Goal: Information Seeking & Learning: Learn about a topic

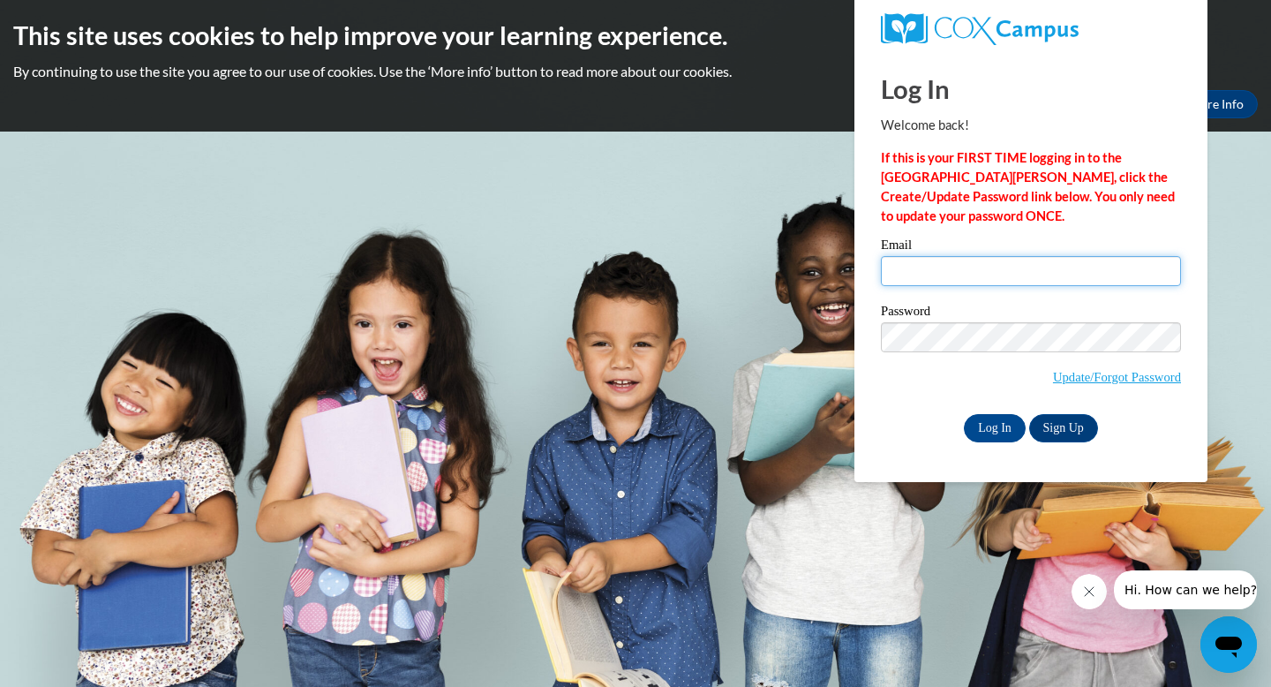
click at [944, 266] on input "Email" at bounding box center [1031, 271] width 300 height 30
type input "[EMAIL_ADDRESS][DOMAIN_NAME]"
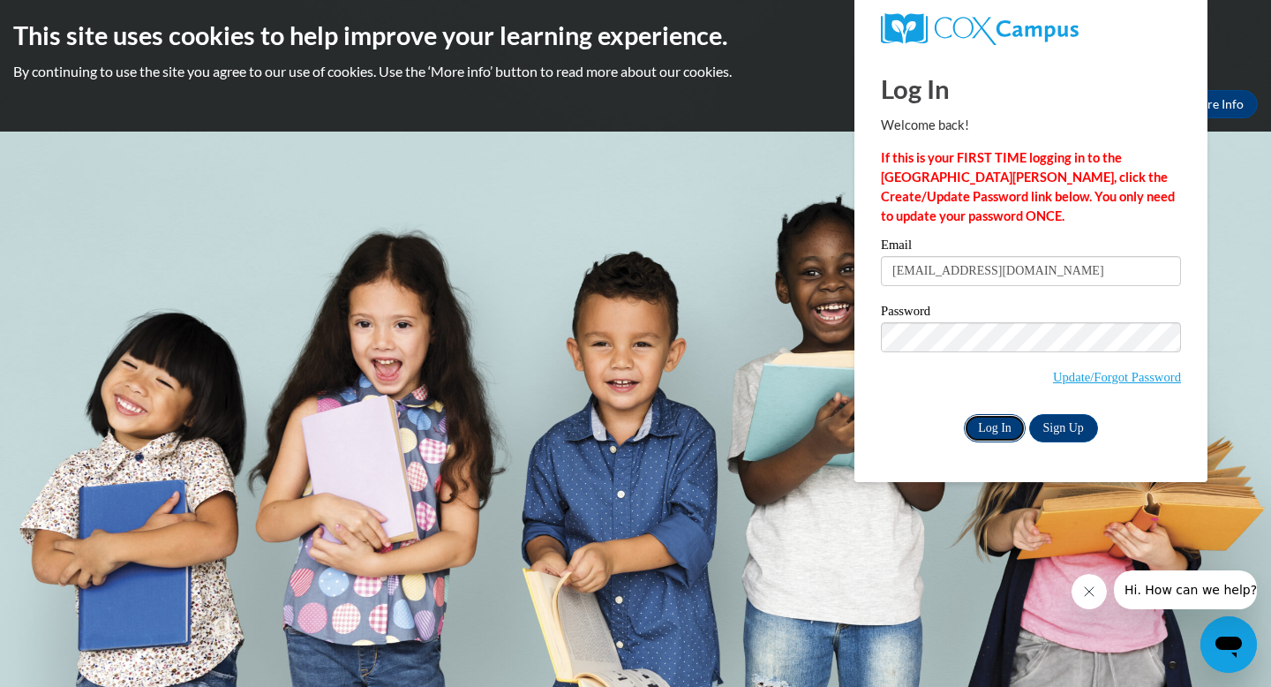
click at [1007, 431] on input "Log In" at bounding box center [995, 428] width 62 height 28
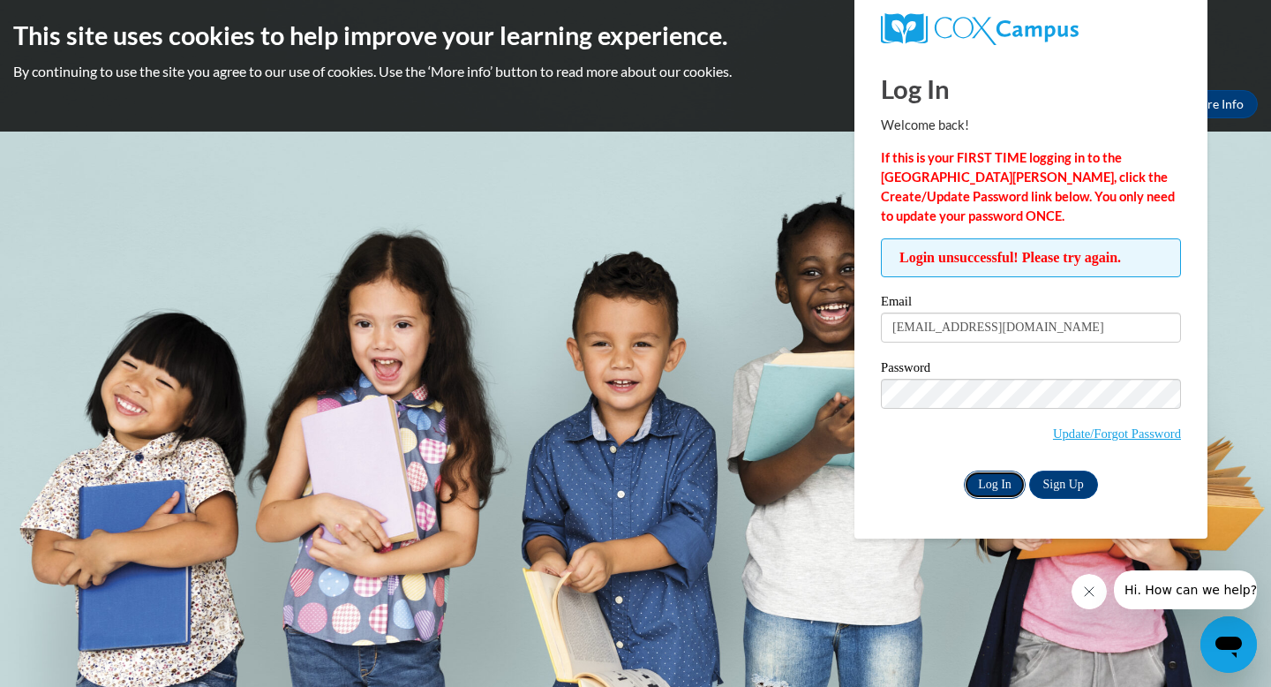
click at [995, 484] on input "Log In" at bounding box center [995, 485] width 62 height 28
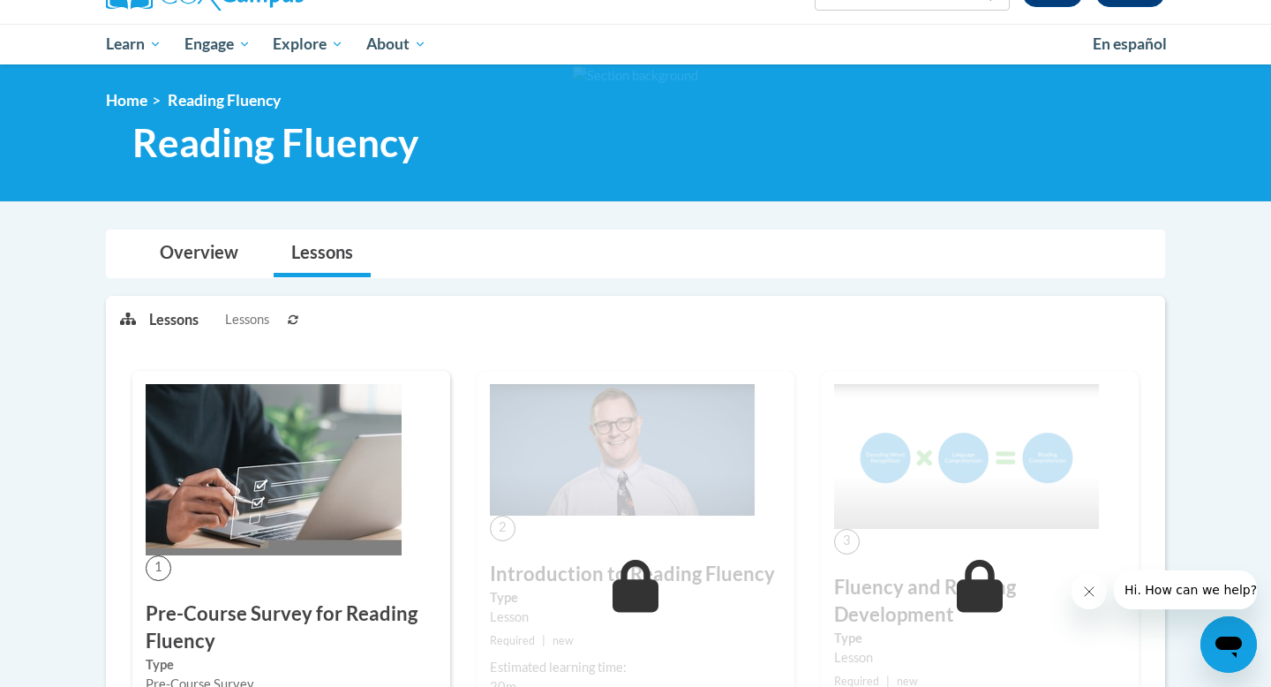
scroll to position [163, 0]
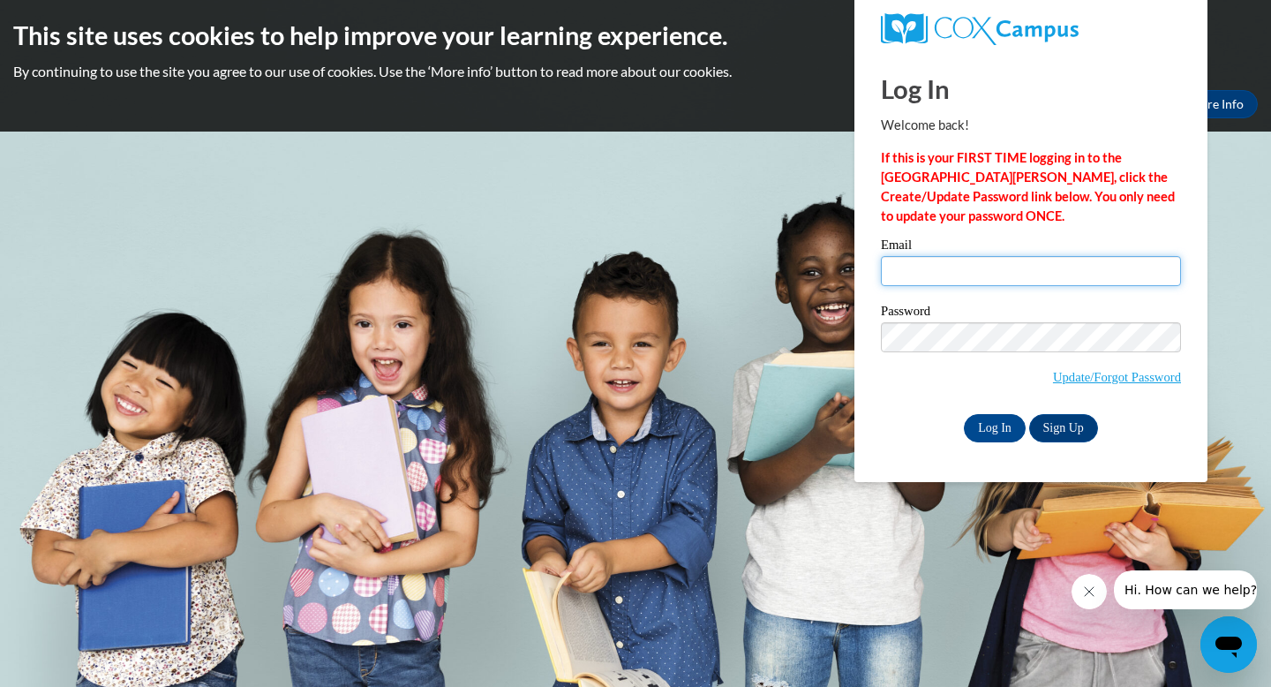
click at [942, 273] on input "Email" at bounding box center [1031, 271] width 300 height 30
type input "phillipsc@ripon.k12.wi.us"
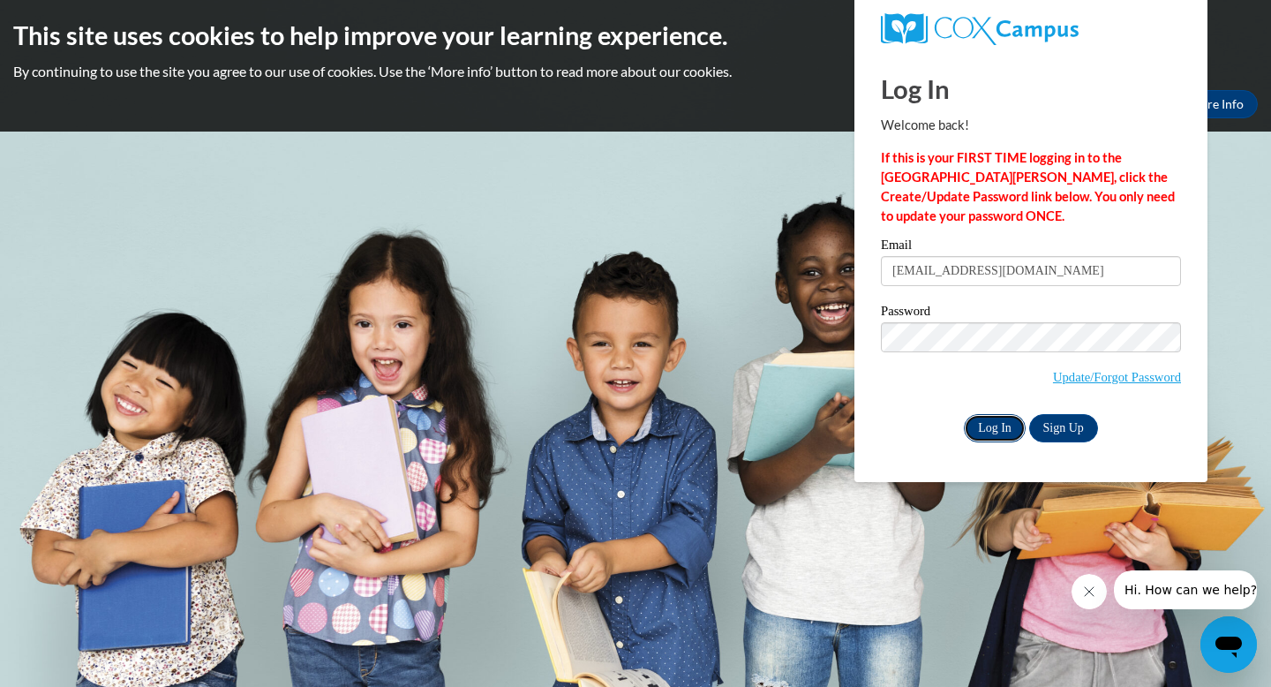
click at [1006, 428] on input "Log In" at bounding box center [995, 428] width 62 height 28
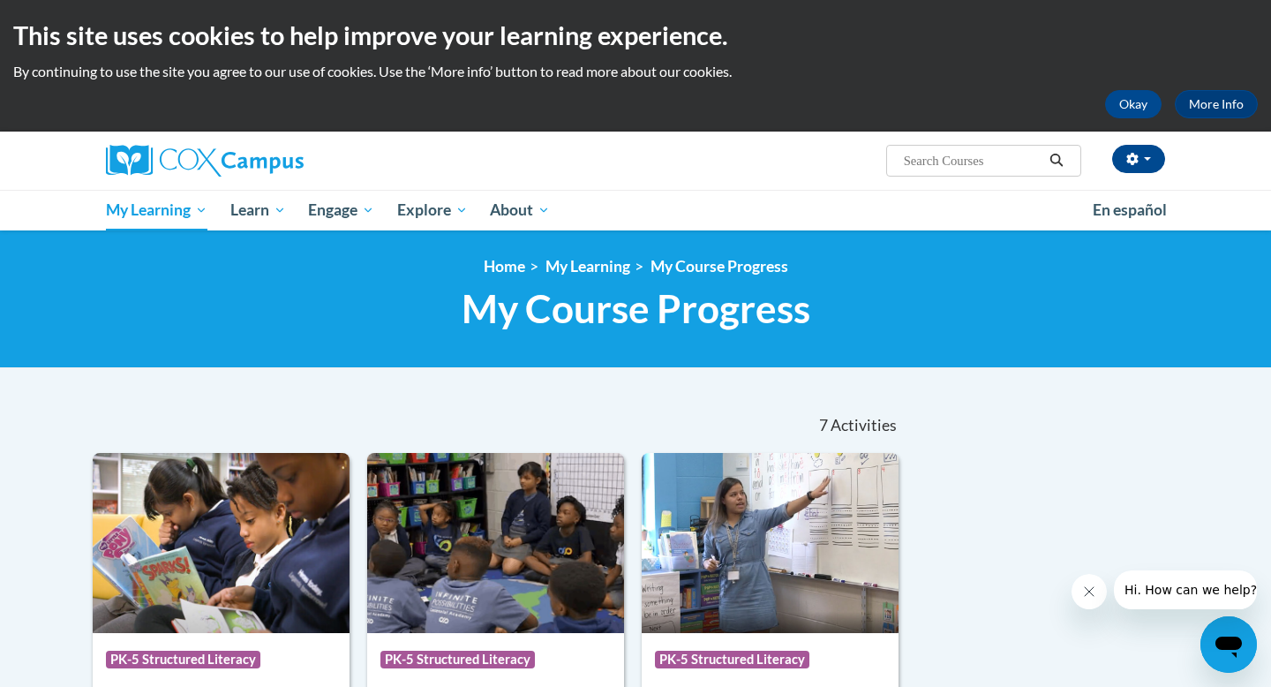
click at [974, 162] on input "Search..." at bounding box center [972, 160] width 141 height 21
type input "reading fluency"
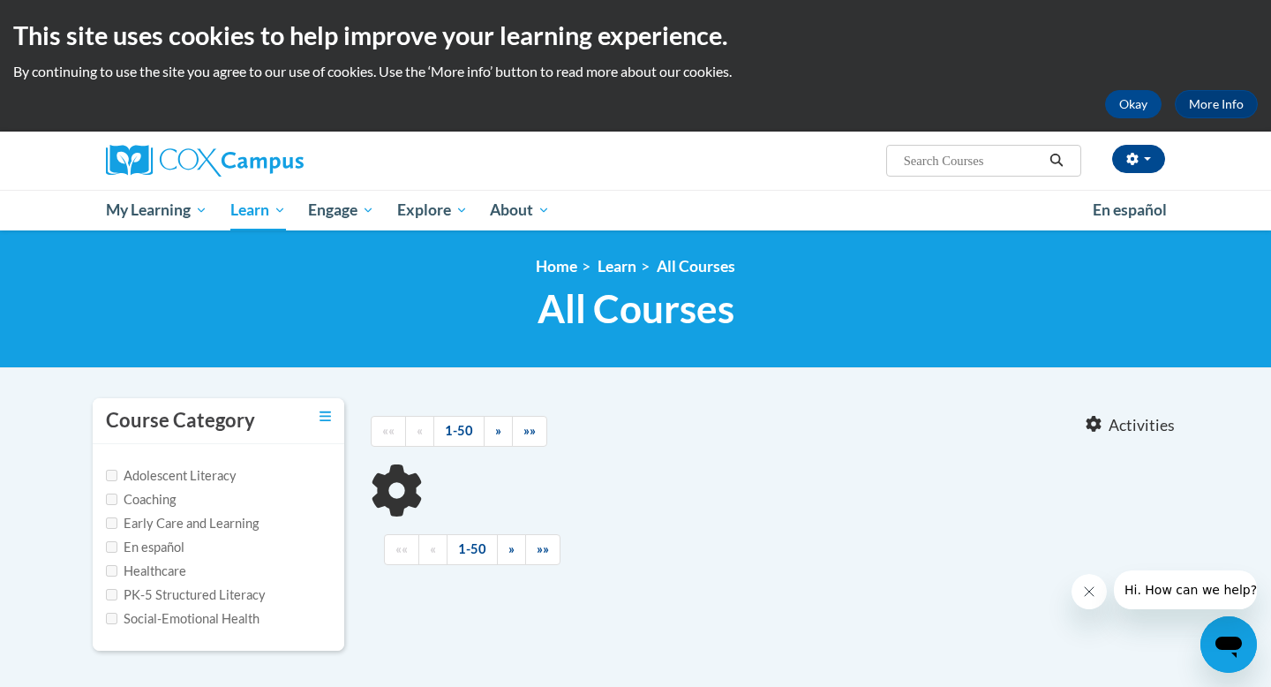
type input "reading fluency"
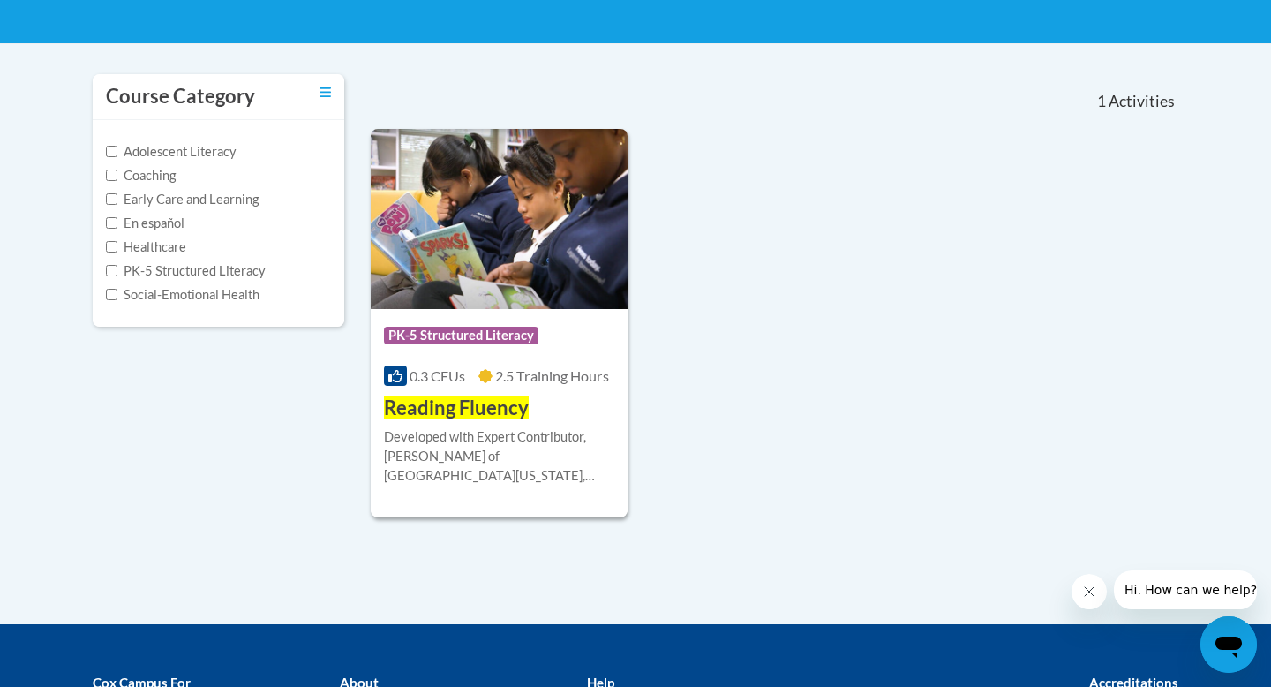
scroll to position [322, 0]
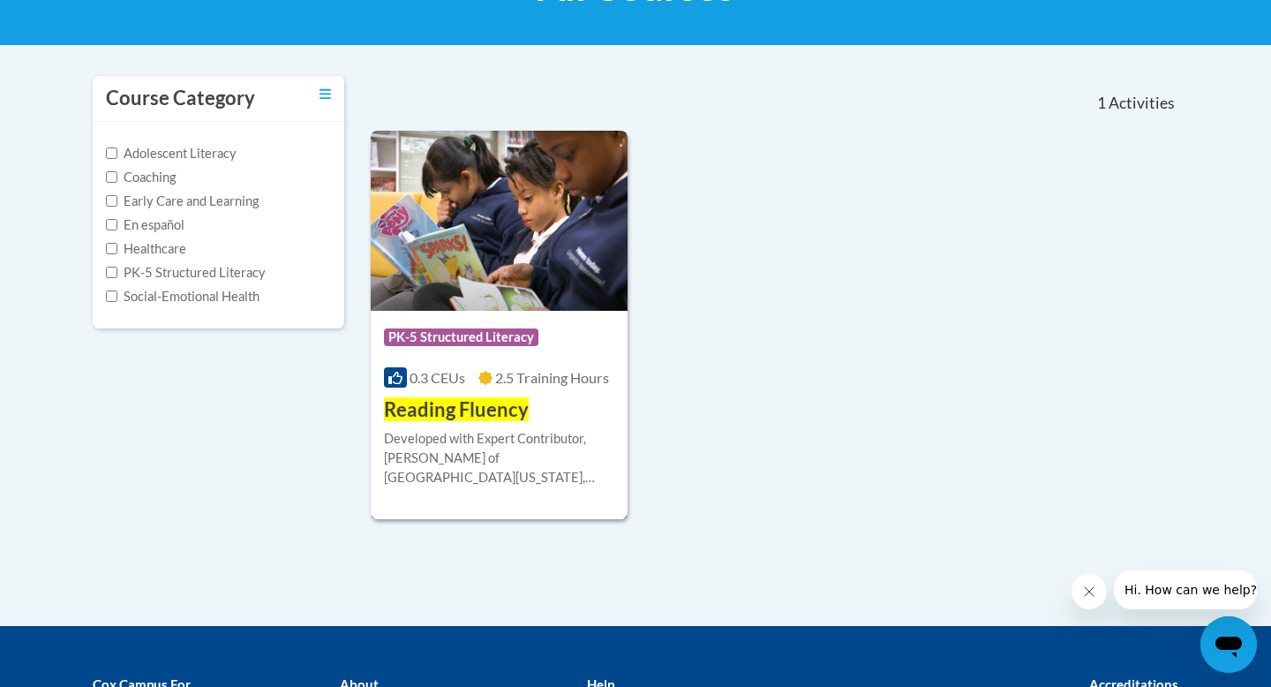
click at [495, 414] on span "Reading Fluency" at bounding box center [456, 409] width 145 height 24
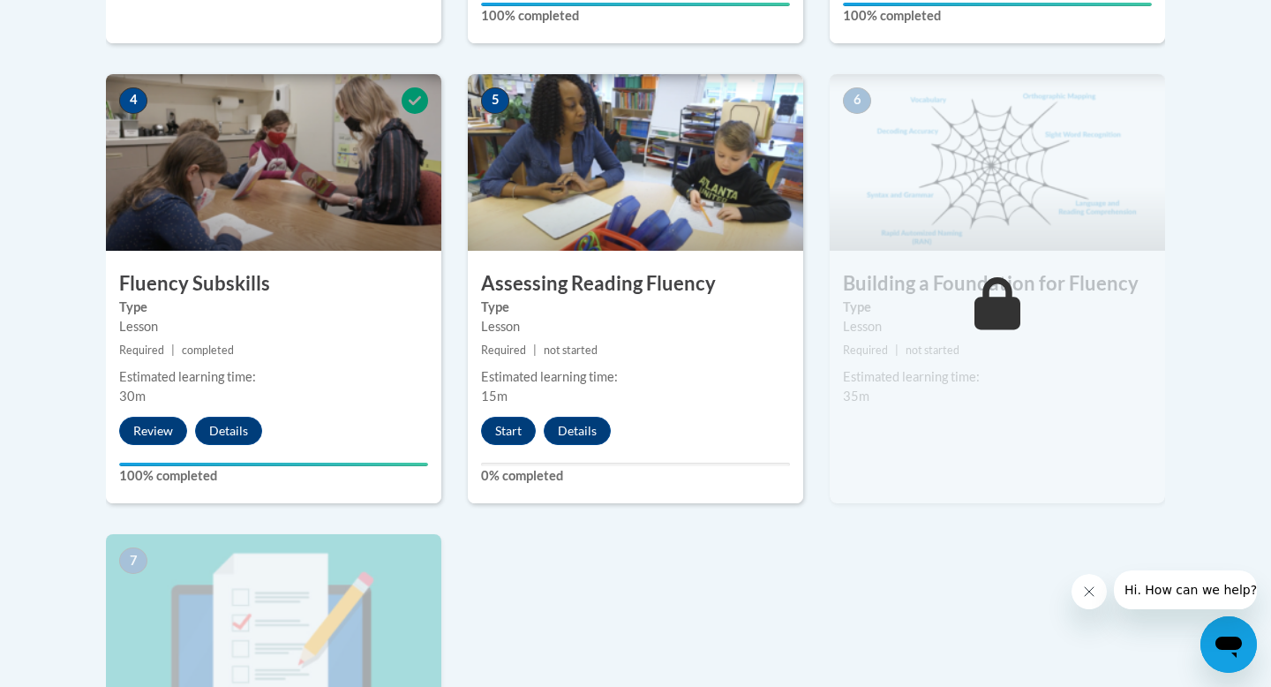
scroll to position [975, 0]
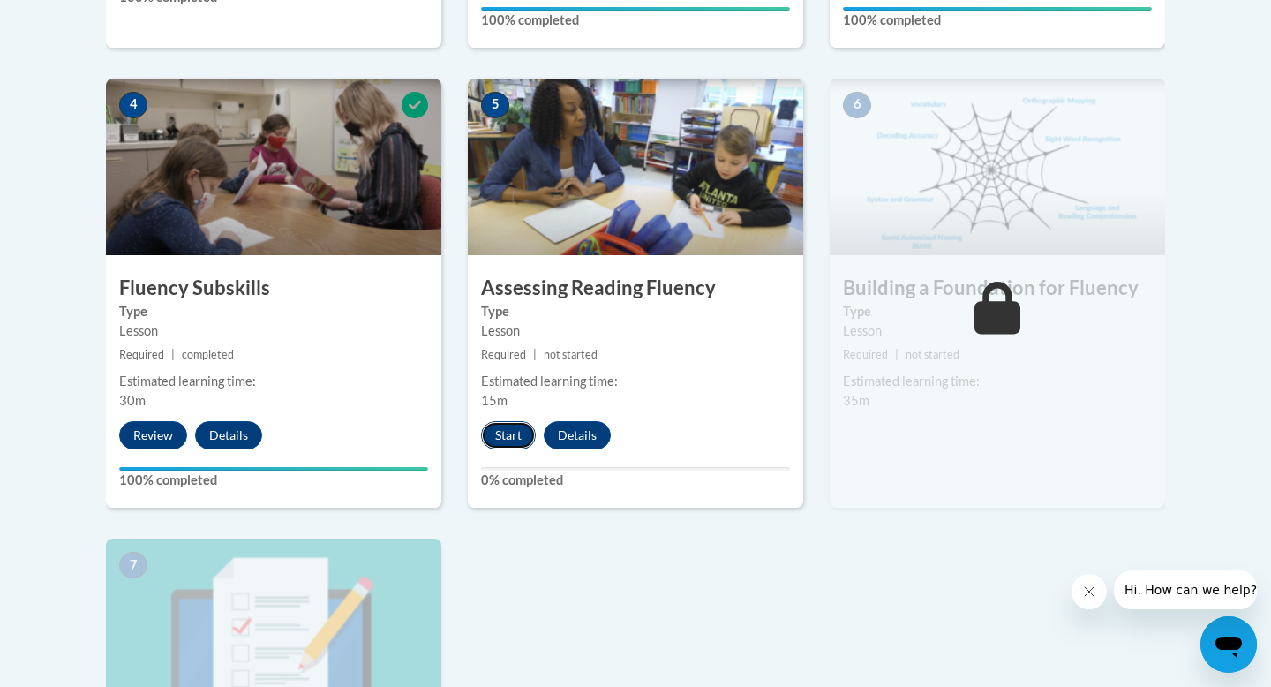
click at [507, 430] on button "Start" at bounding box center [508, 435] width 55 height 28
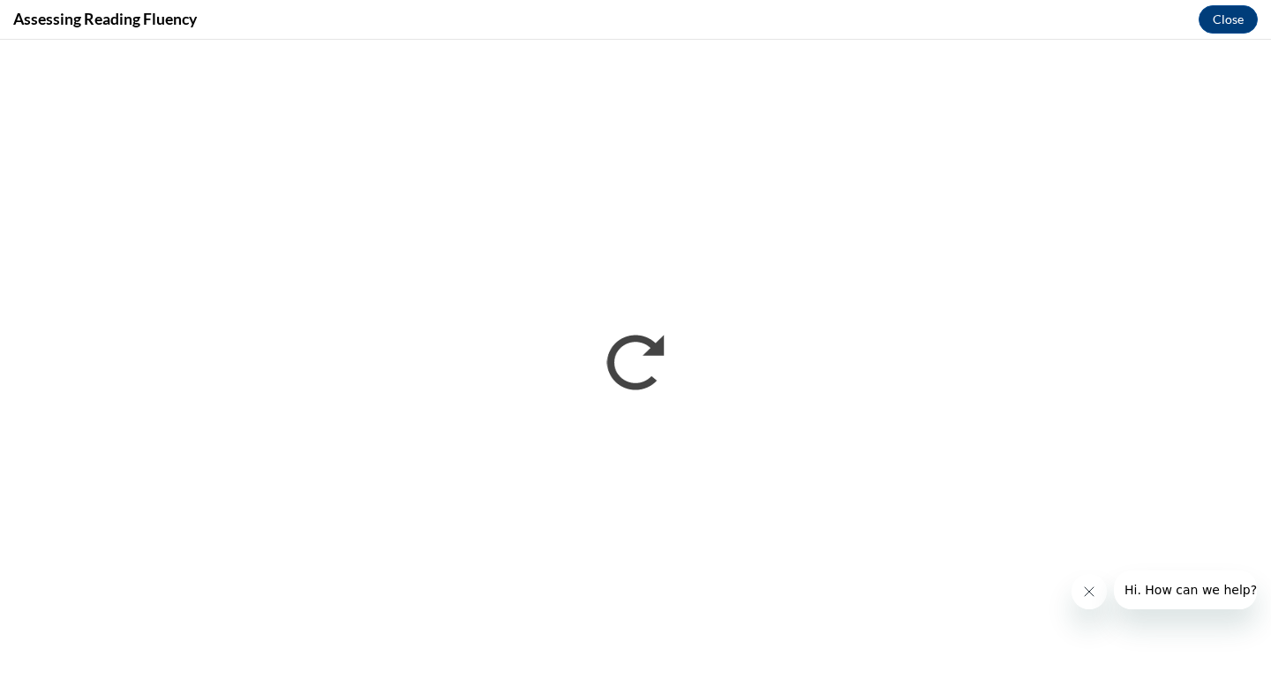
scroll to position [0, 0]
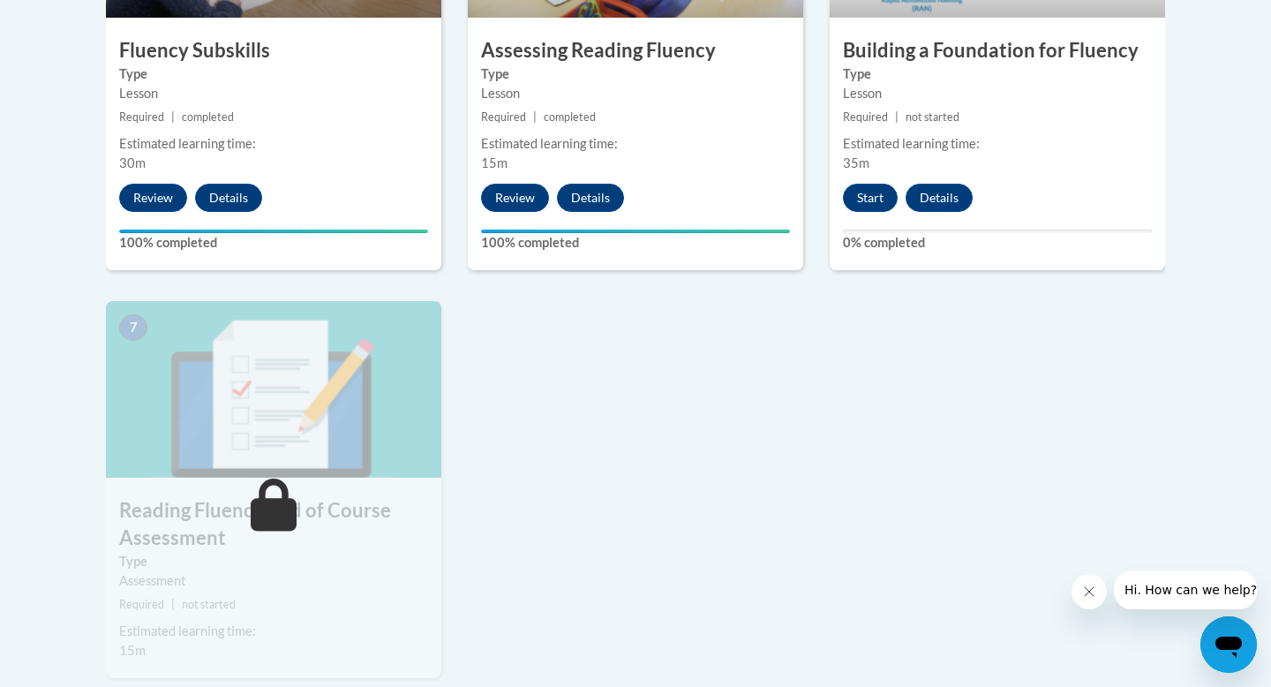
scroll to position [1213, 0]
click at [878, 193] on button "Start" at bounding box center [870, 197] width 55 height 28
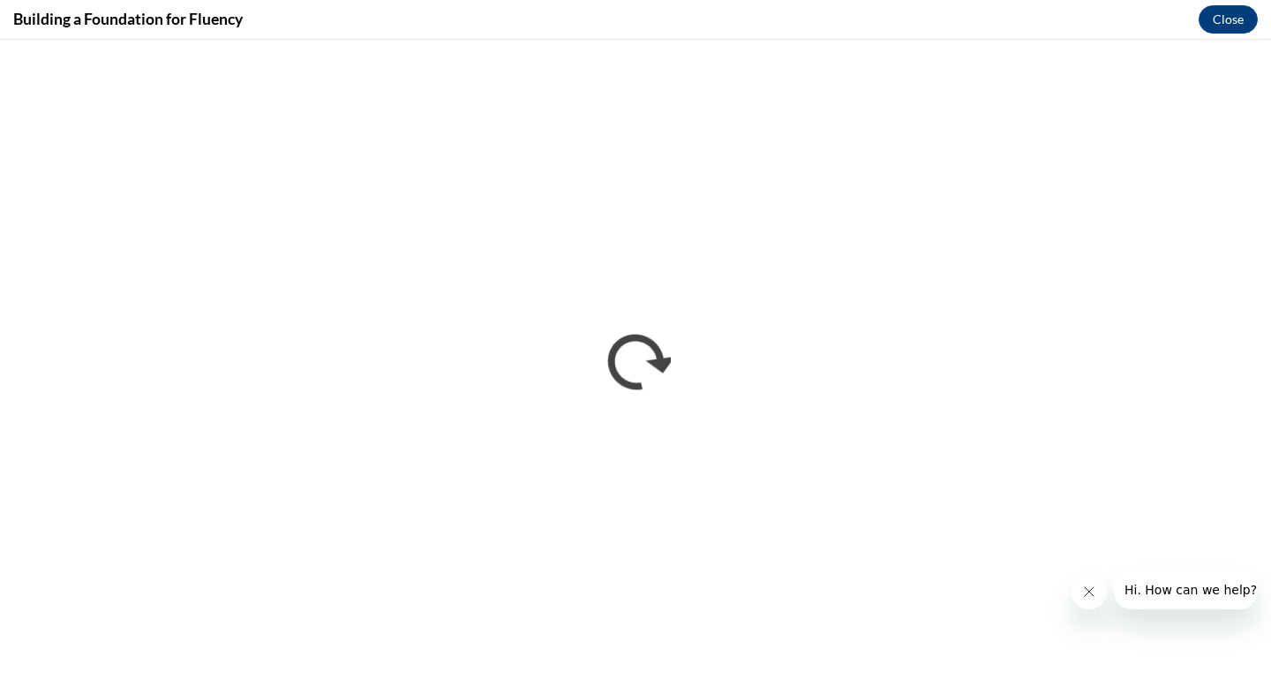
scroll to position [0, 0]
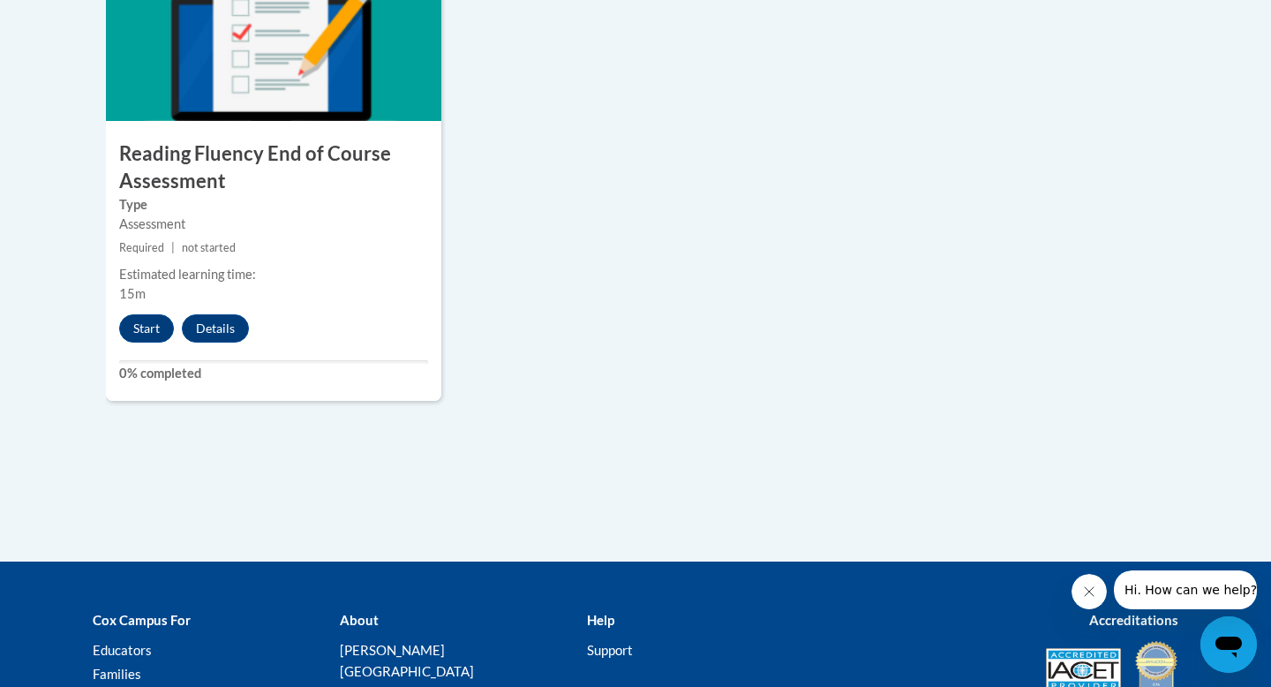
scroll to position [1568, 0]
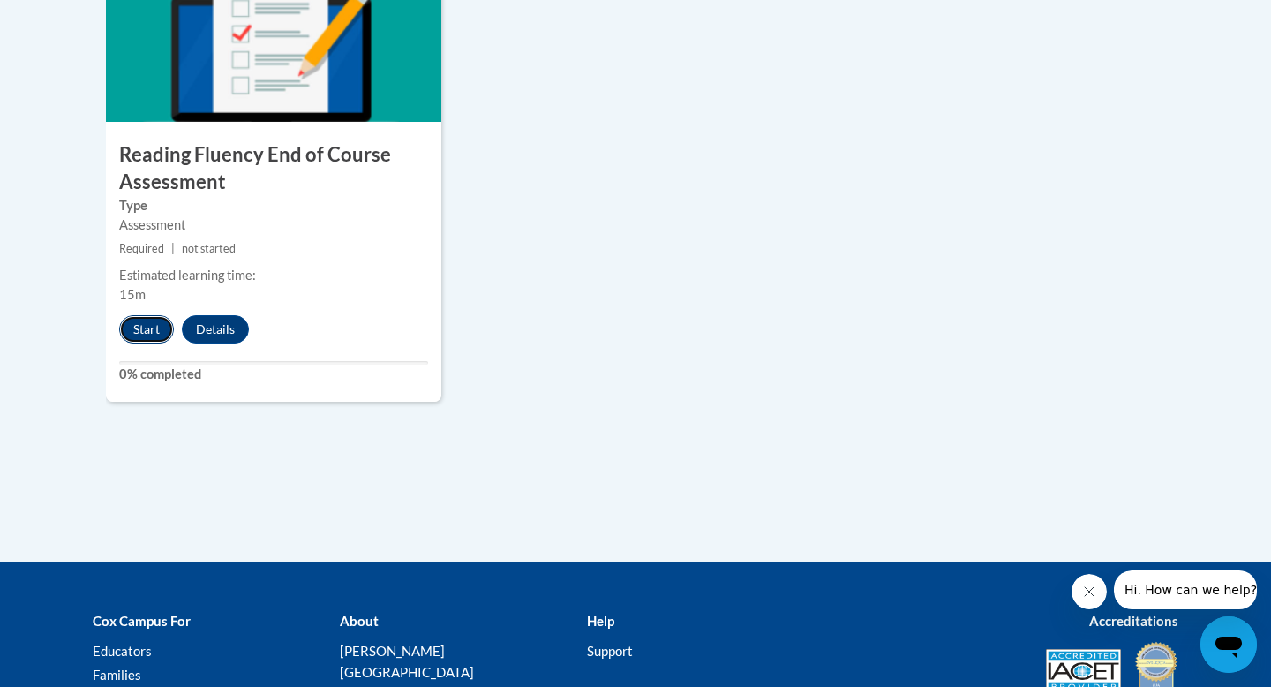
click at [138, 330] on button "Start" at bounding box center [146, 329] width 55 height 28
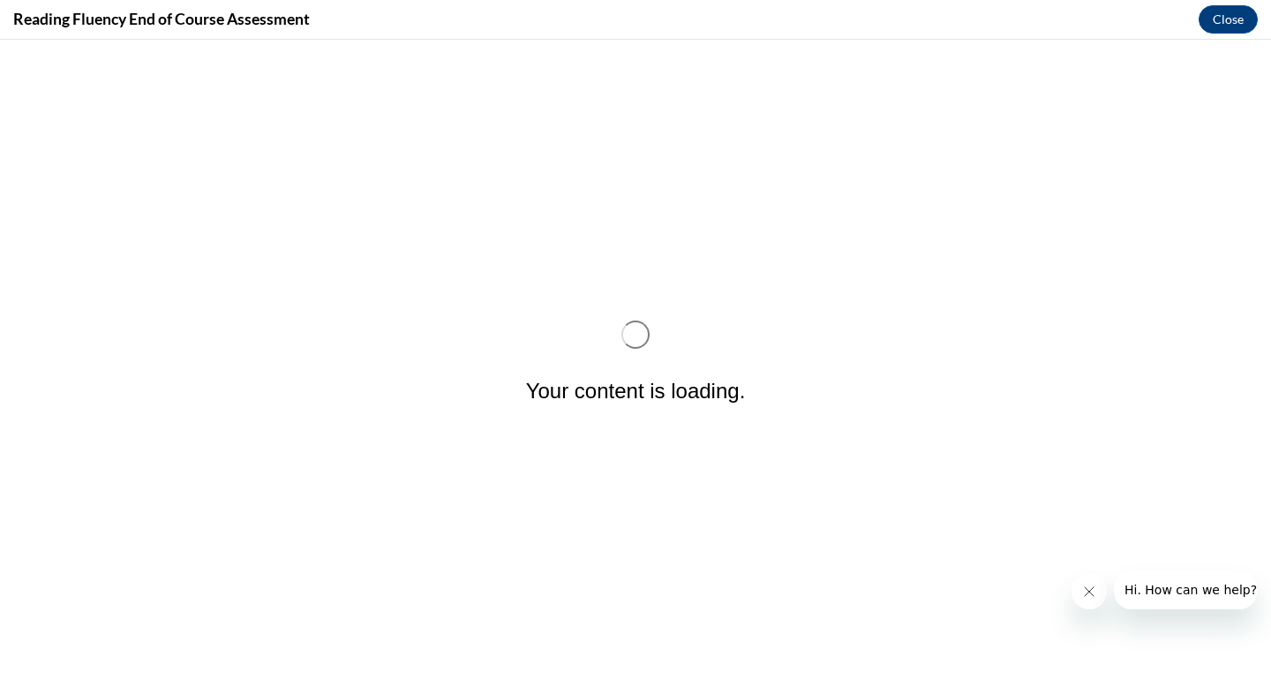
scroll to position [0, 0]
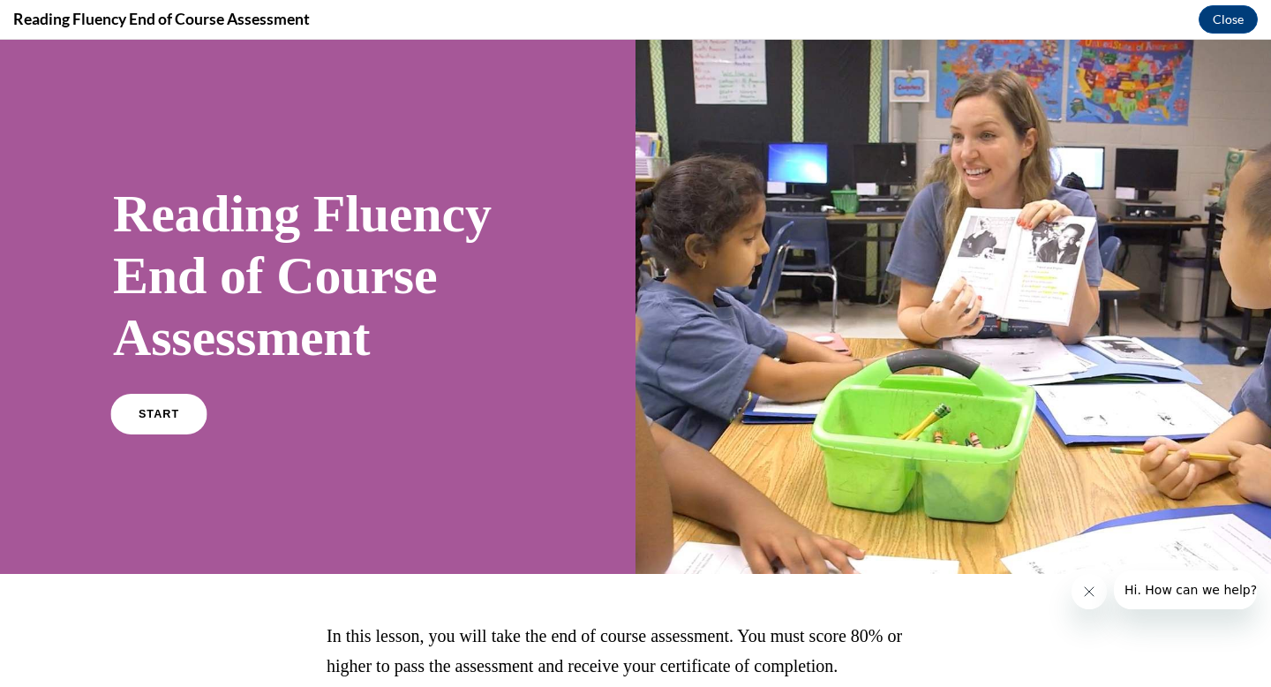
click at [162, 415] on span "START" at bounding box center [159, 414] width 41 height 13
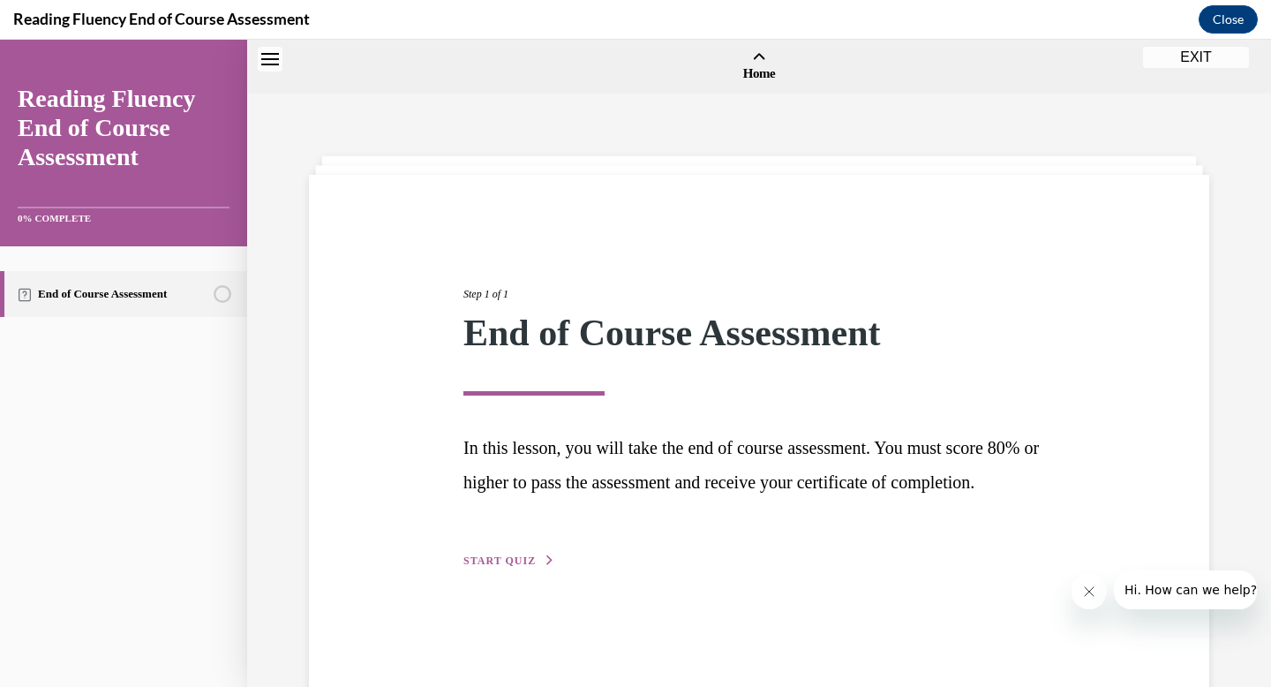
scroll to position [55, 0]
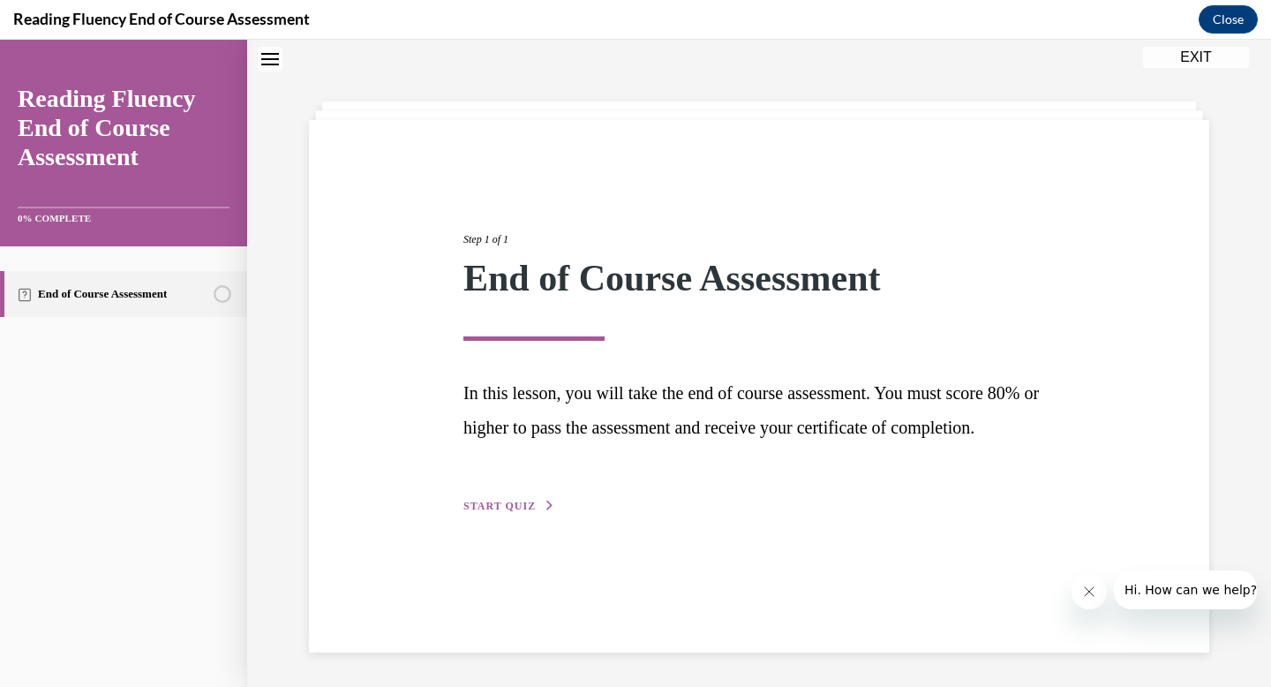
click at [490, 512] on span "START QUIZ" at bounding box center [500, 506] width 72 height 12
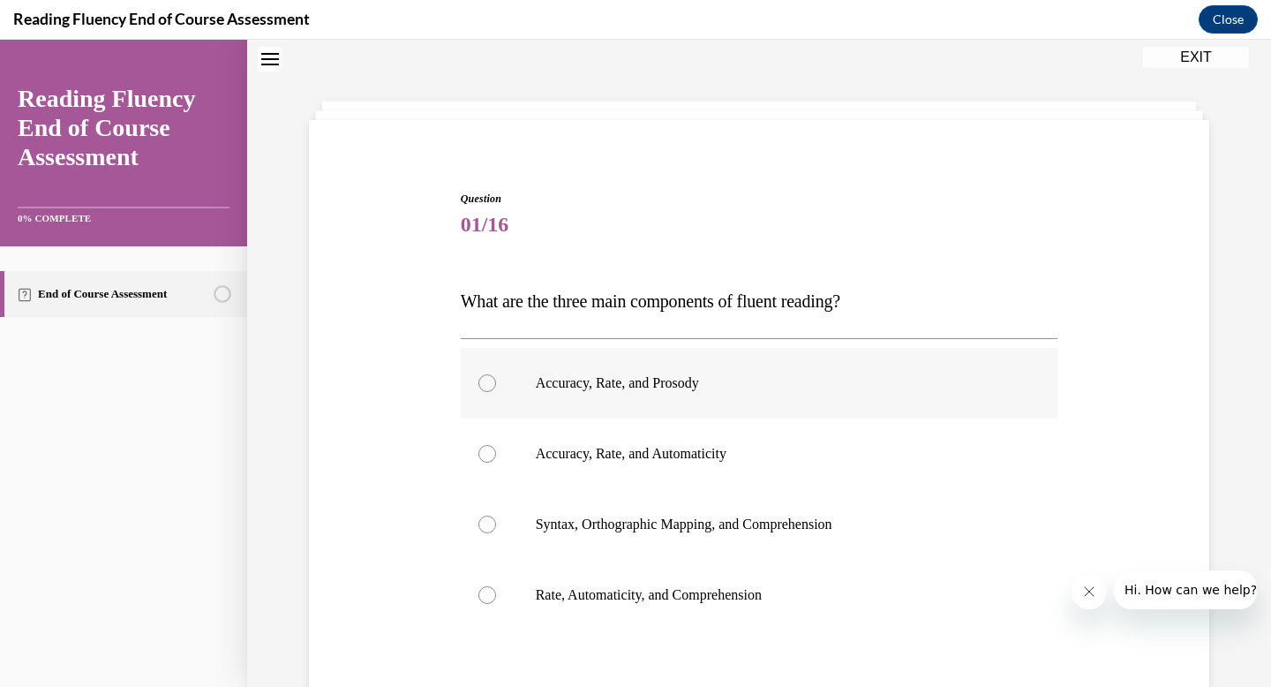
click at [483, 382] on div at bounding box center [488, 383] width 18 height 18
click at [483, 382] on input "Accuracy, Rate, and Prosody" at bounding box center [488, 383] width 18 height 18
radio input "true"
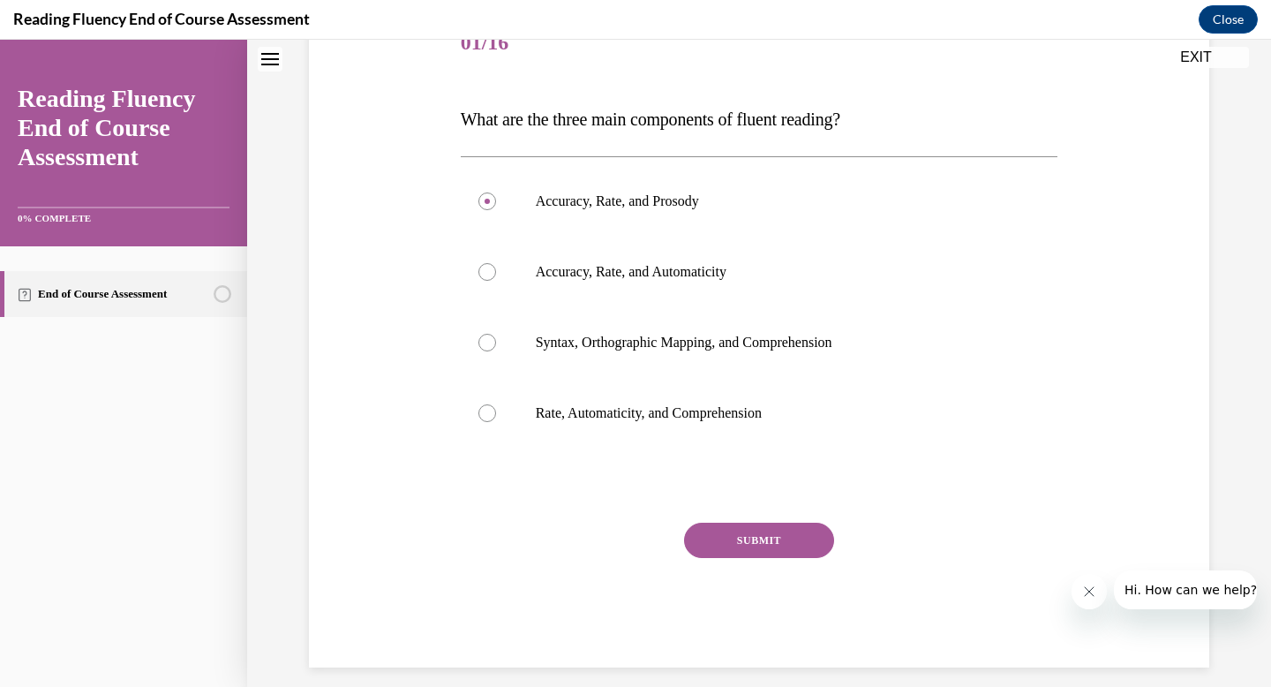
scroll to position [241, 0]
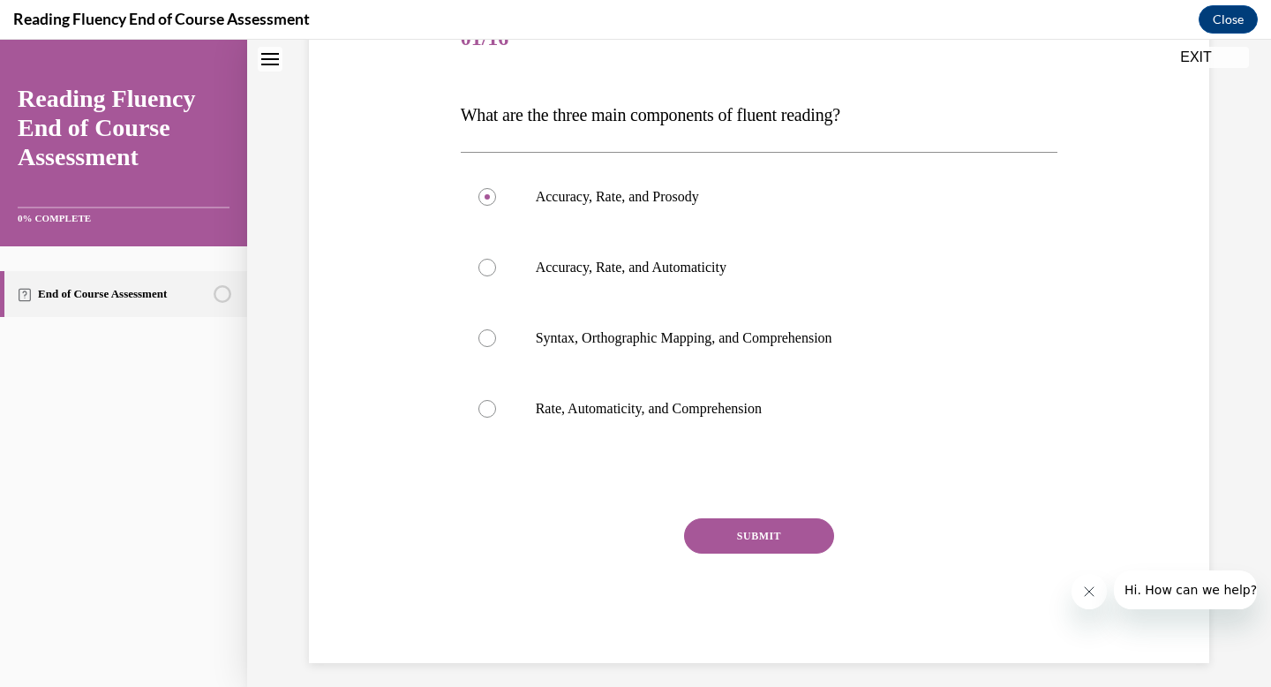
click at [770, 542] on button "SUBMIT" at bounding box center [759, 535] width 150 height 35
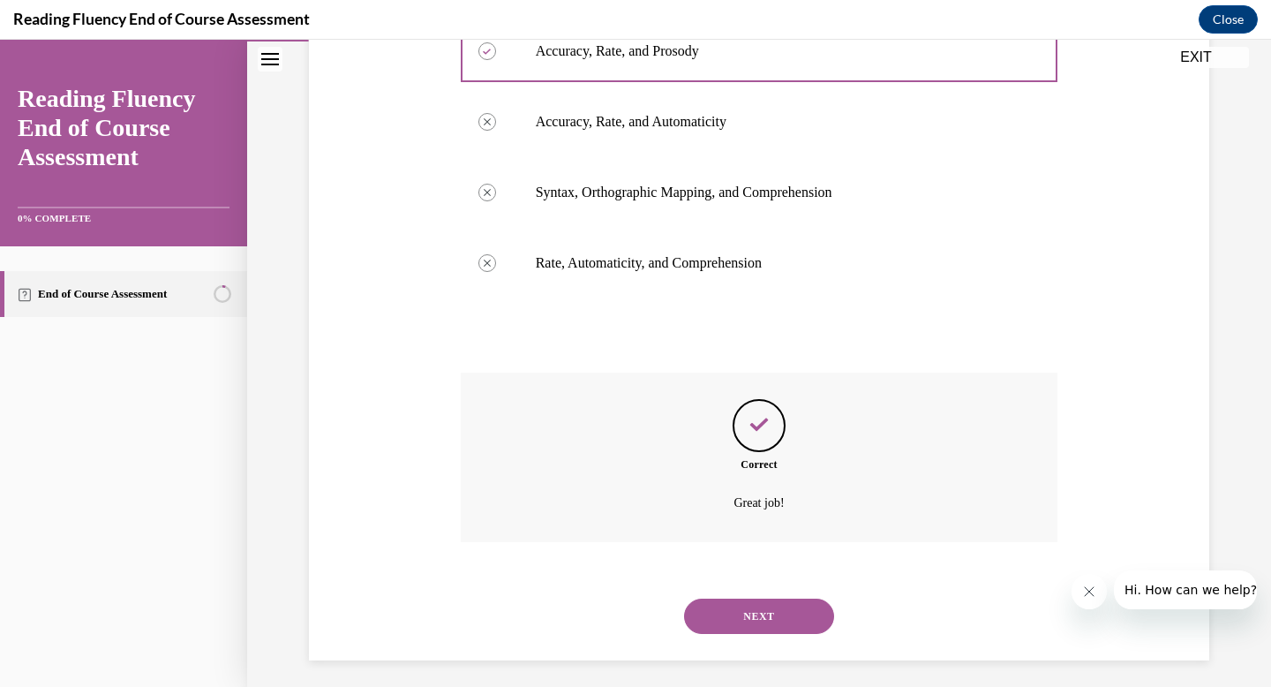
scroll to position [396, 0]
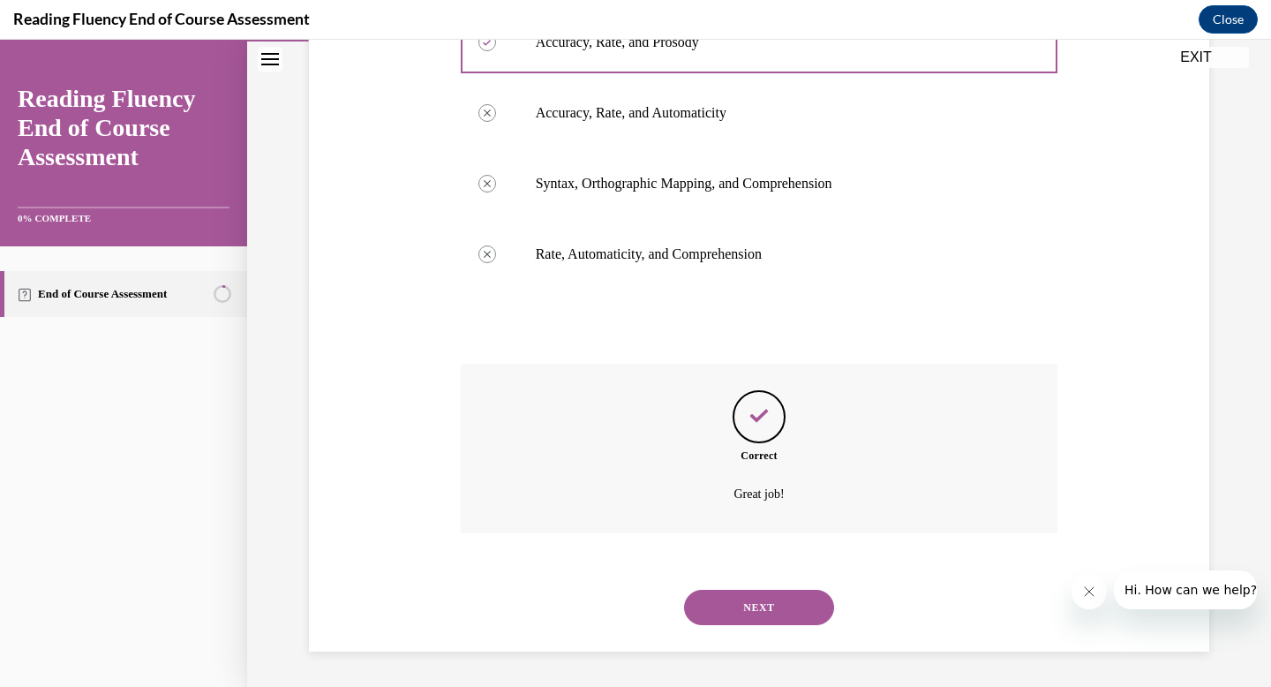
click at [757, 606] on button "NEXT" at bounding box center [759, 607] width 150 height 35
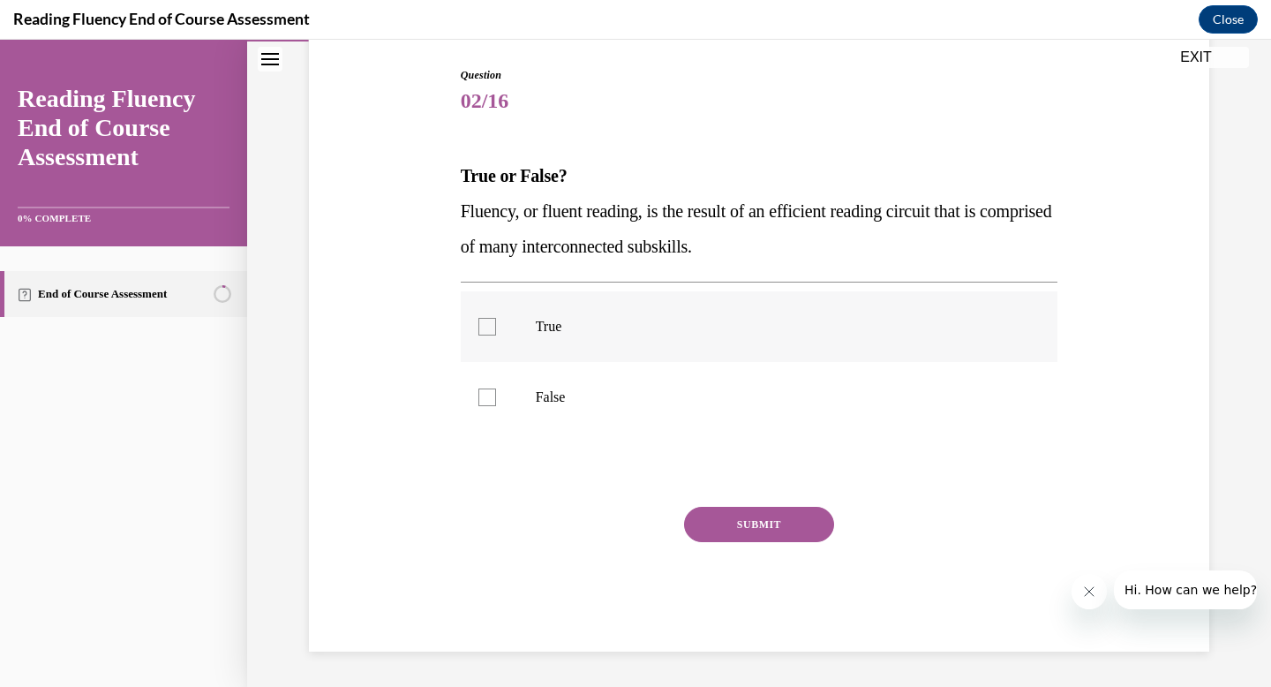
click at [486, 329] on div at bounding box center [488, 327] width 18 height 18
click at [486, 329] on input "True" at bounding box center [488, 327] width 18 height 18
checkbox input "true"
click at [730, 536] on button "SUBMIT" at bounding box center [759, 524] width 150 height 35
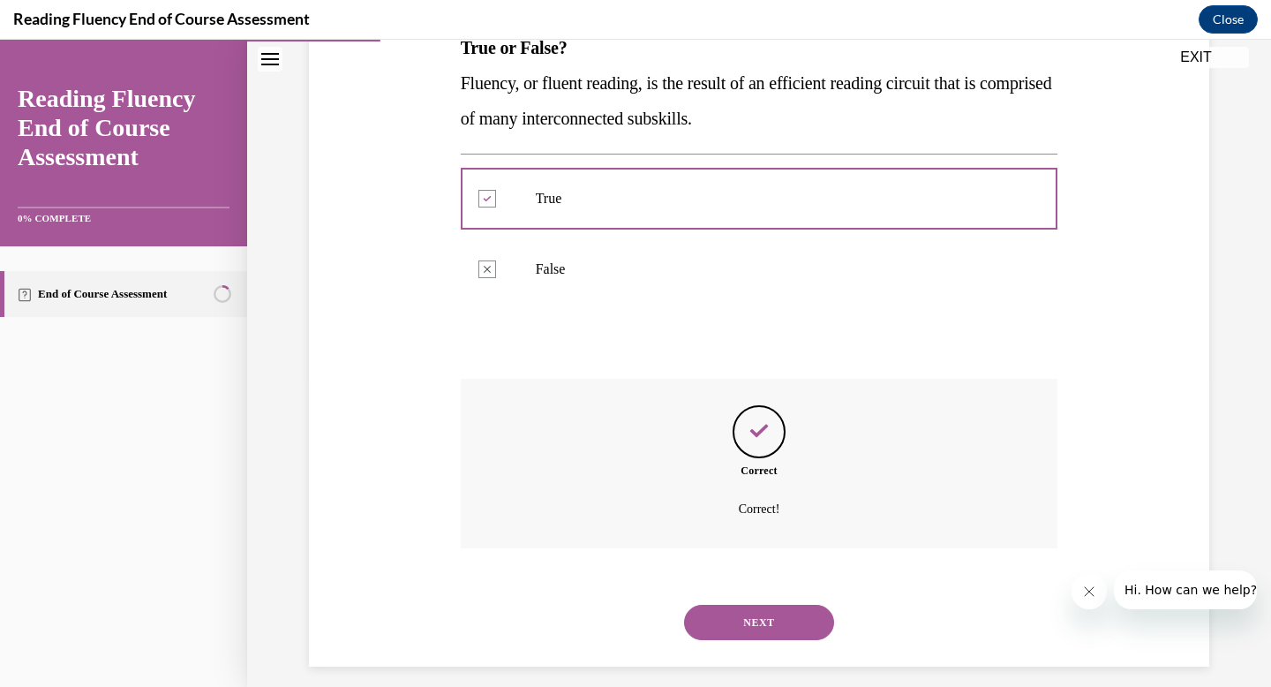
scroll to position [321, 0]
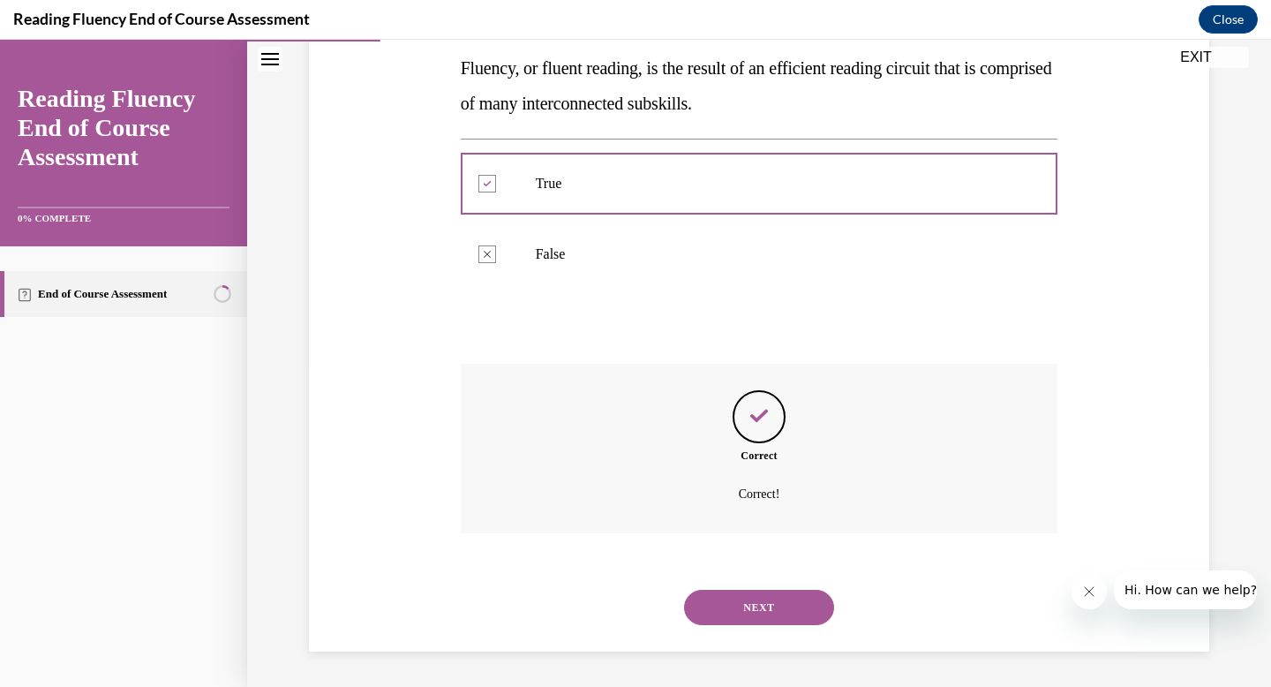
click at [741, 607] on button "NEXT" at bounding box center [759, 607] width 150 height 35
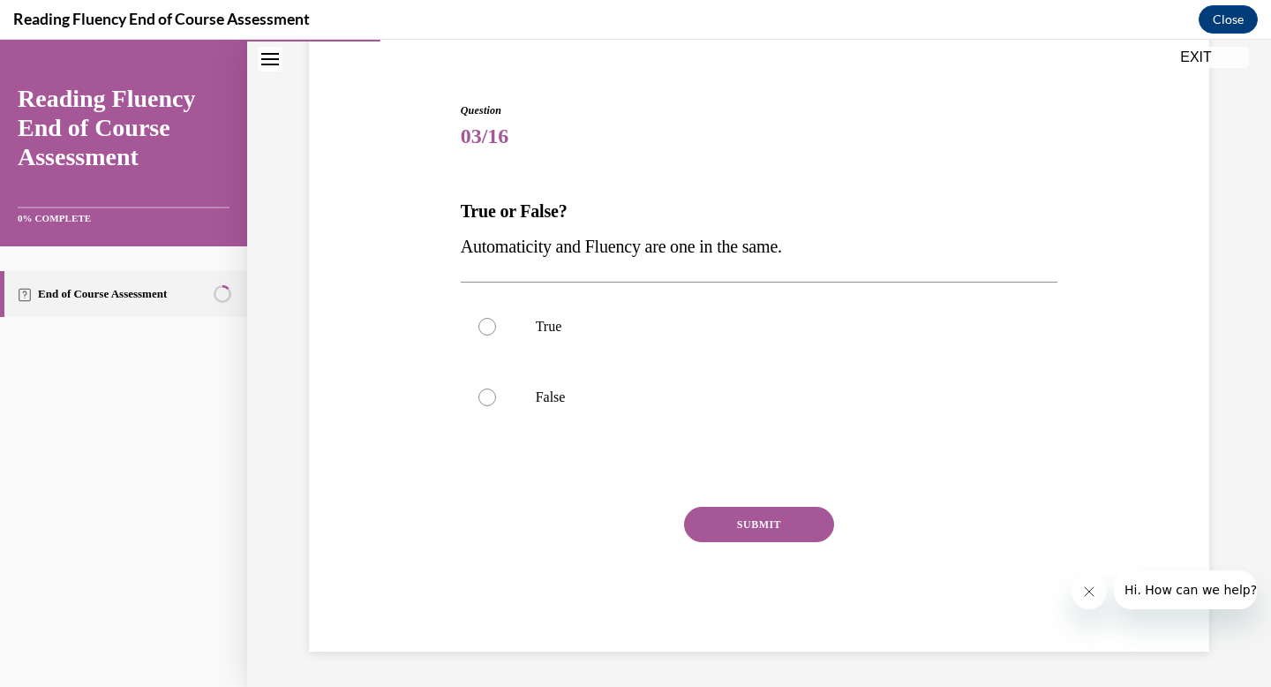
scroll to position [143, 0]
click at [486, 395] on div at bounding box center [488, 398] width 18 height 18
click at [486, 395] on input "False" at bounding box center [488, 398] width 18 height 18
radio input "true"
click at [745, 527] on button "SUBMIT" at bounding box center [759, 524] width 150 height 35
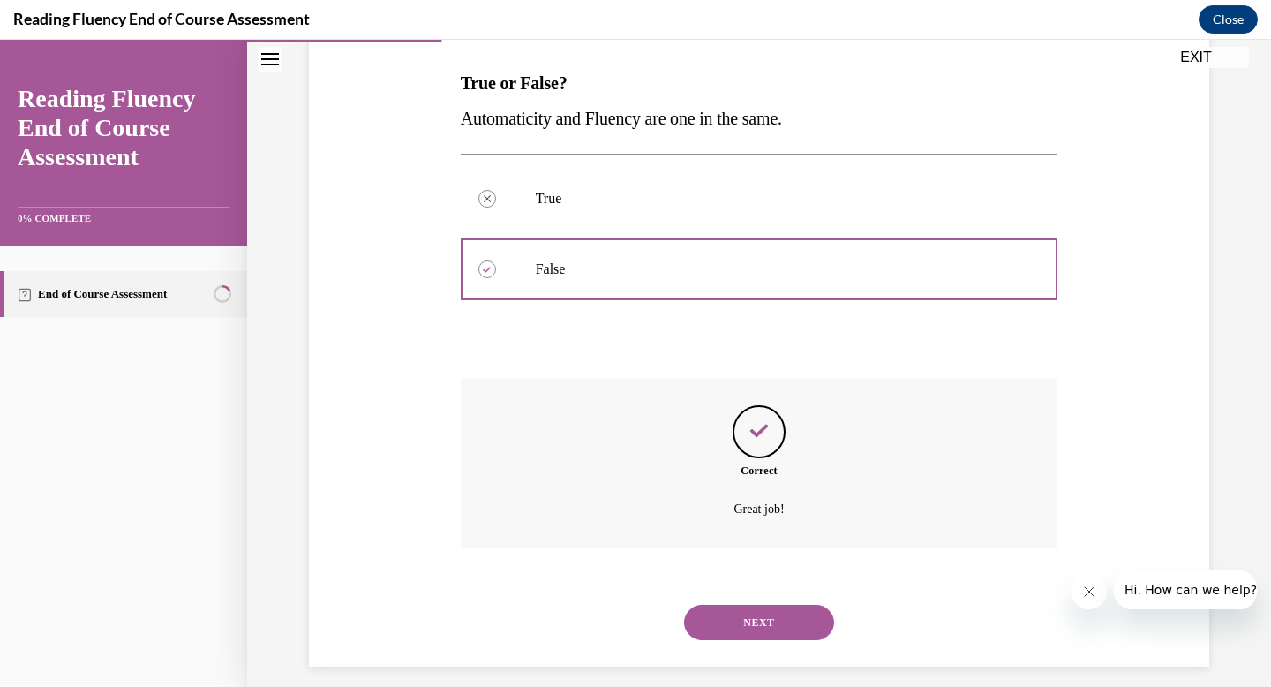
scroll to position [286, 0]
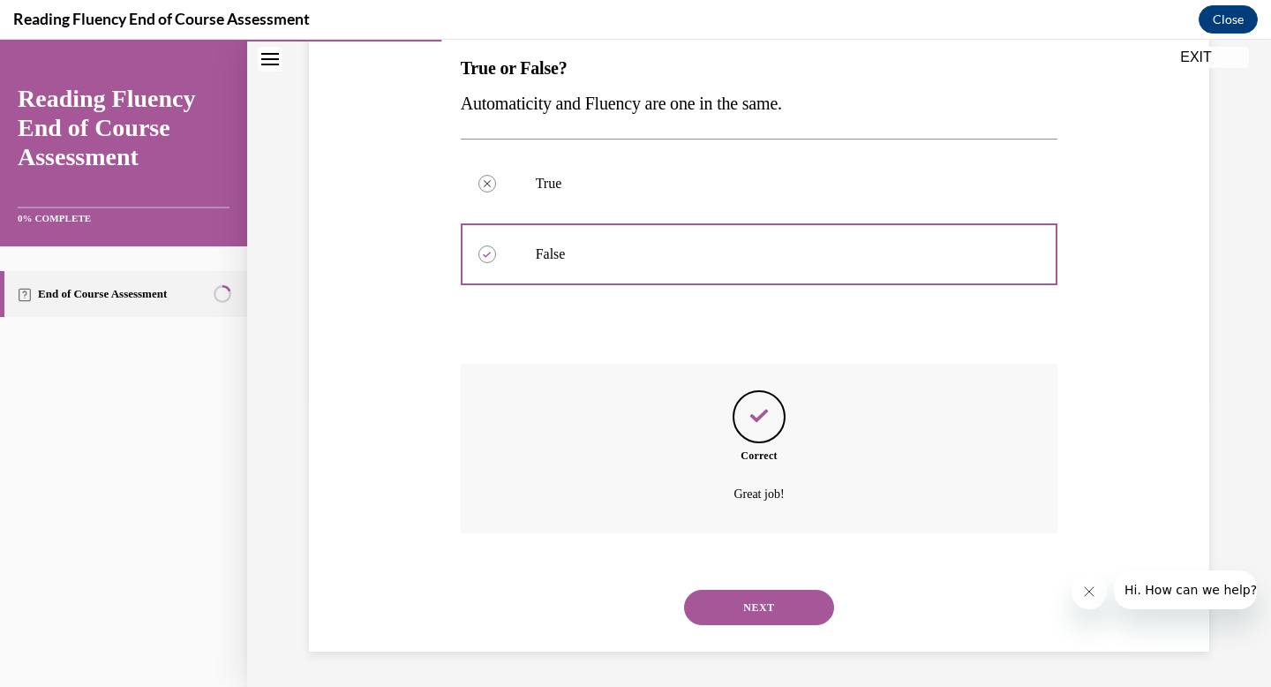
click at [762, 606] on button "NEXT" at bounding box center [759, 607] width 150 height 35
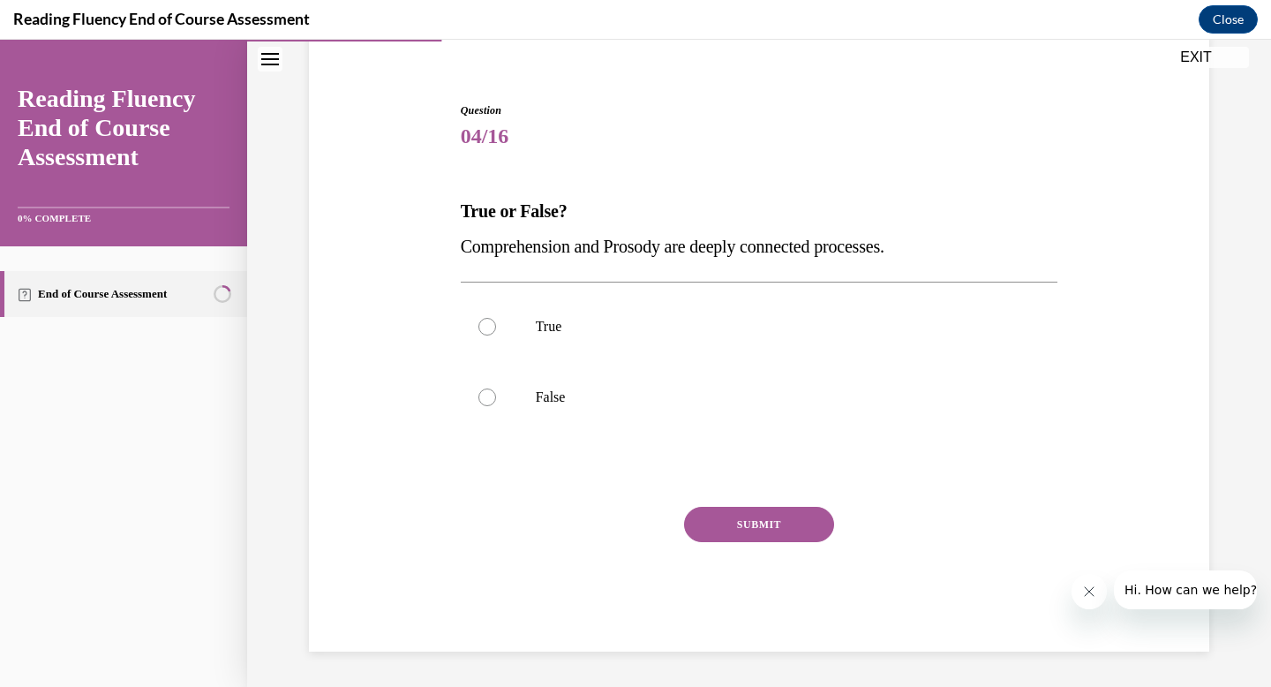
scroll to position [143, 0]
click at [485, 328] on div at bounding box center [488, 327] width 18 height 18
click at [485, 328] on input "True" at bounding box center [488, 327] width 18 height 18
radio input "true"
click at [746, 525] on button "SUBMIT" at bounding box center [759, 524] width 150 height 35
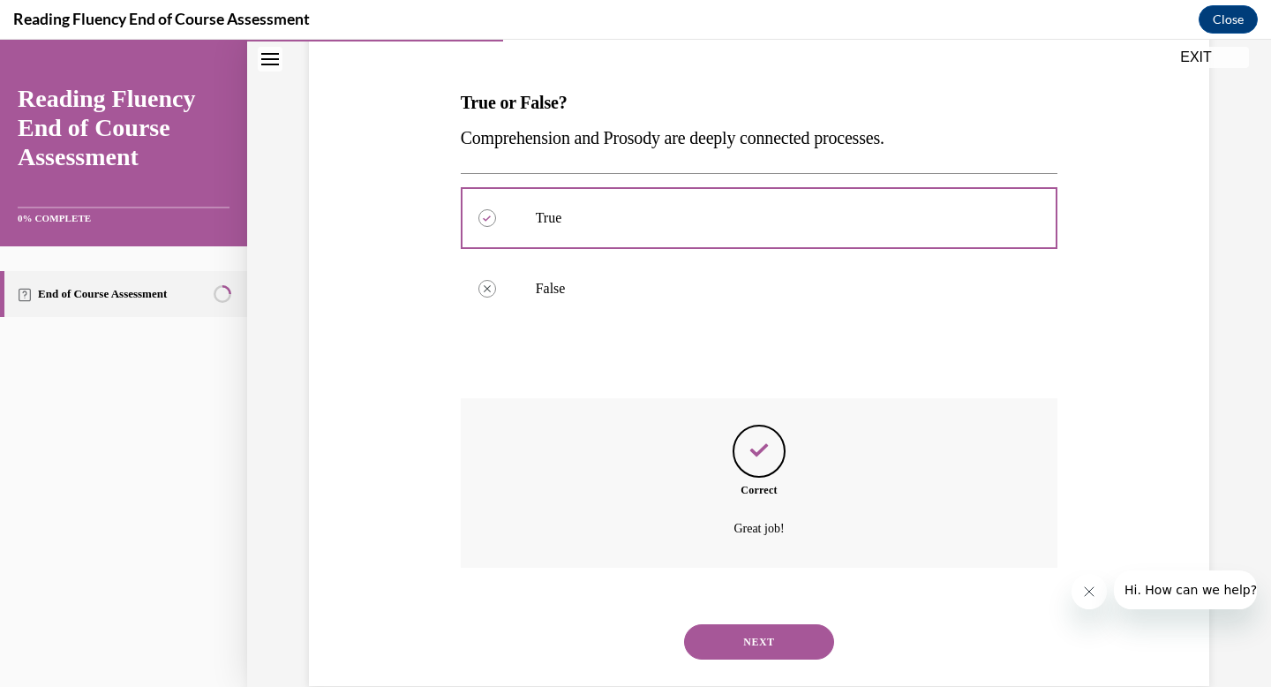
scroll to position [286, 0]
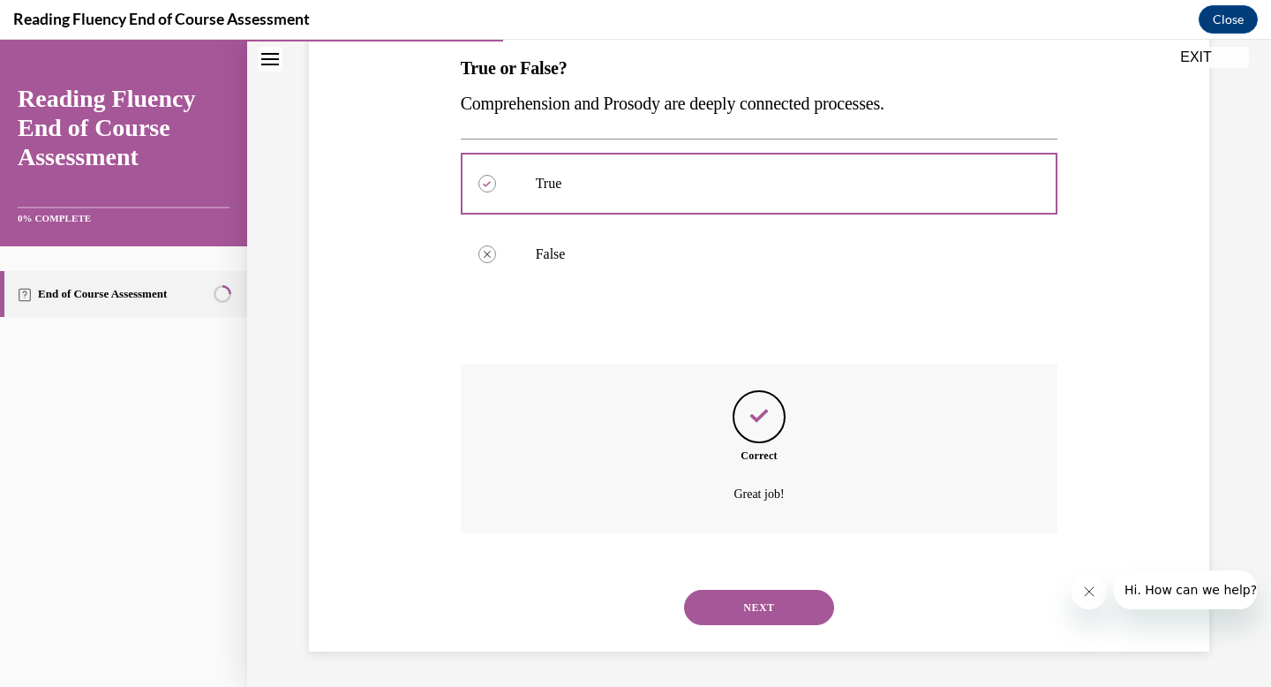
click at [741, 609] on button "NEXT" at bounding box center [759, 607] width 150 height 35
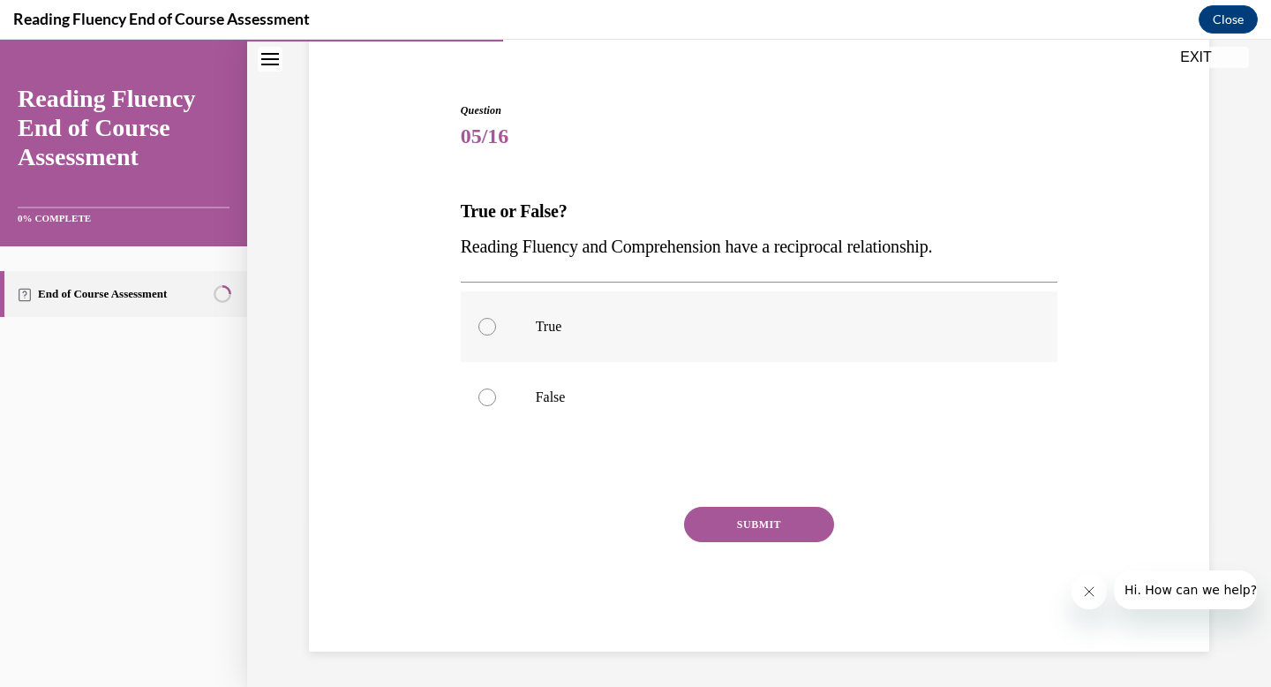
click at [483, 329] on div at bounding box center [488, 327] width 18 height 18
click at [483, 329] on input "True" at bounding box center [488, 327] width 18 height 18
radio input "true"
click at [740, 534] on button "SUBMIT" at bounding box center [759, 524] width 150 height 35
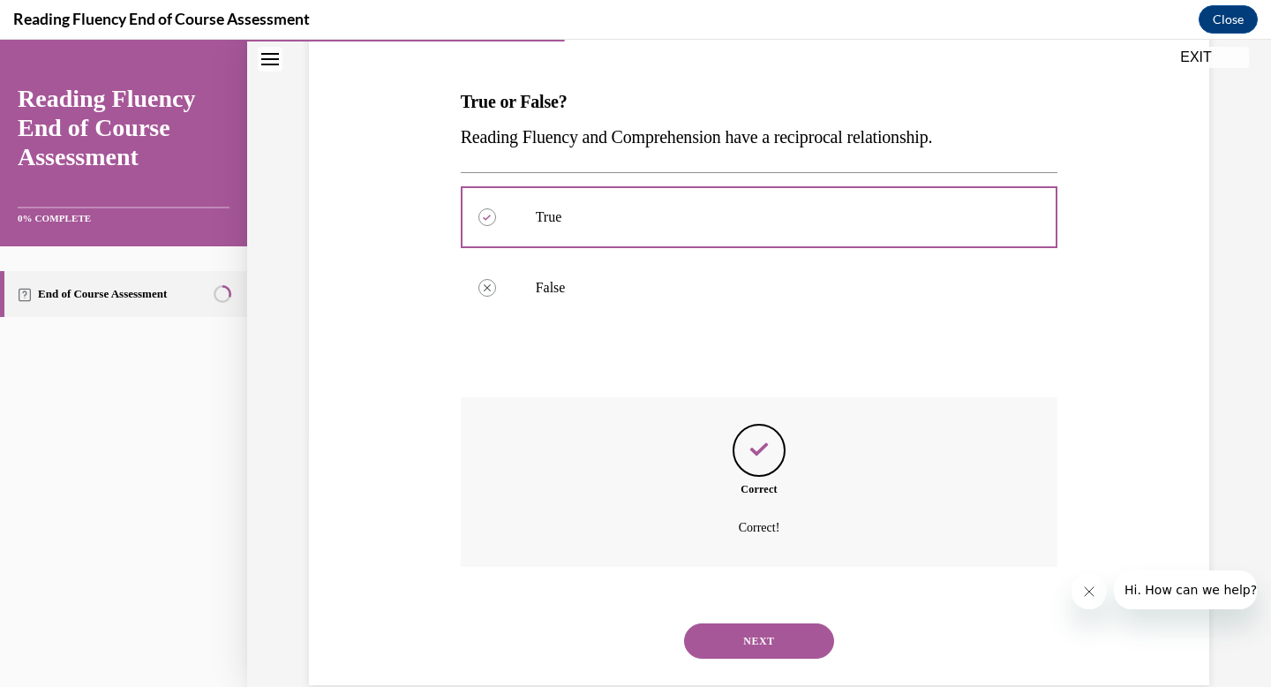
scroll to position [286, 0]
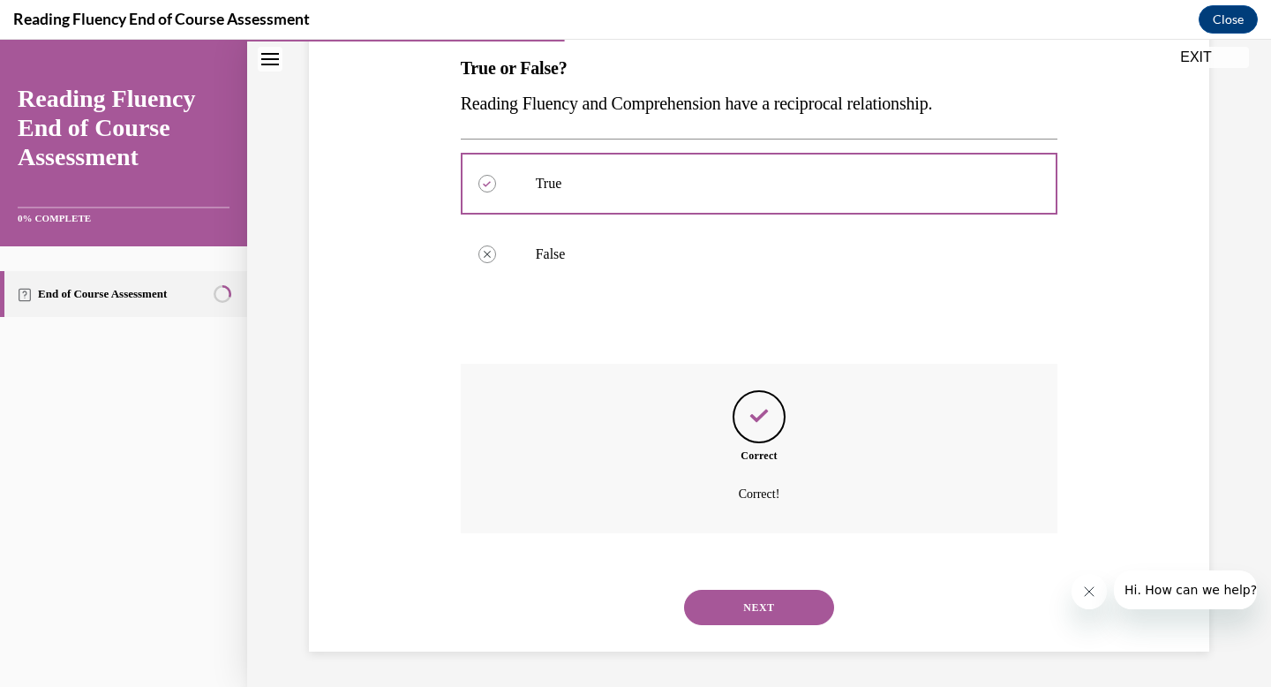
click at [758, 608] on button "NEXT" at bounding box center [759, 607] width 150 height 35
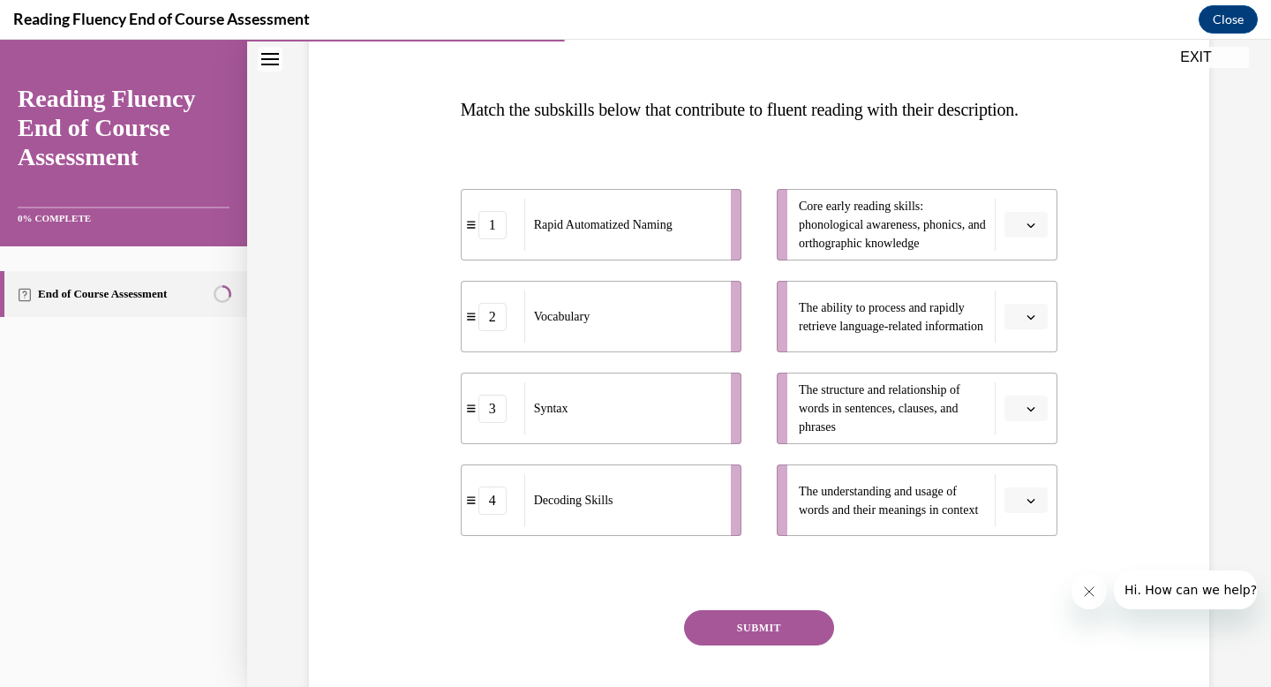
scroll to position [239, 0]
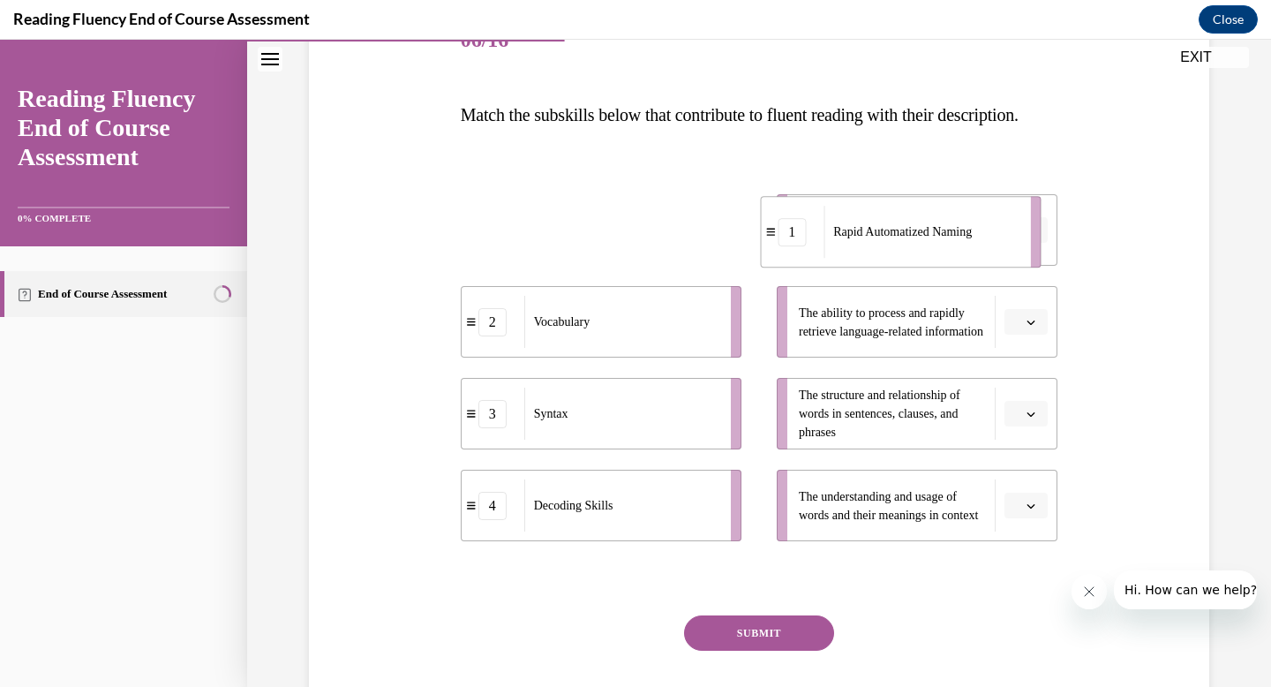
drag, startPoint x: 667, startPoint y: 271, endPoint x: 966, endPoint y: 273, distance: 299.3
click at [966, 238] on span "Rapid Automatized Naming" at bounding box center [903, 231] width 139 height 13
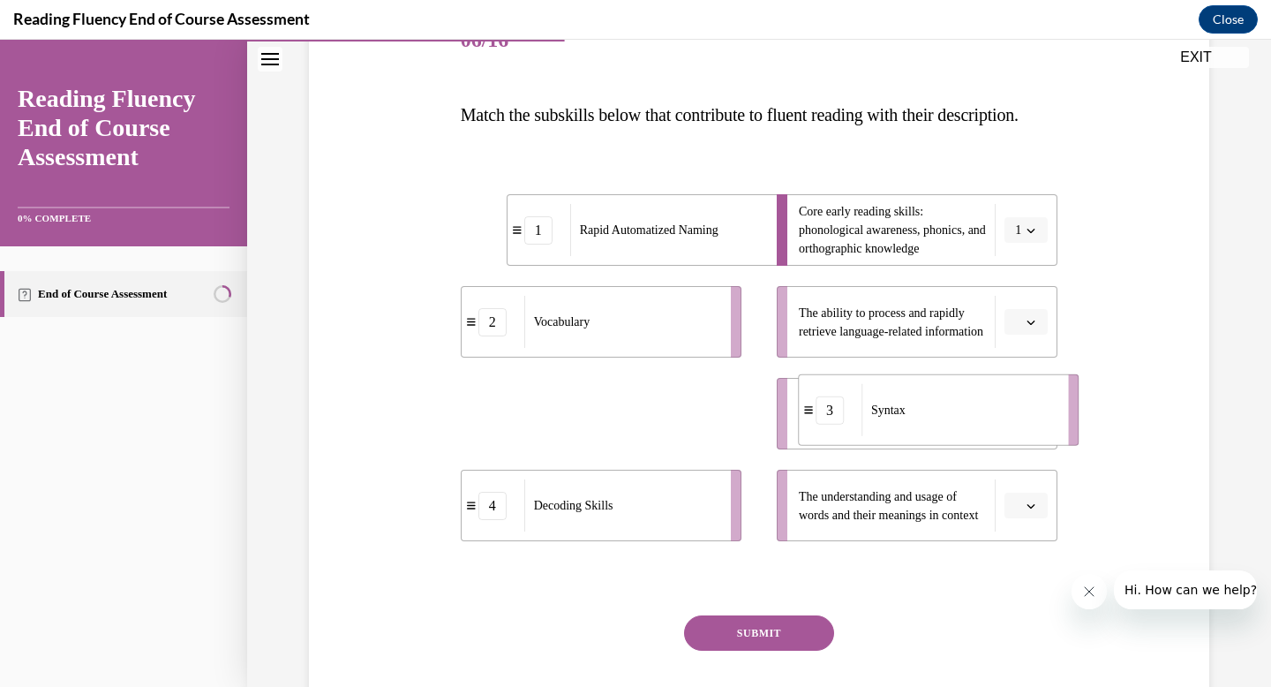
drag, startPoint x: 562, startPoint y: 458, endPoint x: 900, endPoint y: 452, distance: 337.3
click at [900, 436] on div "Syntax" at bounding box center [959, 410] width 195 height 52
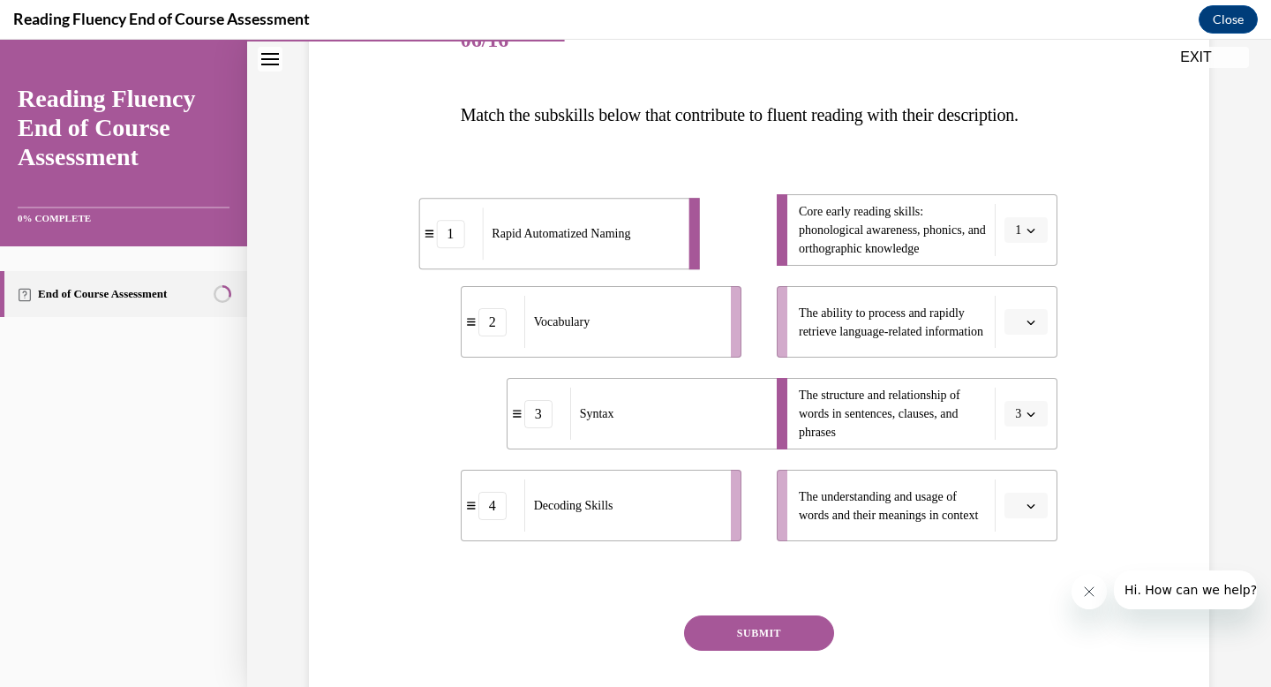
drag, startPoint x: 726, startPoint y: 263, endPoint x: 639, endPoint y: 268, distance: 86.6
click at [630, 240] on span "Rapid Automatized Naming" at bounding box center [561, 233] width 139 height 13
drag, startPoint x: 660, startPoint y: 286, endPoint x: 702, endPoint y: 285, distance: 41.5
click at [703, 256] on div "Rapid Automatized Naming" at bounding box center [663, 230] width 195 height 52
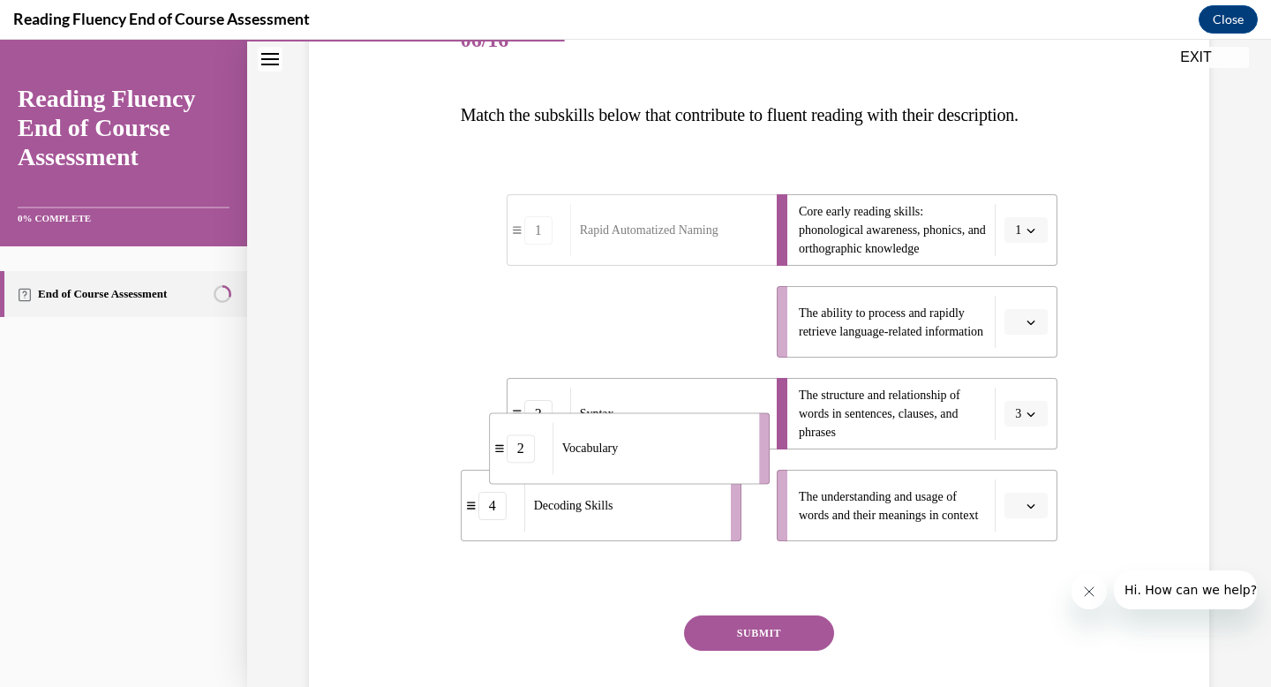
drag, startPoint x: 640, startPoint y: 371, endPoint x: 675, endPoint y: 509, distance: 142.0
click at [675, 474] on div "Vocabulary" at bounding box center [650, 448] width 195 height 52
drag, startPoint x: 666, startPoint y: 365, endPoint x: 713, endPoint y: 551, distance: 192.1
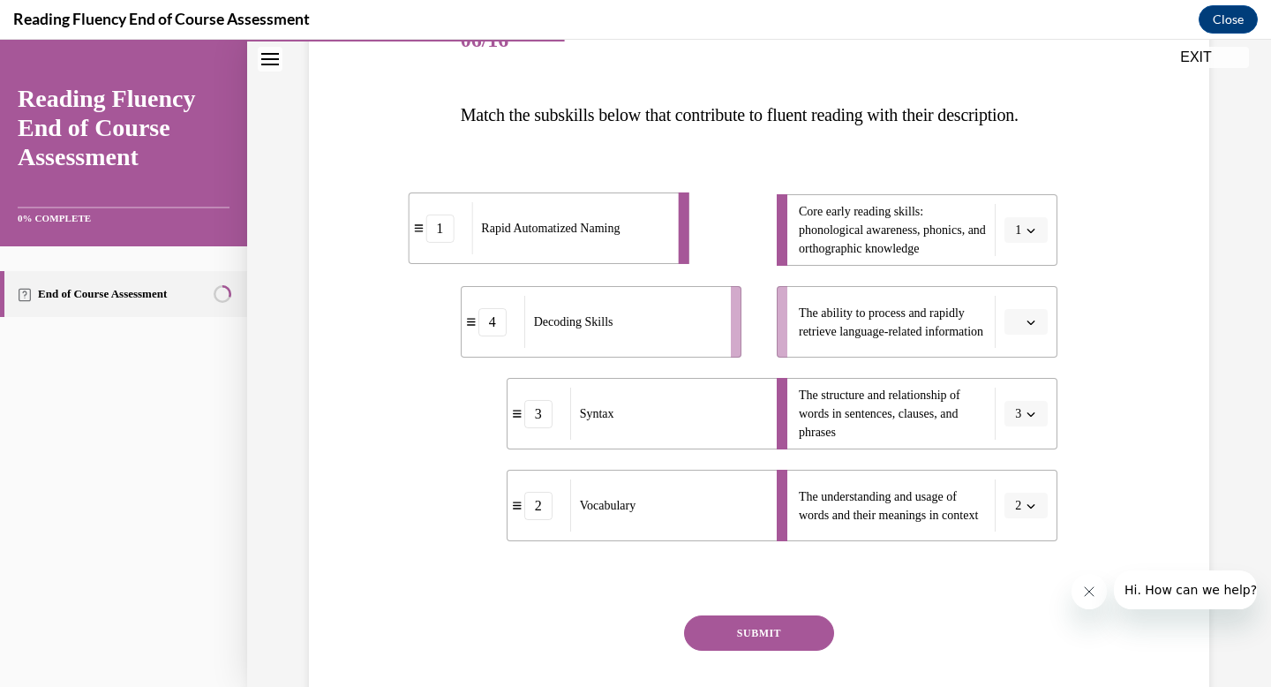
drag, startPoint x: 731, startPoint y: 253, endPoint x: 626, endPoint y: 251, distance: 105.1
click at [626, 251] on div "Rapid Automatized Naming" at bounding box center [569, 228] width 195 height 52
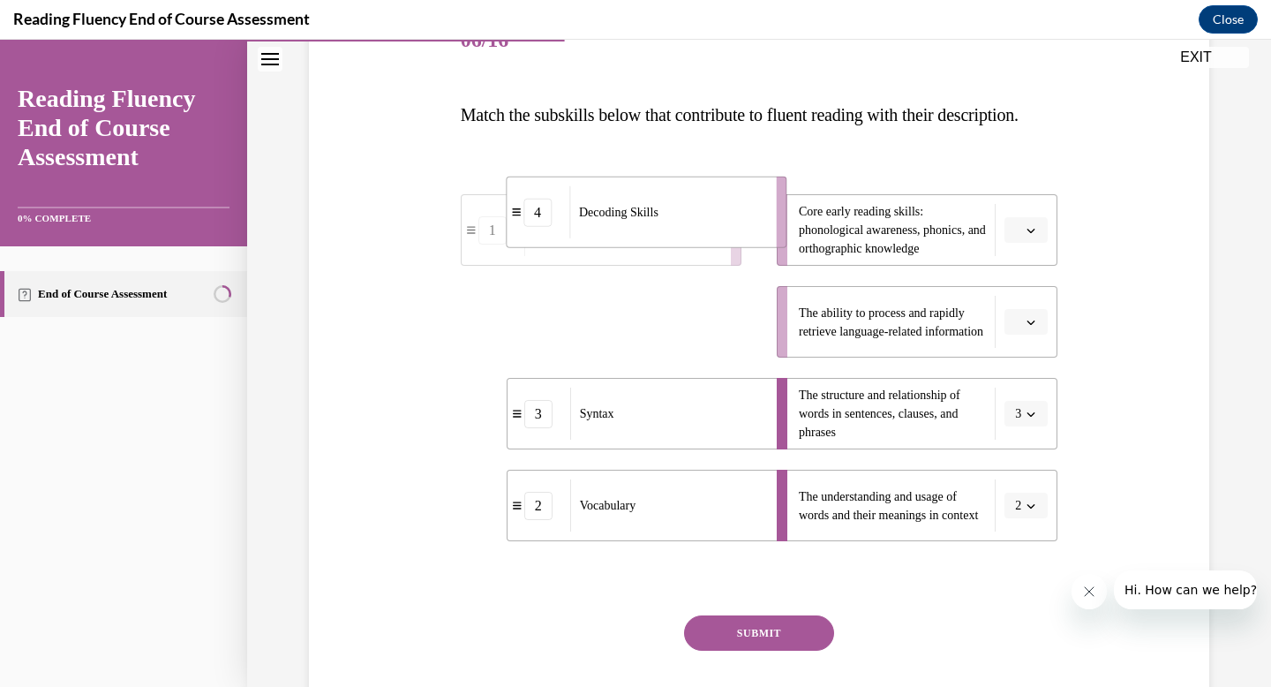
drag, startPoint x: 627, startPoint y: 355, endPoint x: 673, endPoint y: 246, distance: 117.9
click at [673, 238] on div "Decoding Skills" at bounding box center [667, 212] width 195 height 52
drag, startPoint x: 619, startPoint y: 366, endPoint x: 668, endPoint y: 366, distance: 48.6
click at [668, 348] on div "Rapid Automatized Naming" at bounding box center [670, 322] width 195 height 52
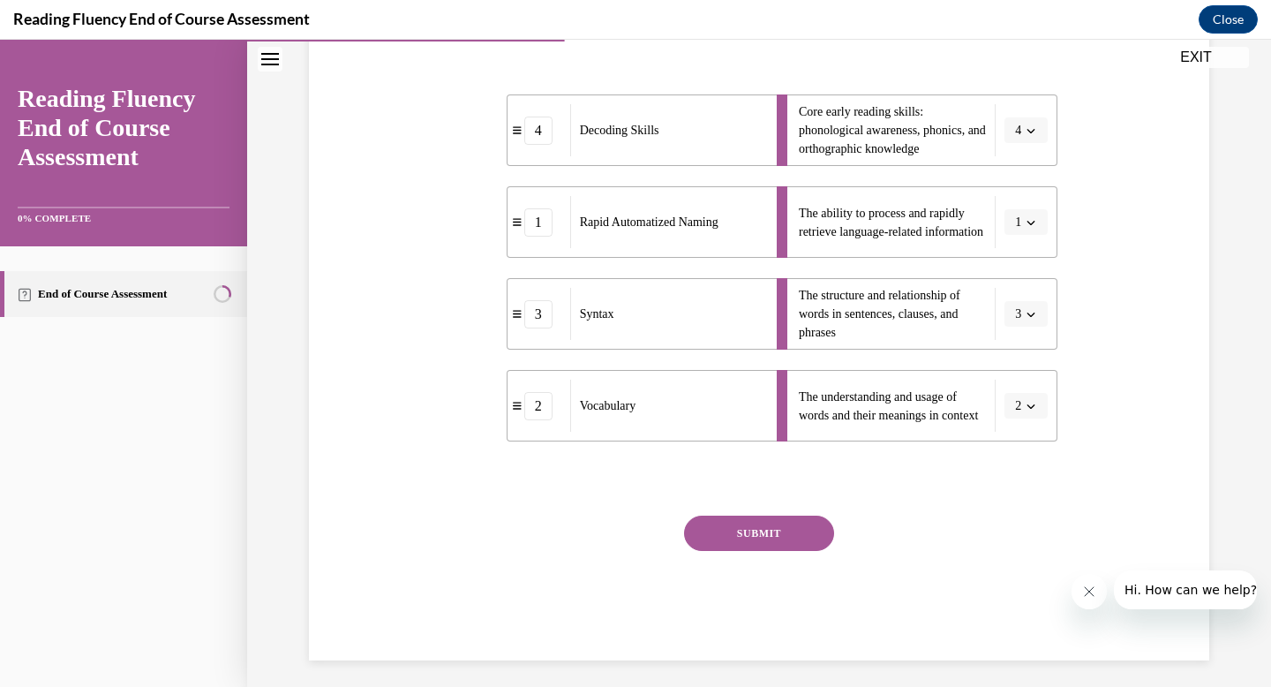
scroll to position [383, 0]
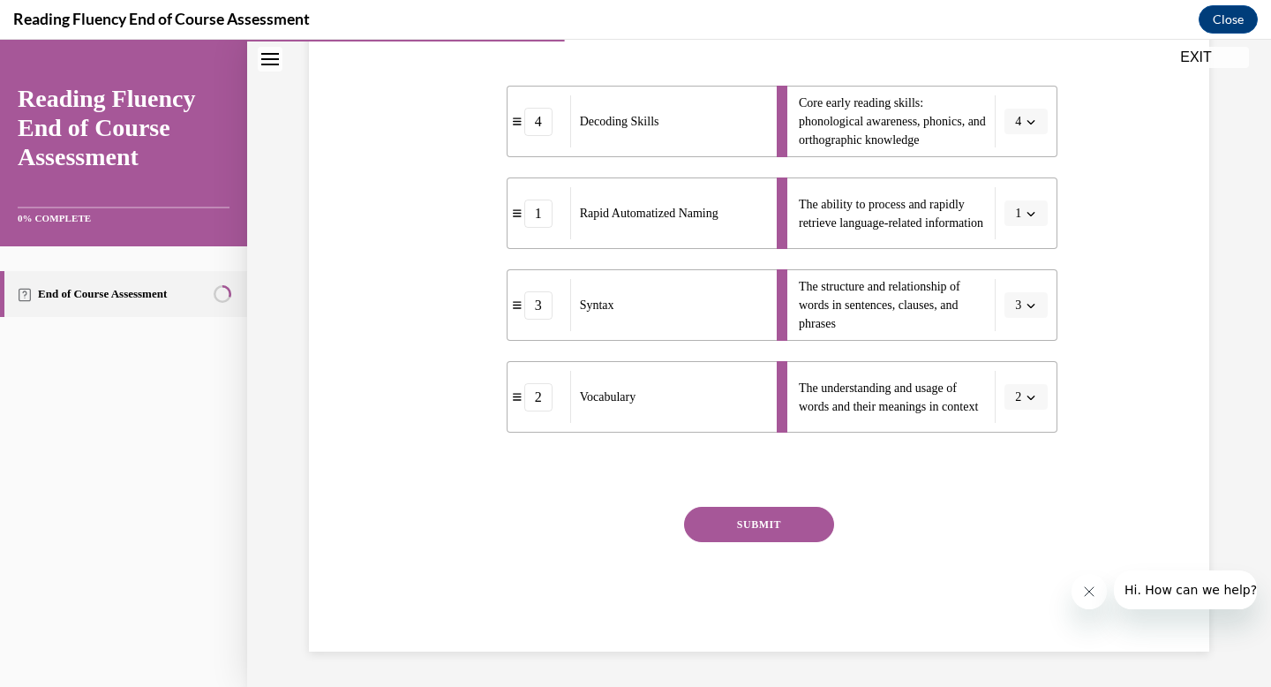
click at [743, 531] on button "SUBMIT" at bounding box center [759, 524] width 150 height 35
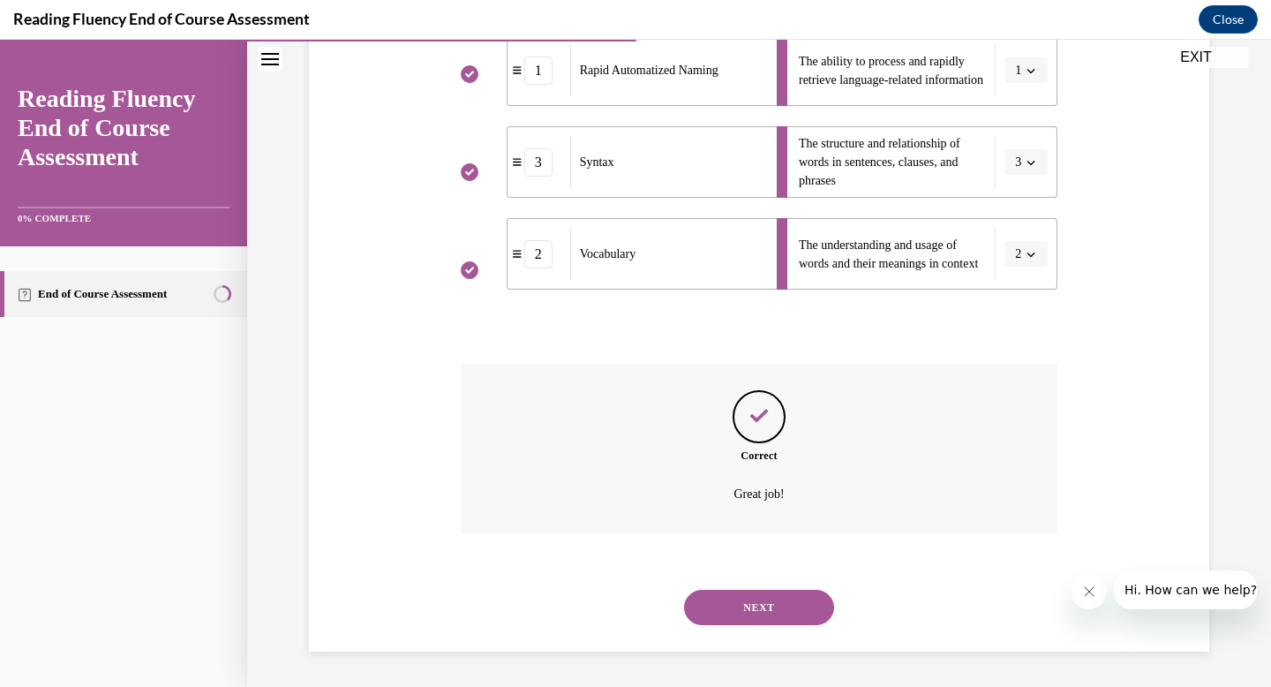
scroll to position [526, 0]
click at [757, 614] on button "NEXT" at bounding box center [759, 607] width 150 height 35
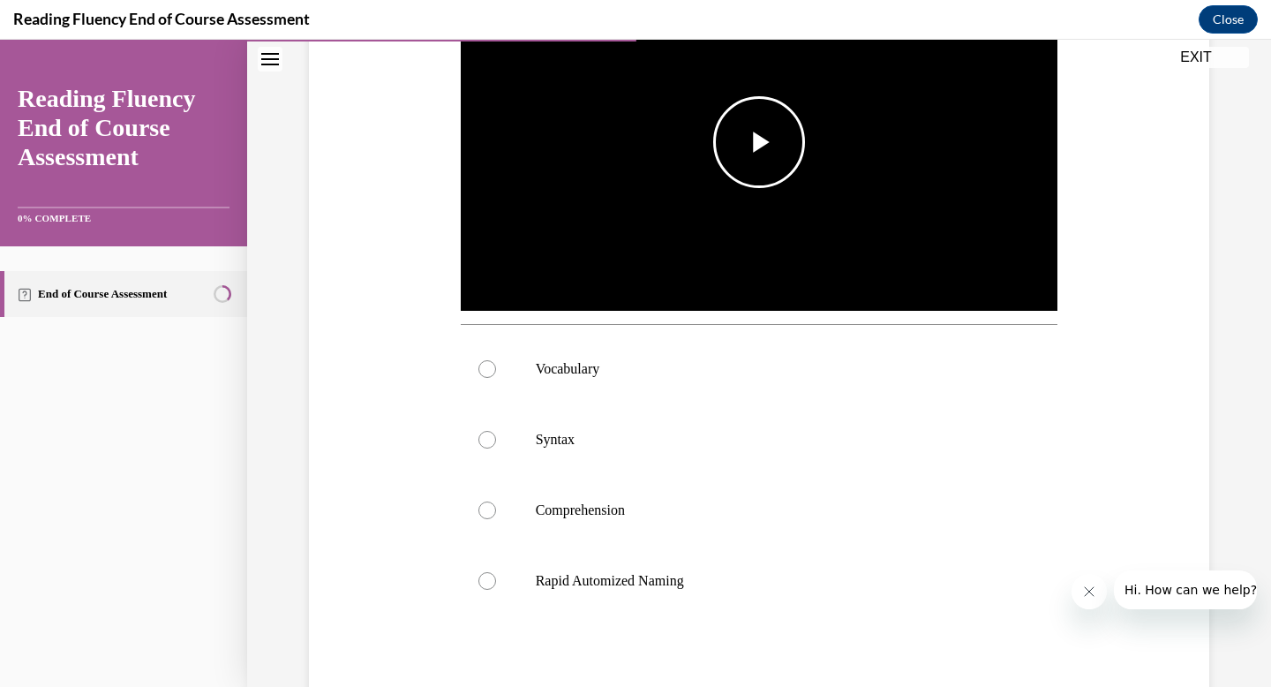
scroll to position [449, 0]
click at [759, 144] on span "Video player" at bounding box center [759, 144] width 0 height 0
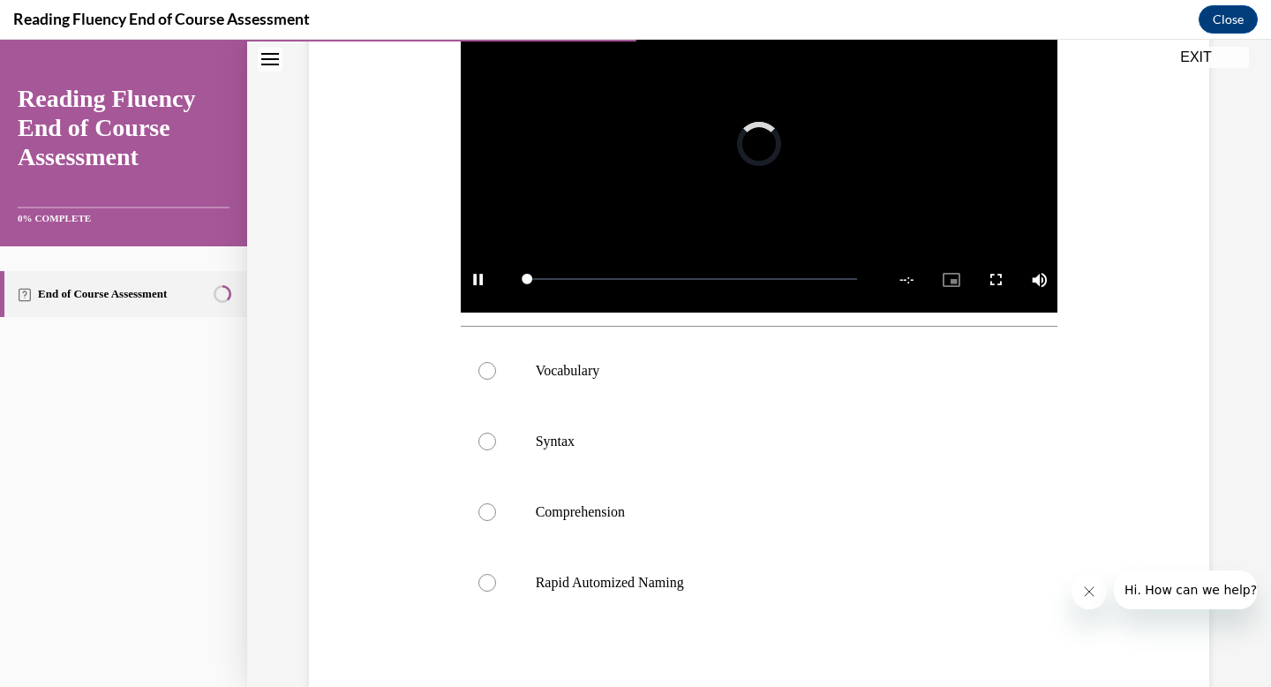
scroll to position [385, 0]
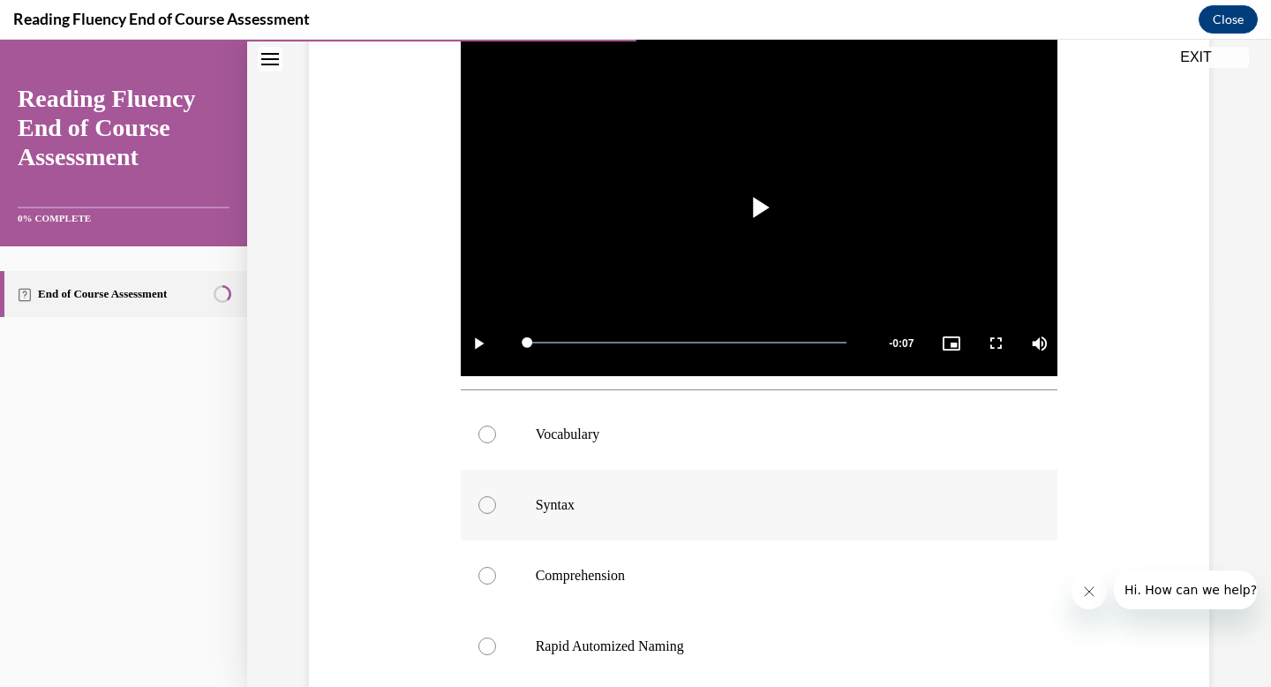
click at [488, 508] on div at bounding box center [488, 505] width 18 height 18
click at [488, 508] on input "Syntax" at bounding box center [488, 505] width 18 height 18
radio input "true"
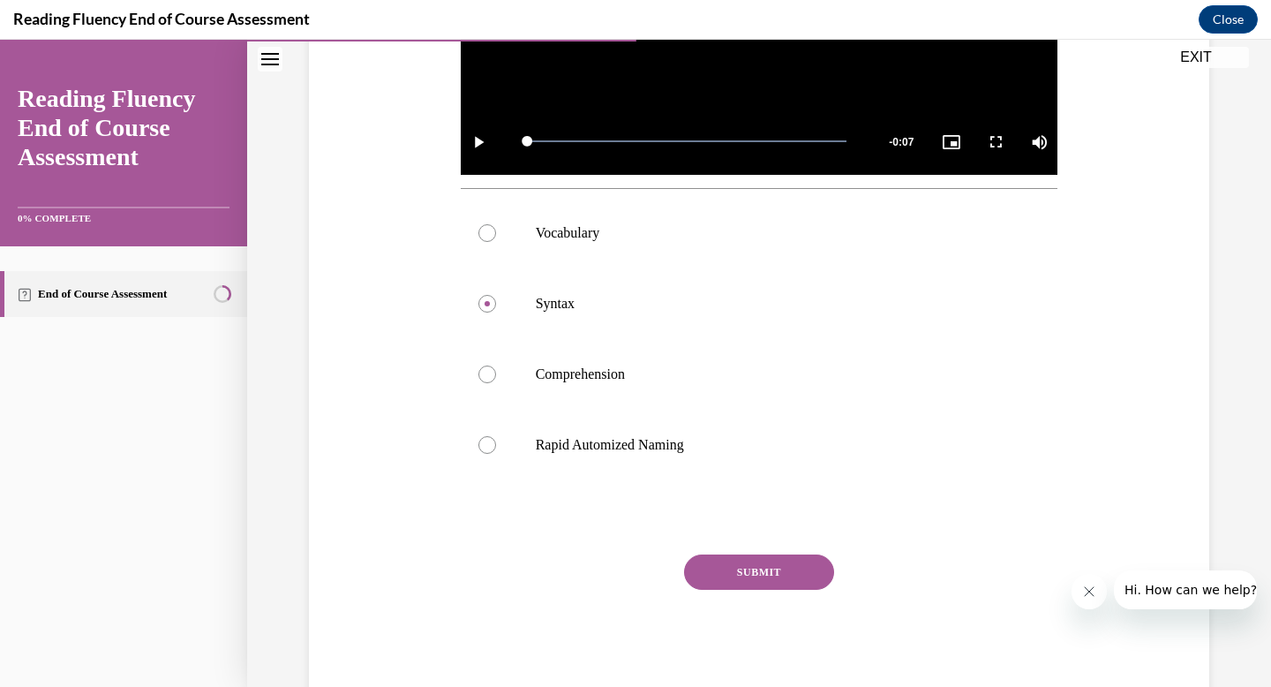
click at [740, 573] on button "SUBMIT" at bounding box center [759, 572] width 150 height 35
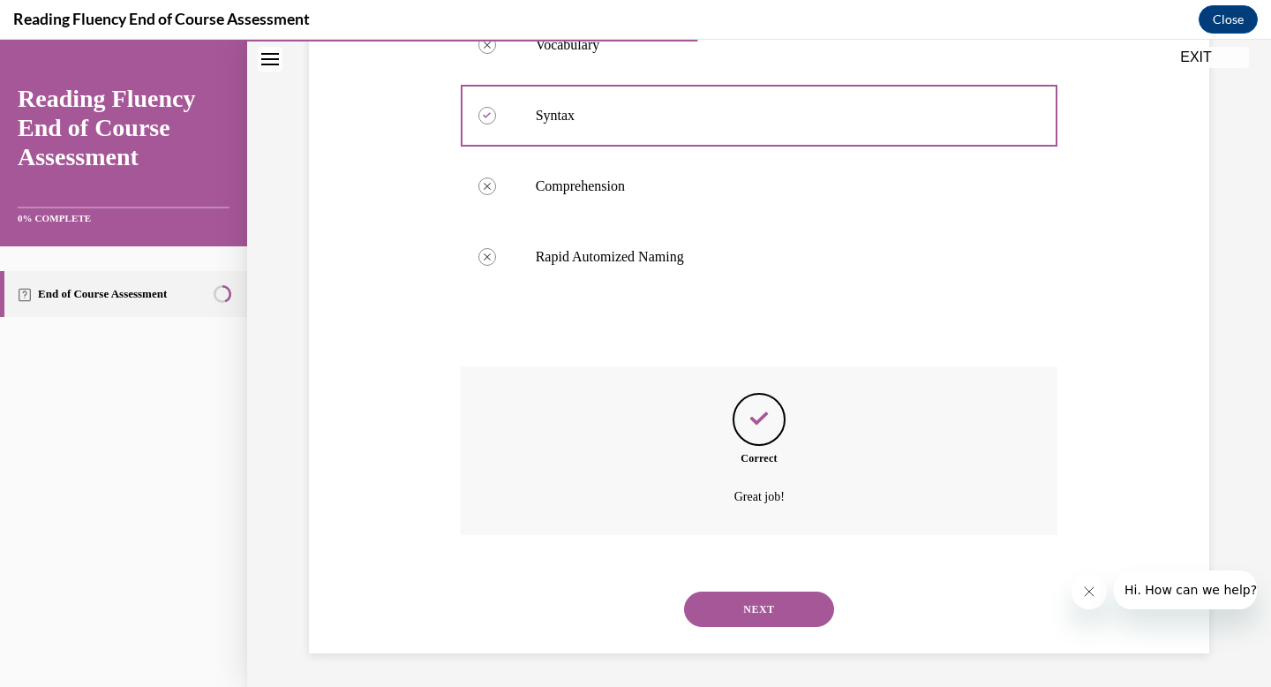
scroll to position [776, 0]
click at [751, 606] on button "NEXT" at bounding box center [759, 607] width 150 height 35
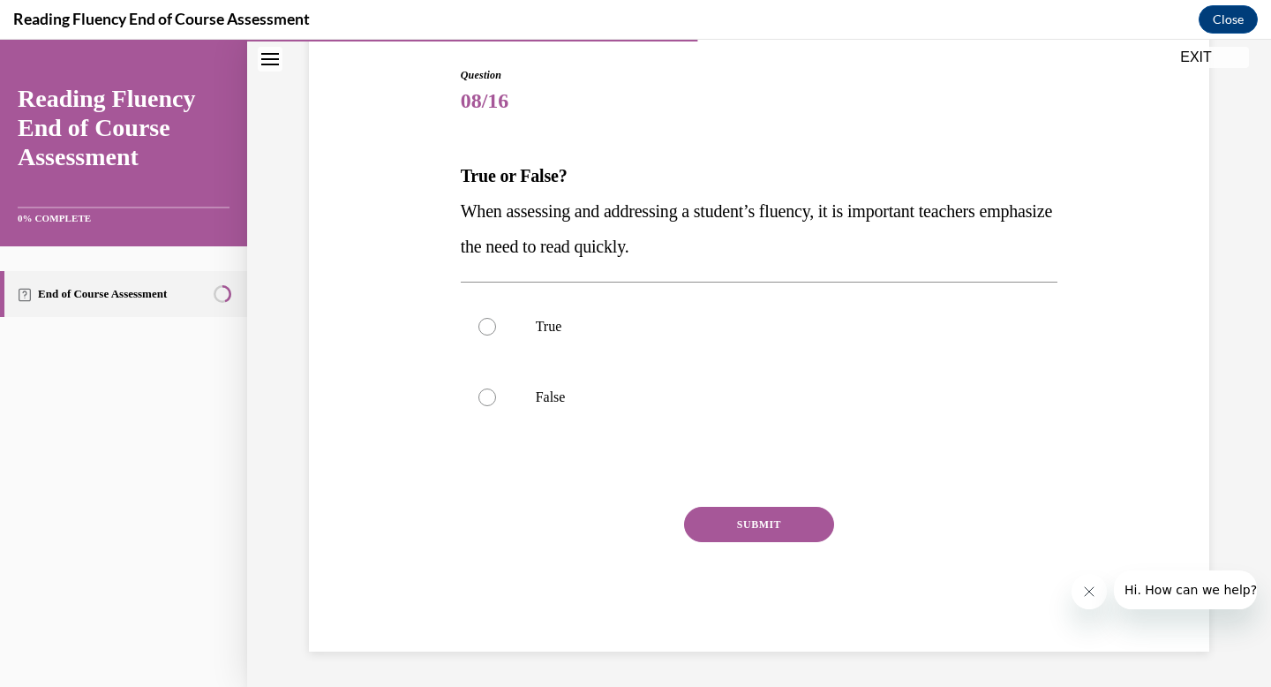
scroll to position [178, 0]
click at [489, 396] on div at bounding box center [488, 398] width 18 height 18
click at [489, 396] on input "False" at bounding box center [488, 398] width 18 height 18
radio input "true"
click at [767, 522] on button "SUBMIT" at bounding box center [759, 524] width 150 height 35
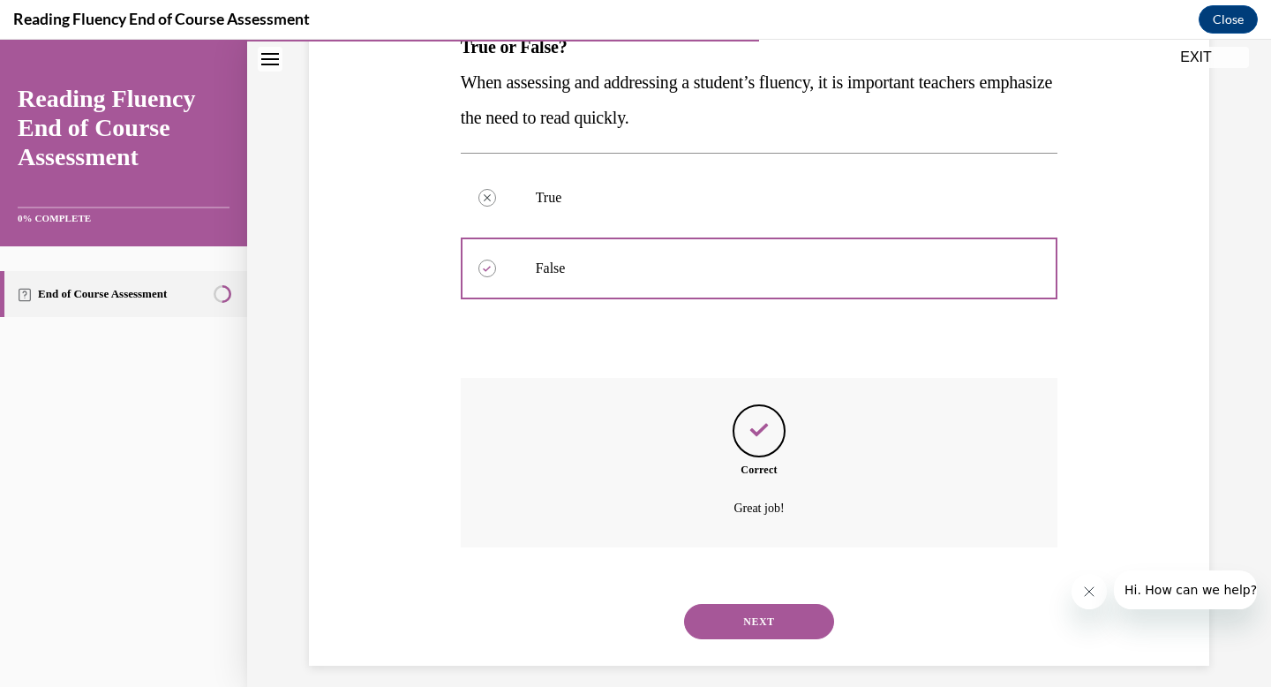
scroll to position [321, 0]
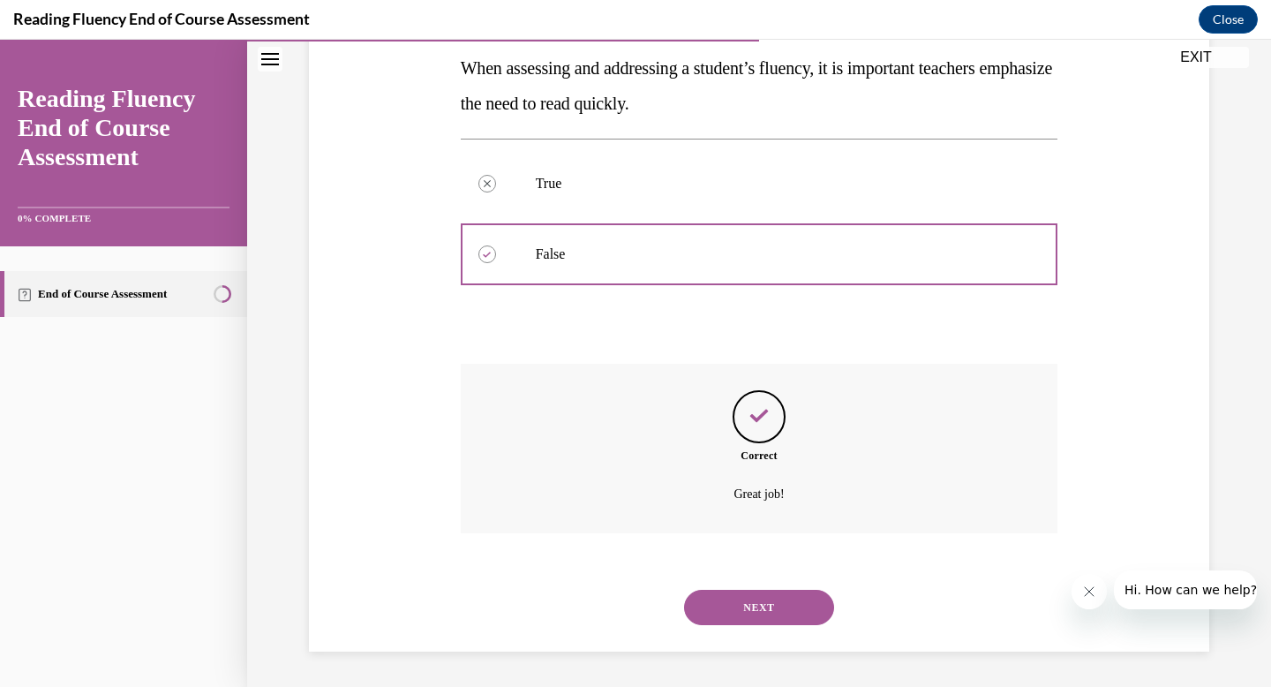
click at [763, 611] on button "NEXT" at bounding box center [759, 607] width 150 height 35
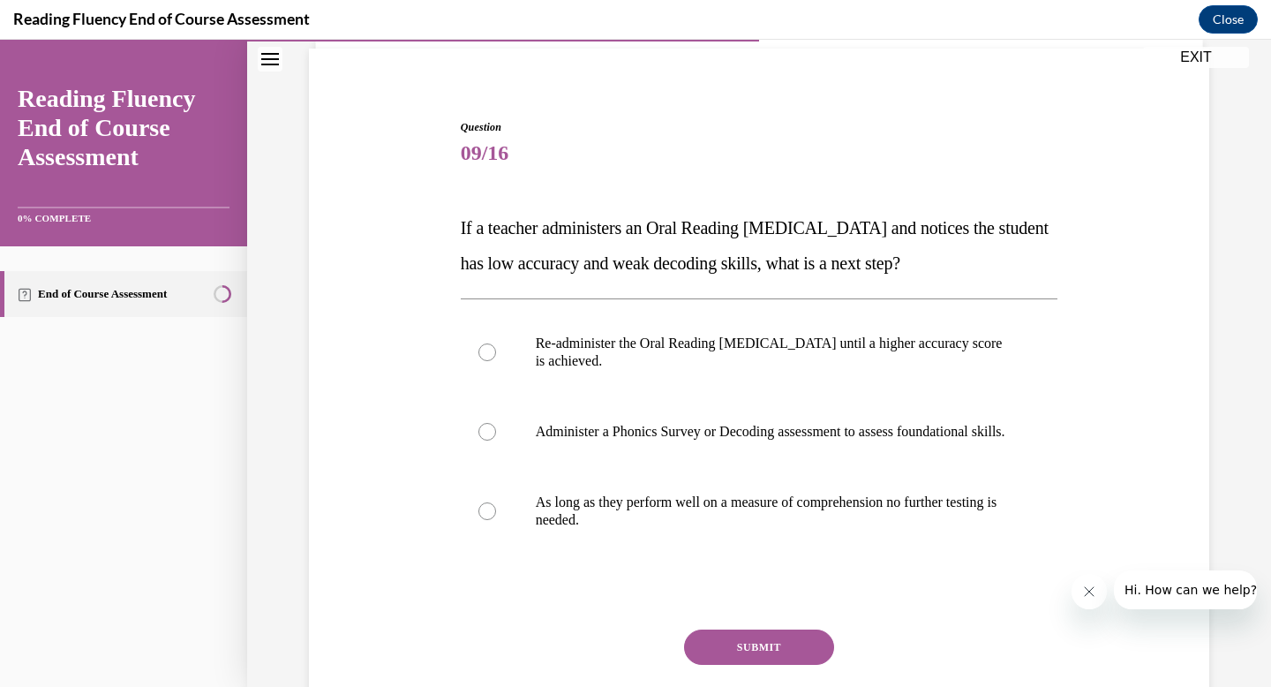
scroll to position [130, 0]
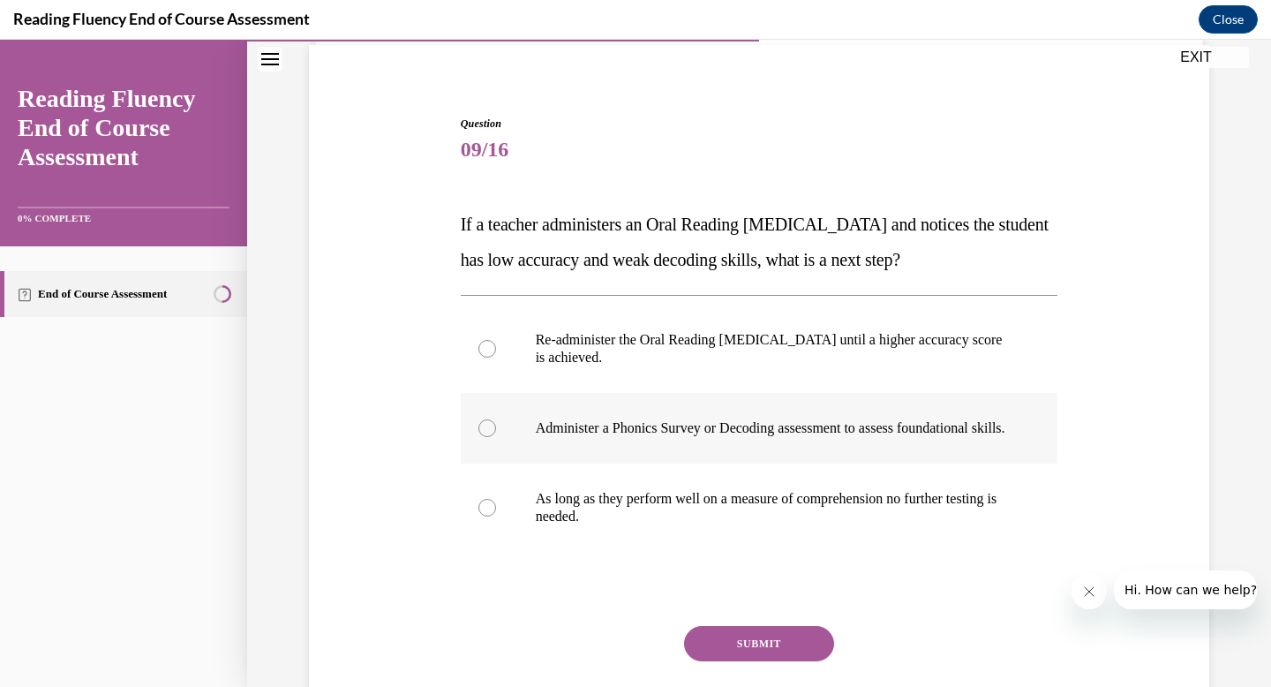
click at [485, 436] on div at bounding box center [488, 428] width 18 height 18
click at [485, 436] on input "Administer a Phonics Survey or Decoding assessment to assess foundational skill…" at bounding box center [488, 428] width 18 height 18
radio input "true"
click at [746, 656] on button "SUBMIT" at bounding box center [759, 643] width 150 height 35
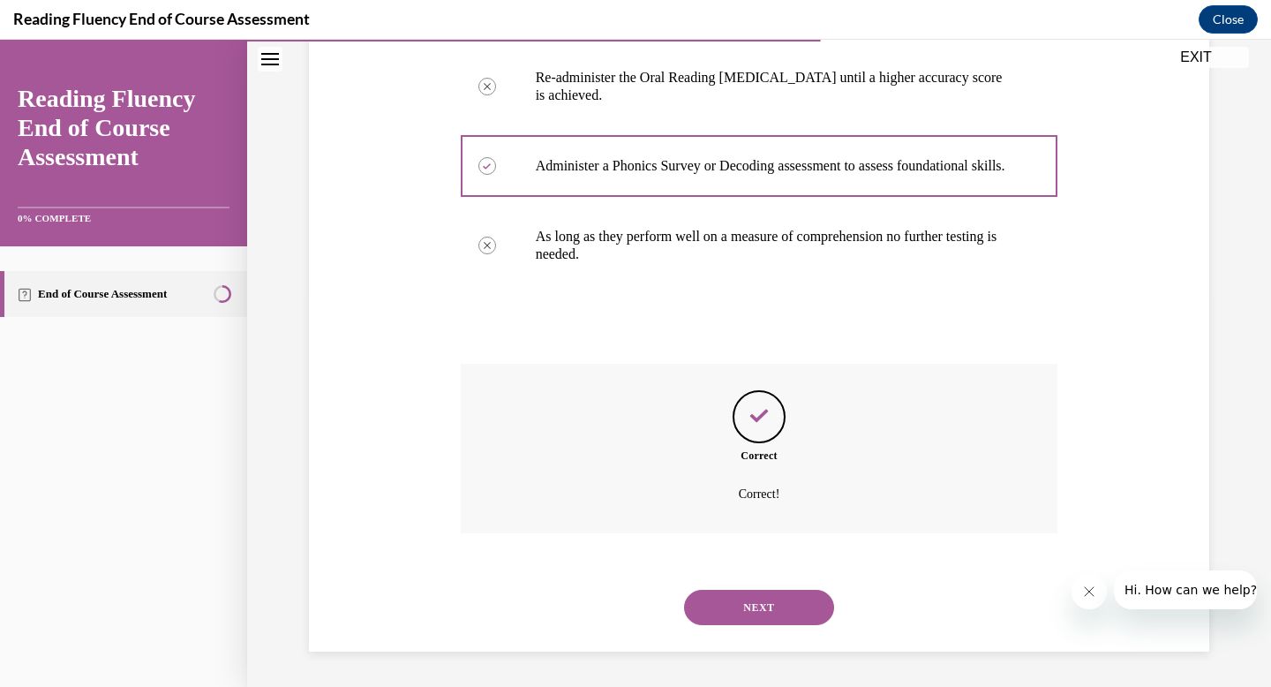
scroll to position [410, 0]
click at [753, 614] on button "NEXT" at bounding box center [759, 607] width 150 height 35
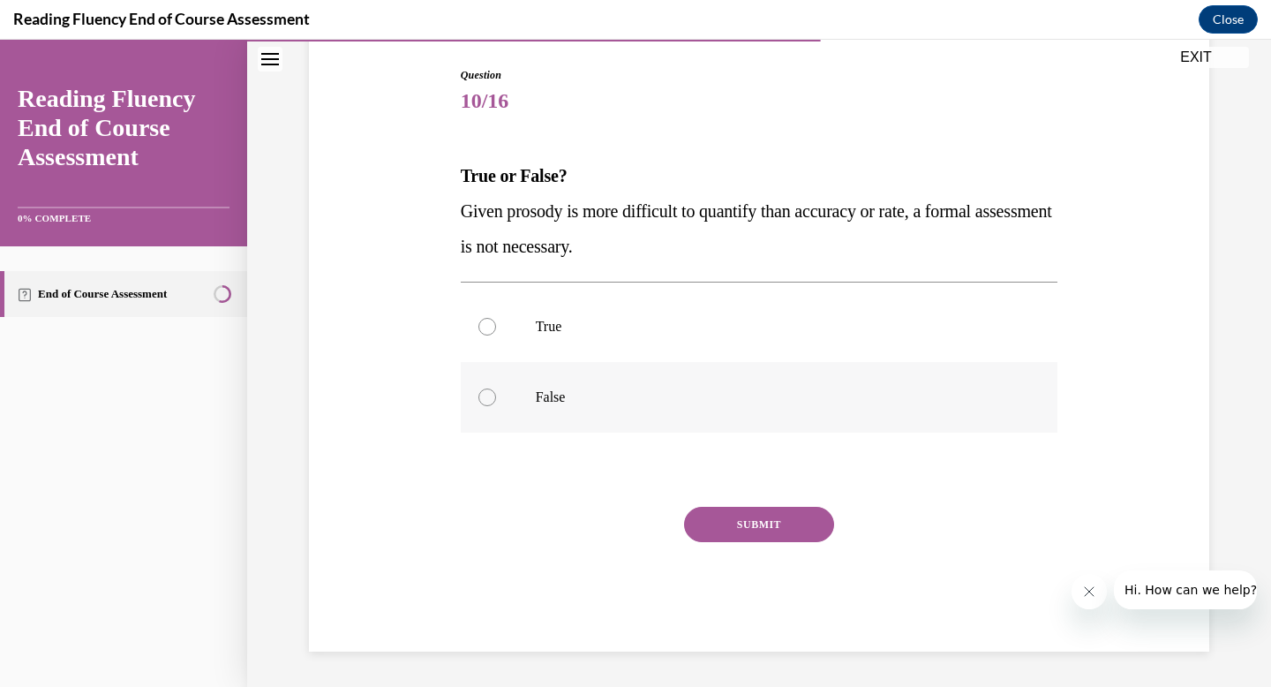
click at [487, 399] on div at bounding box center [488, 398] width 18 height 18
click at [487, 399] on input "False" at bounding box center [488, 398] width 18 height 18
radio input "true"
click at [794, 526] on button "SUBMIT" at bounding box center [759, 524] width 150 height 35
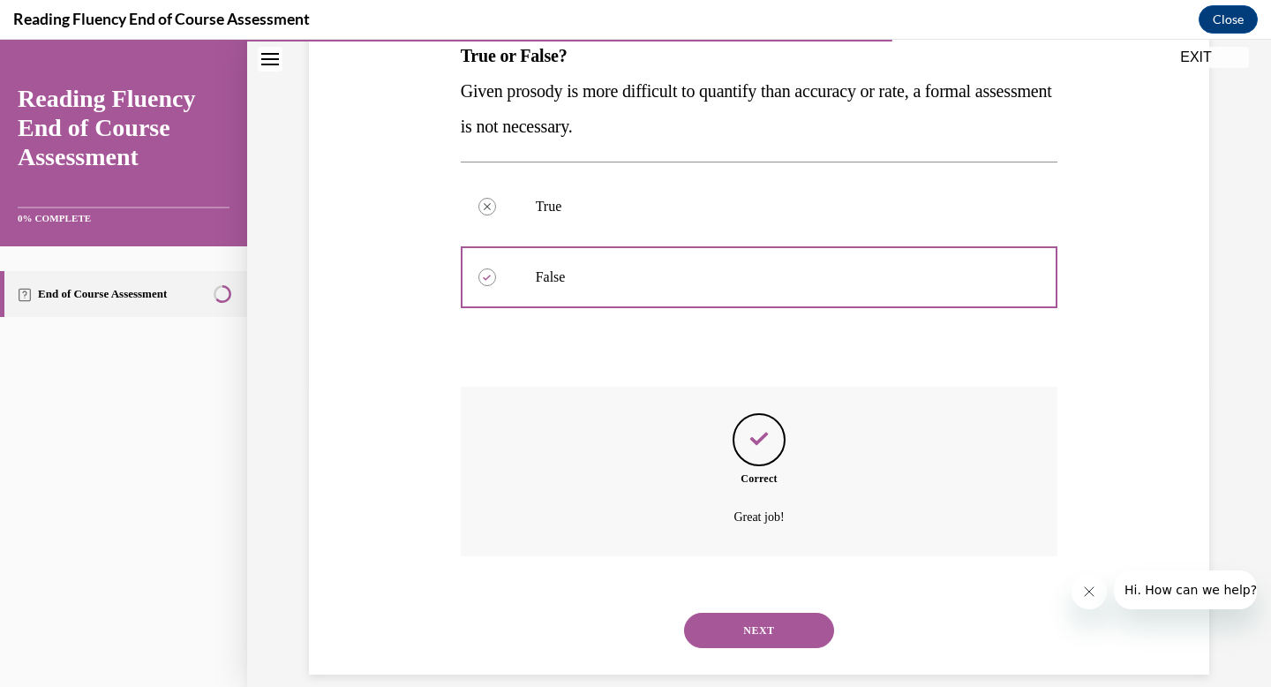
scroll to position [321, 0]
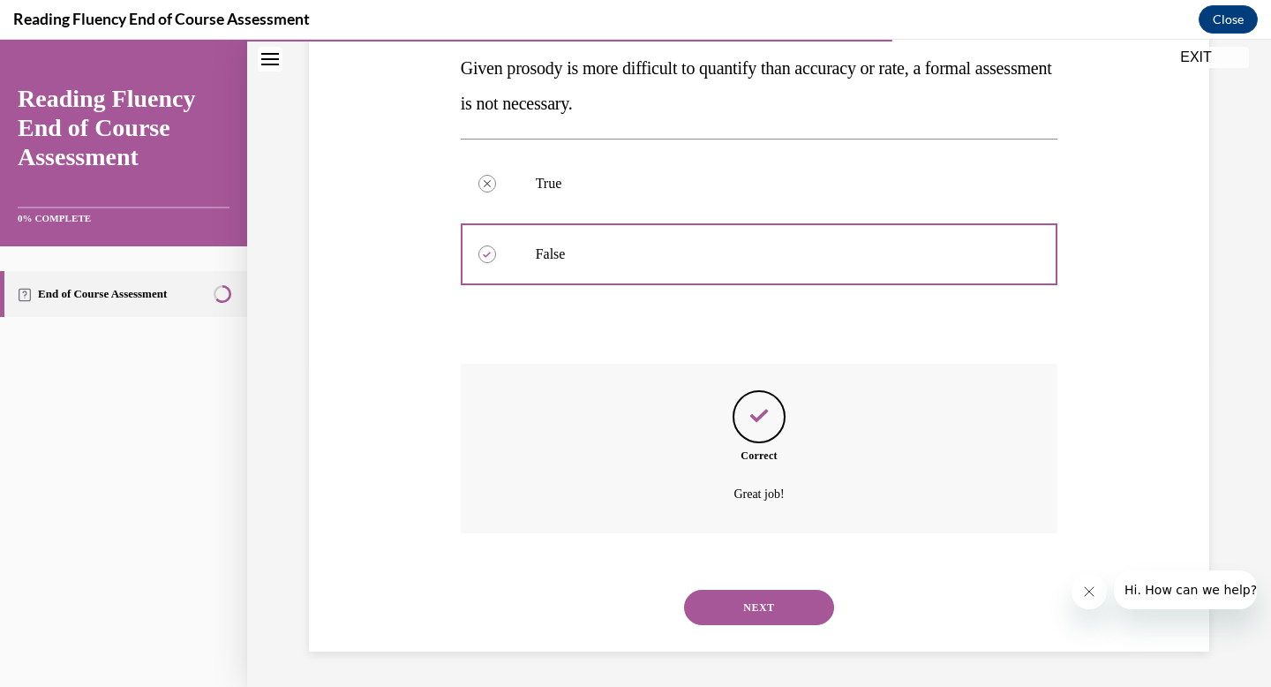
click at [783, 611] on button "NEXT" at bounding box center [759, 607] width 150 height 35
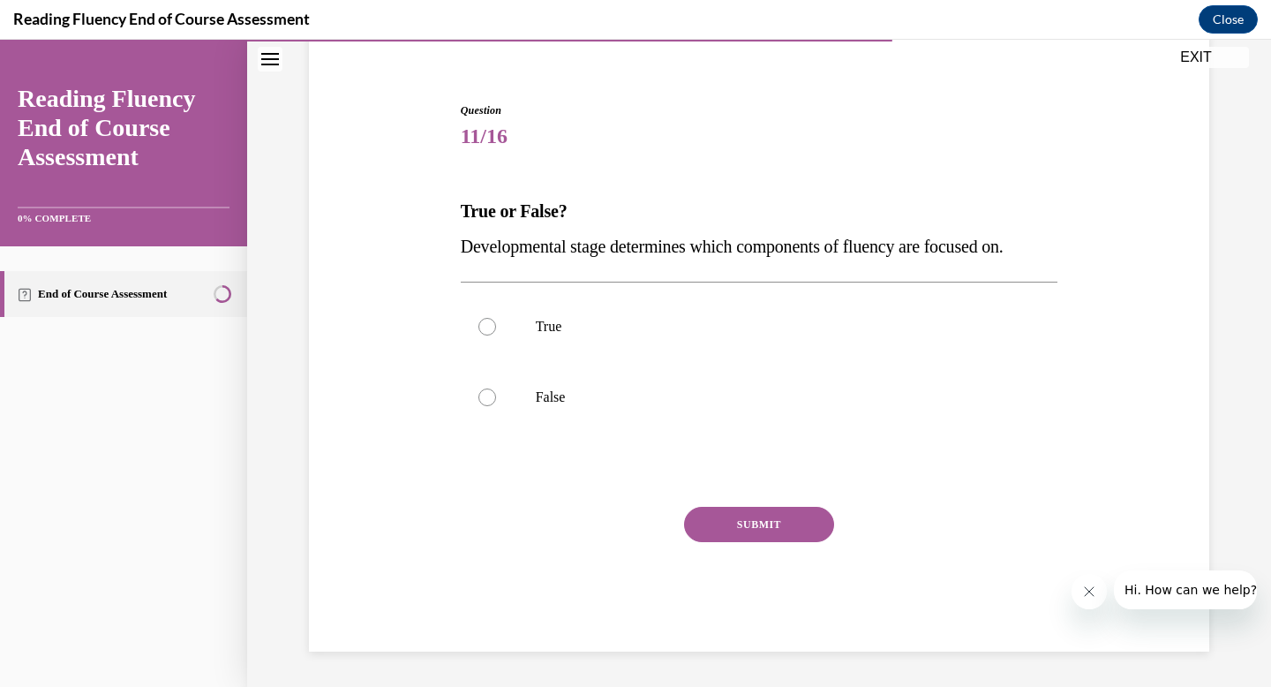
scroll to position [143, 0]
click at [486, 327] on div at bounding box center [488, 327] width 18 height 18
click at [486, 327] on input "True" at bounding box center [488, 327] width 18 height 18
radio input "true"
click at [743, 527] on button "SUBMIT" at bounding box center [759, 524] width 150 height 35
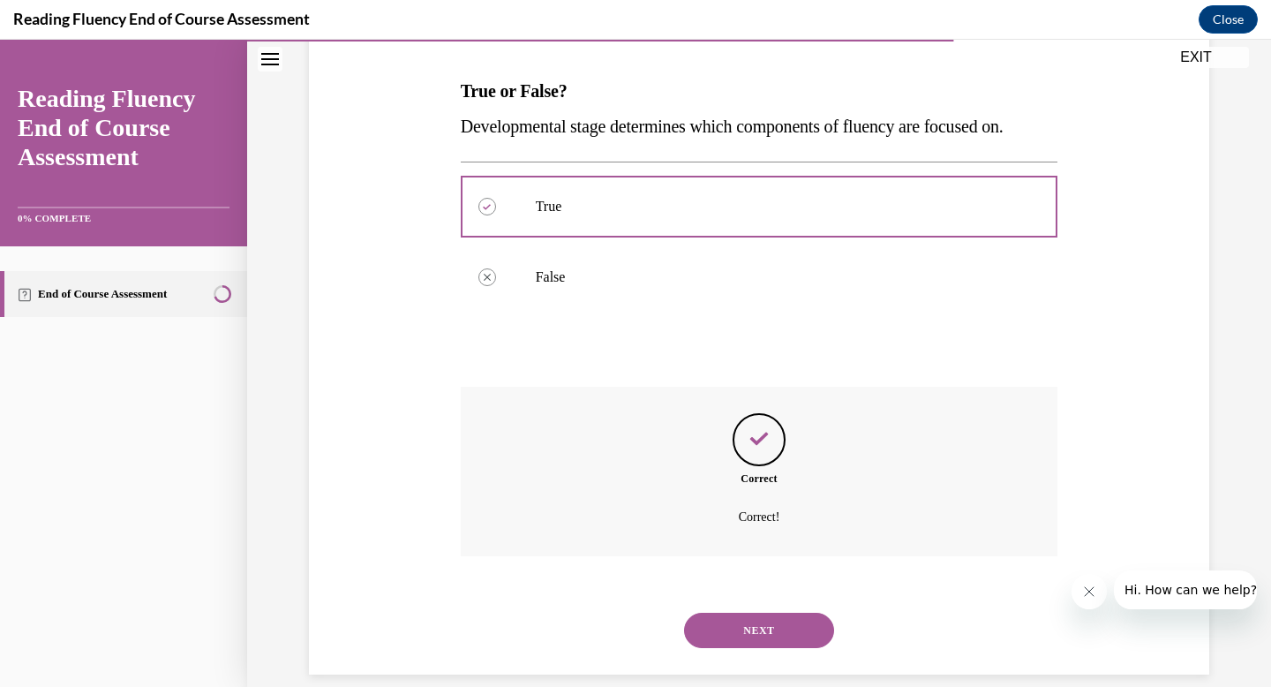
scroll to position [286, 0]
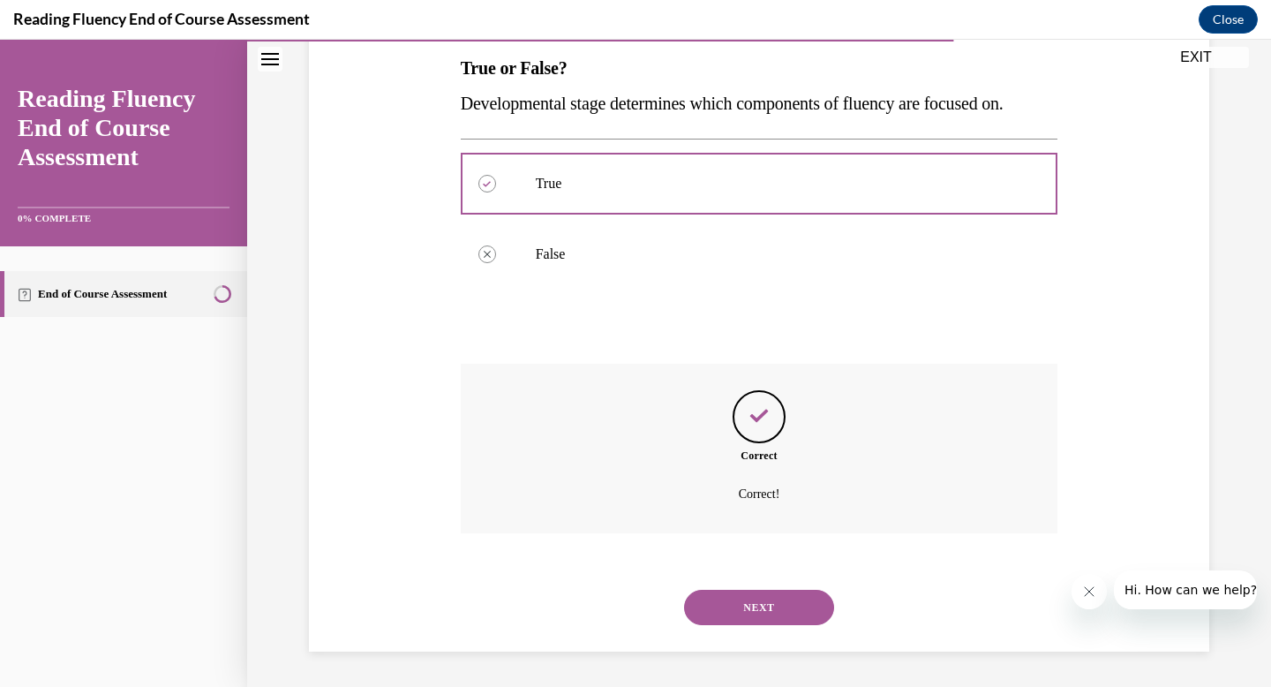
click at [753, 609] on button "NEXT" at bounding box center [759, 607] width 150 height 35
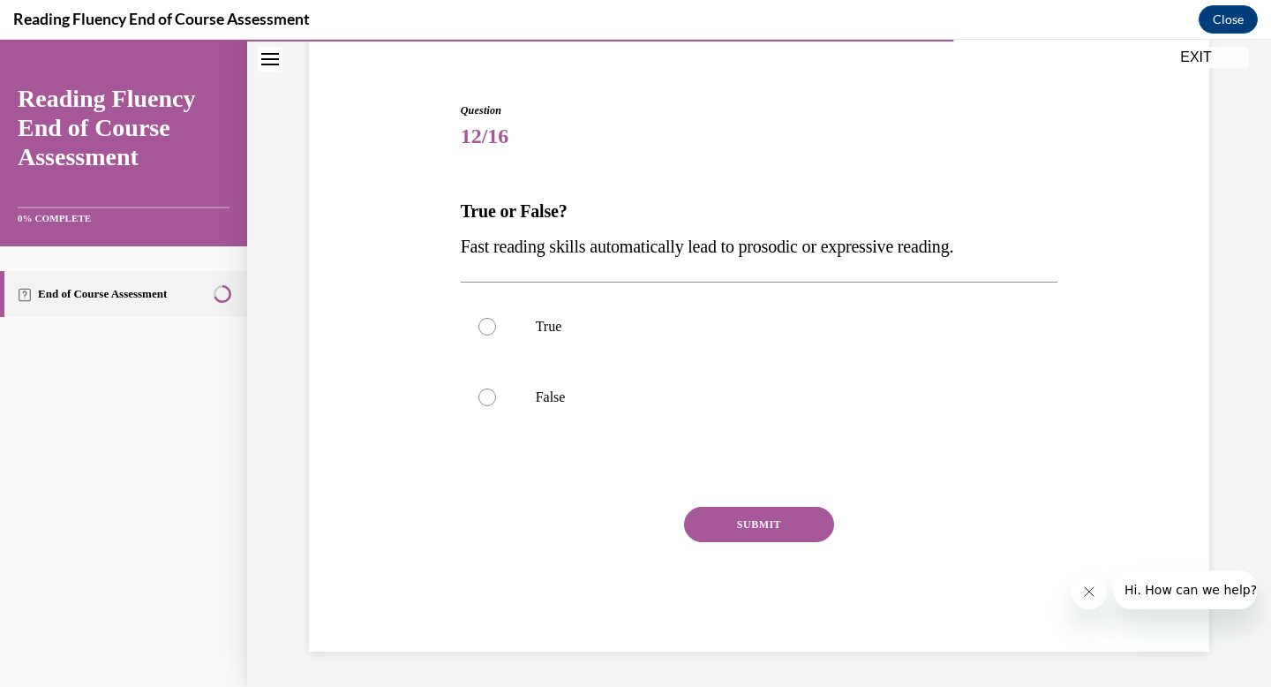
scroll to position [143, 0]
click at [493, 402] on div at bounding box center [488, 398] width 18 height 18
click at [493, 402] on input "False" at bounding box center [488, 398] width 18 height 18
radio input "true"
click at [743, 530] on button "SUBMIT" at bounding box center [759, 524] width 150 height 35
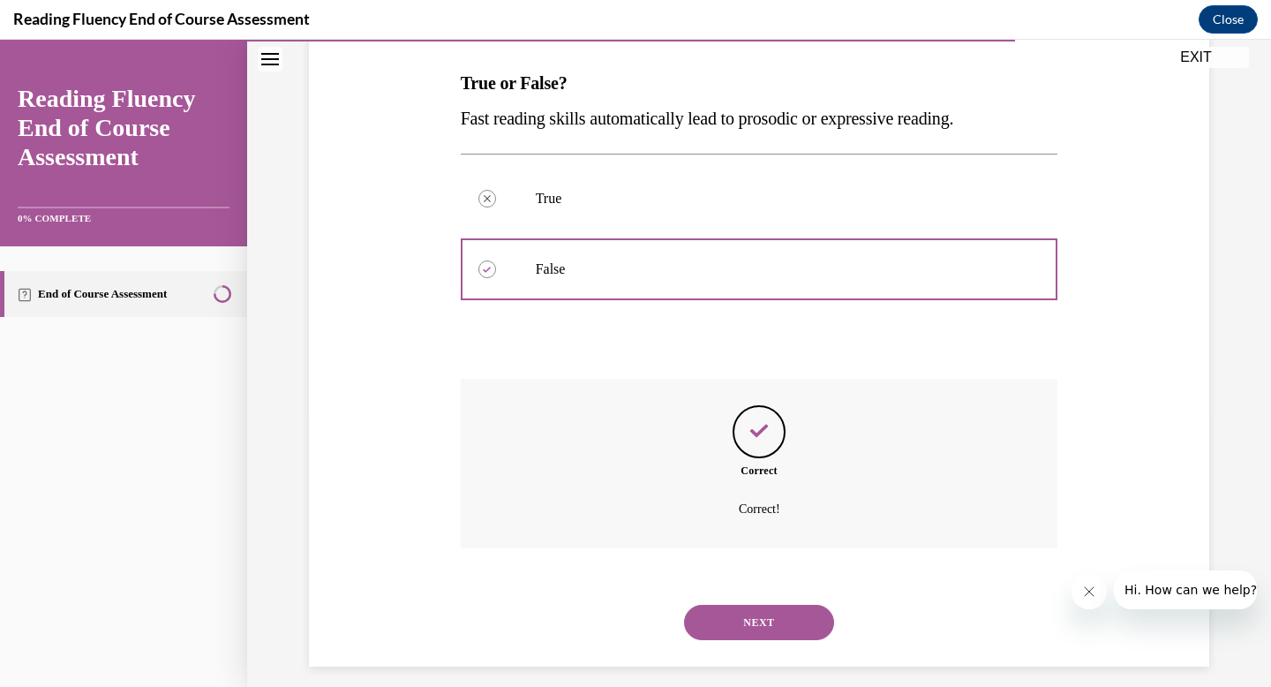
scroll to position [286, 0]
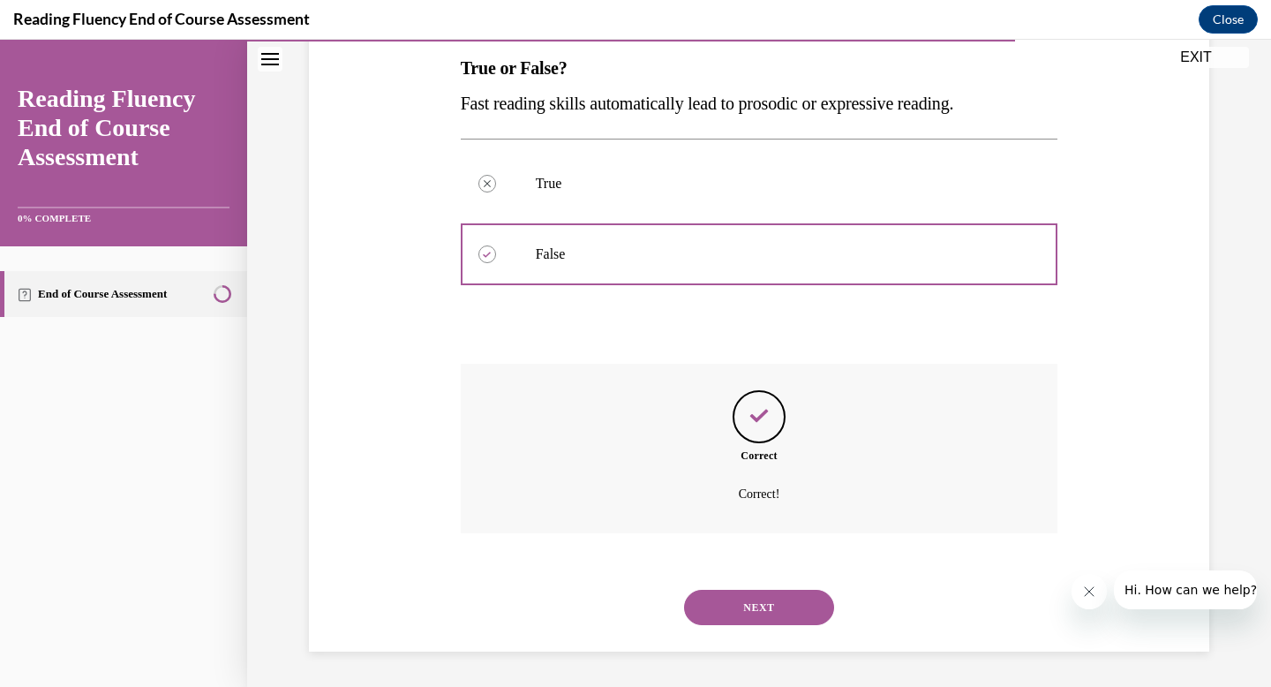
click at [753, 604] on button "NEXT" at bounding box center [759, 607] width 150 height 35
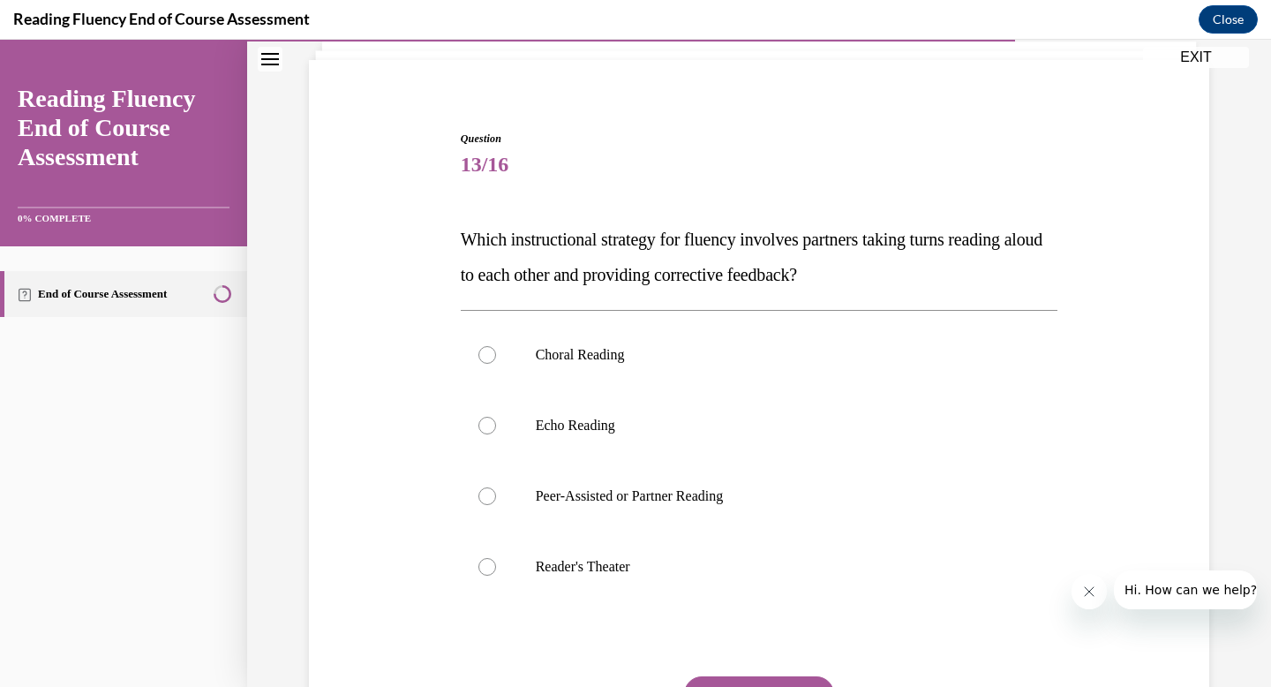
scroll to position [134, 0]
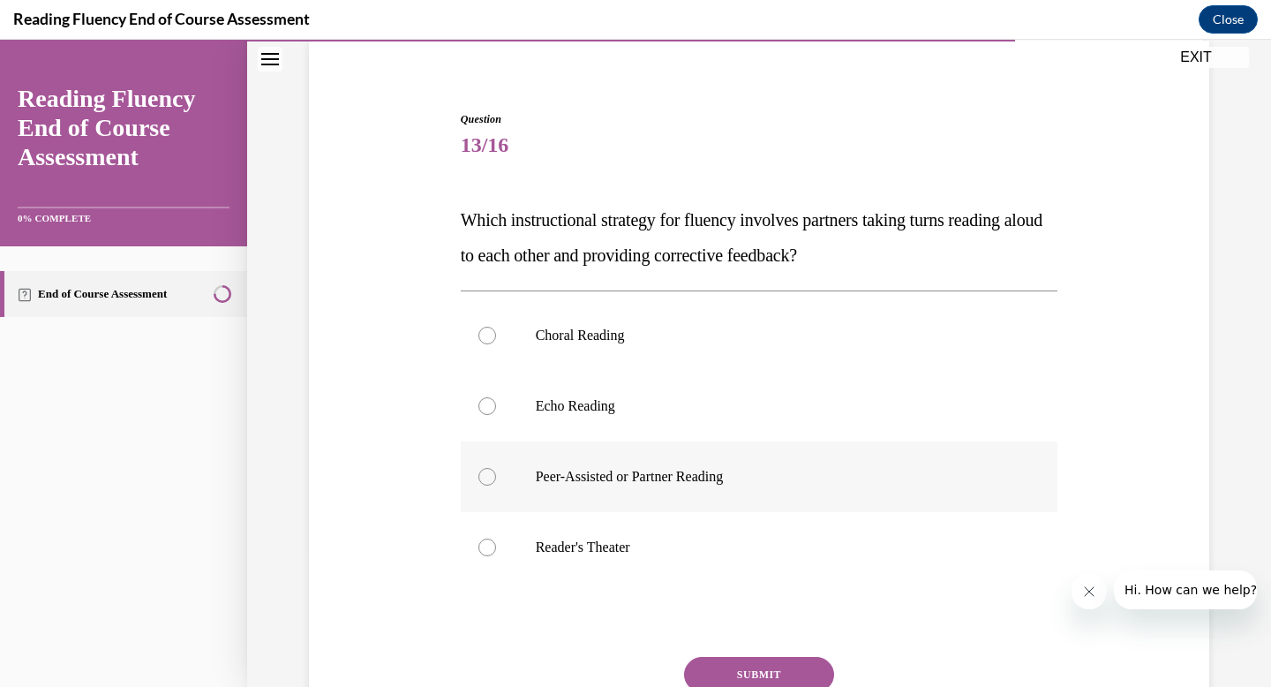
click at [488, 475] on div at bounding box center [488, 477] width 18 height 18
click at [488, 475] on input "Peer-Assisted or Partner Reading" at bounding box center [488, 477] width 18 height 18
radio input "true"
click at [765, 667] on button "SUBMIT" at bounding box center [759, 674] width 150 height 35
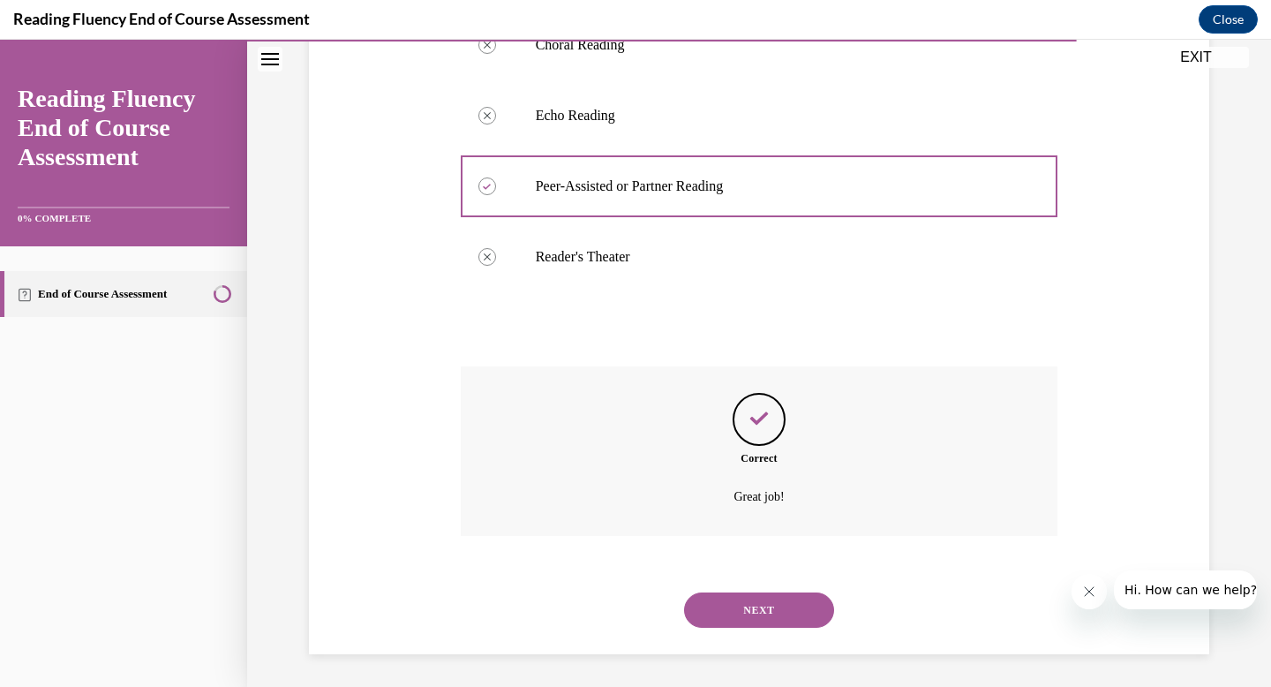
scroll to position [427, 0]
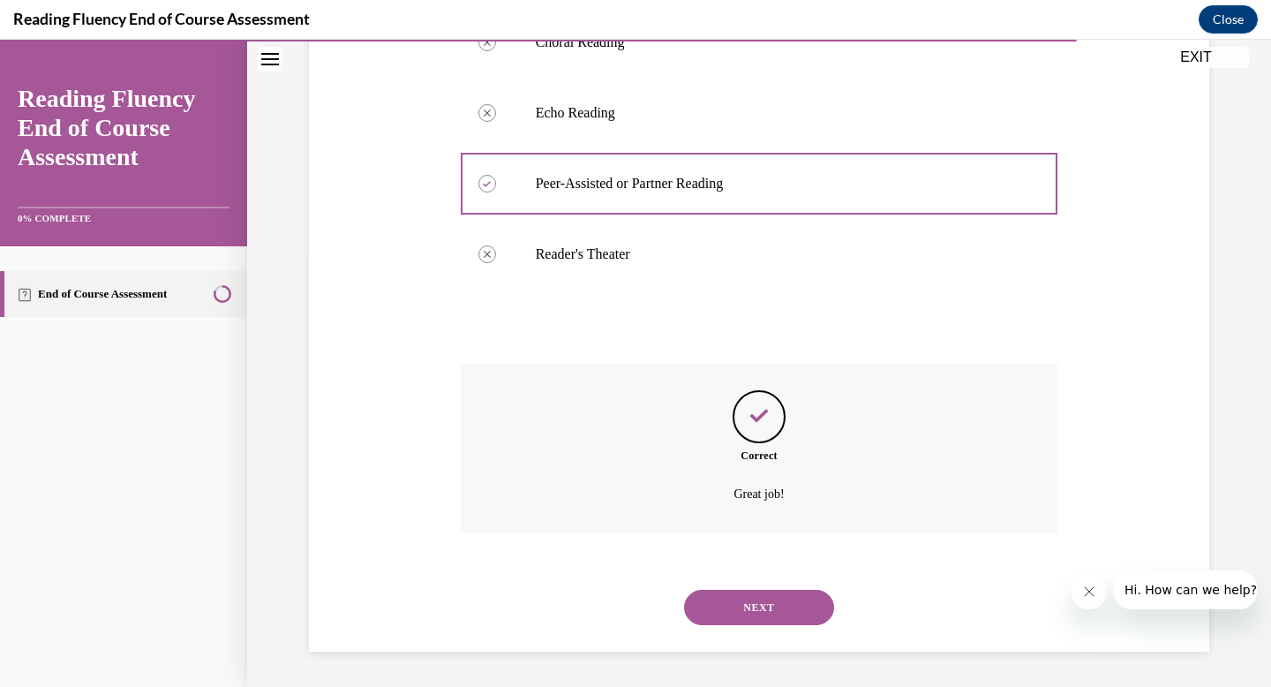
click at [759, 600] on button "NEXT" at bounding box center [759, 607] width 150 height 35
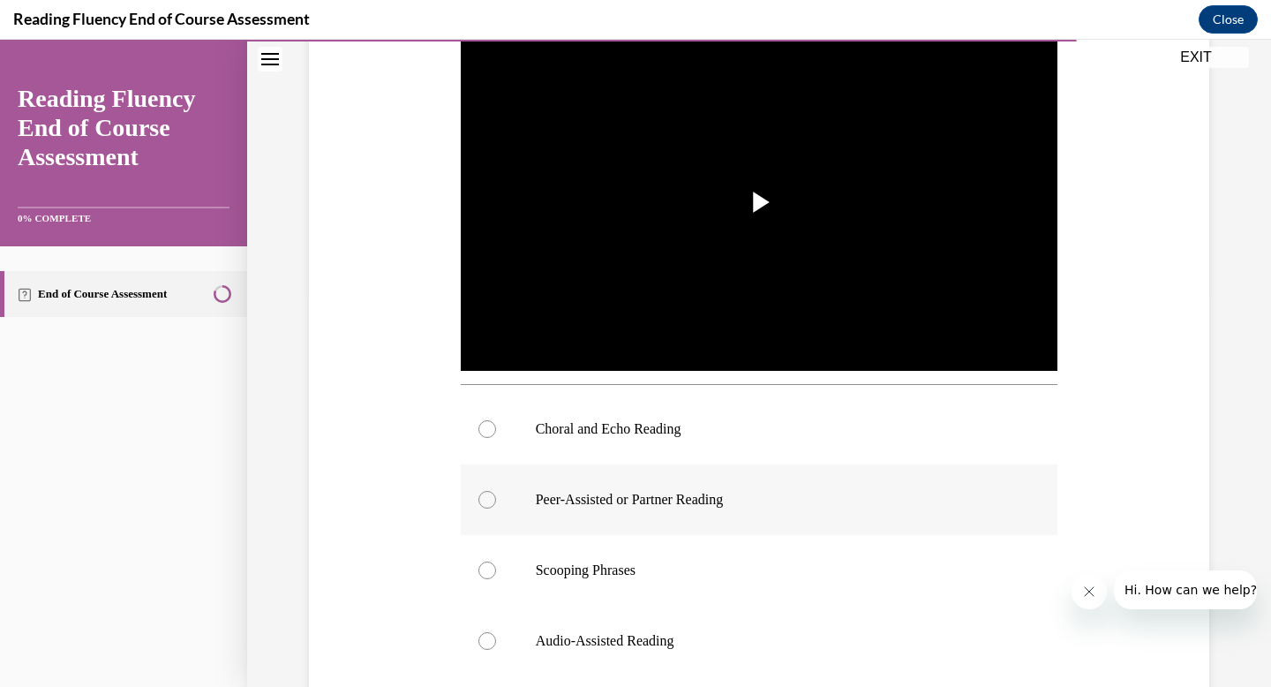
scroll to position [388, 0]
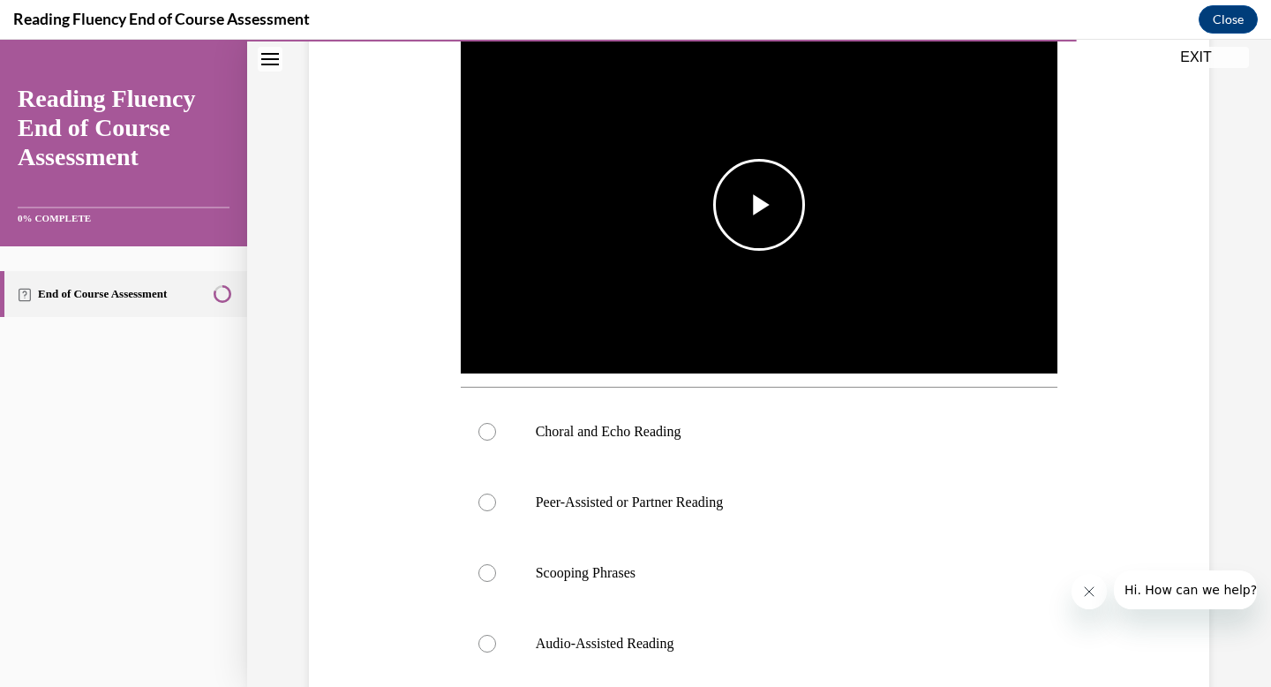
click at [771, 253] on img "Video player" at bounding box center [760, 205] width 598 height 336
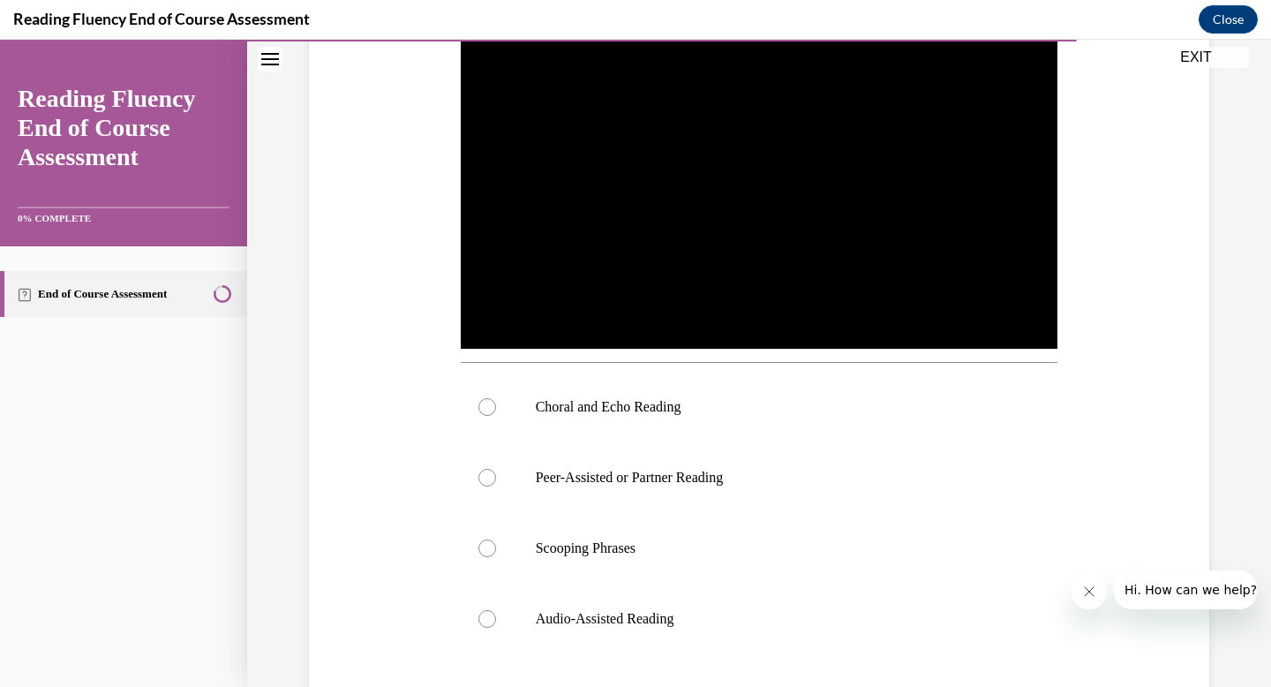
scroll to position [411, 0]
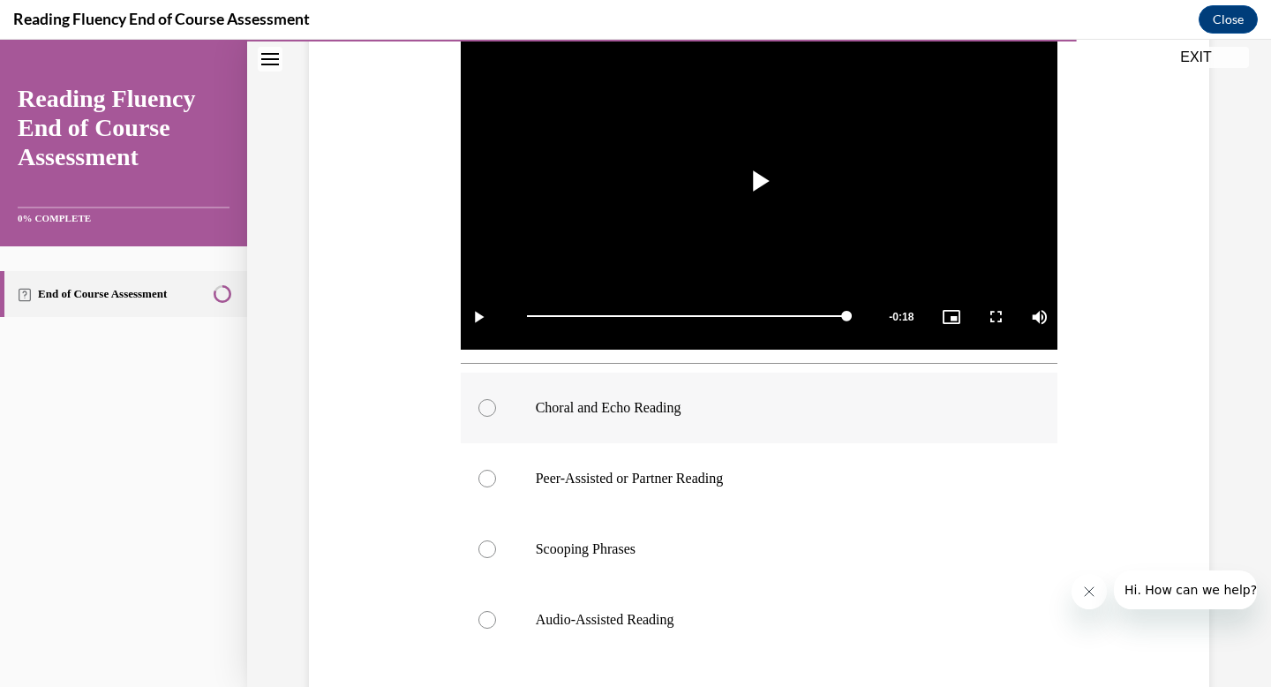
click at [489, 411] on div at bounding box center [488, 408] width 18 height 18
click at [489, 411] on input "Choral and Echo Reading" at bounding box center [488, 408] width 18 height 18
radio input "true"
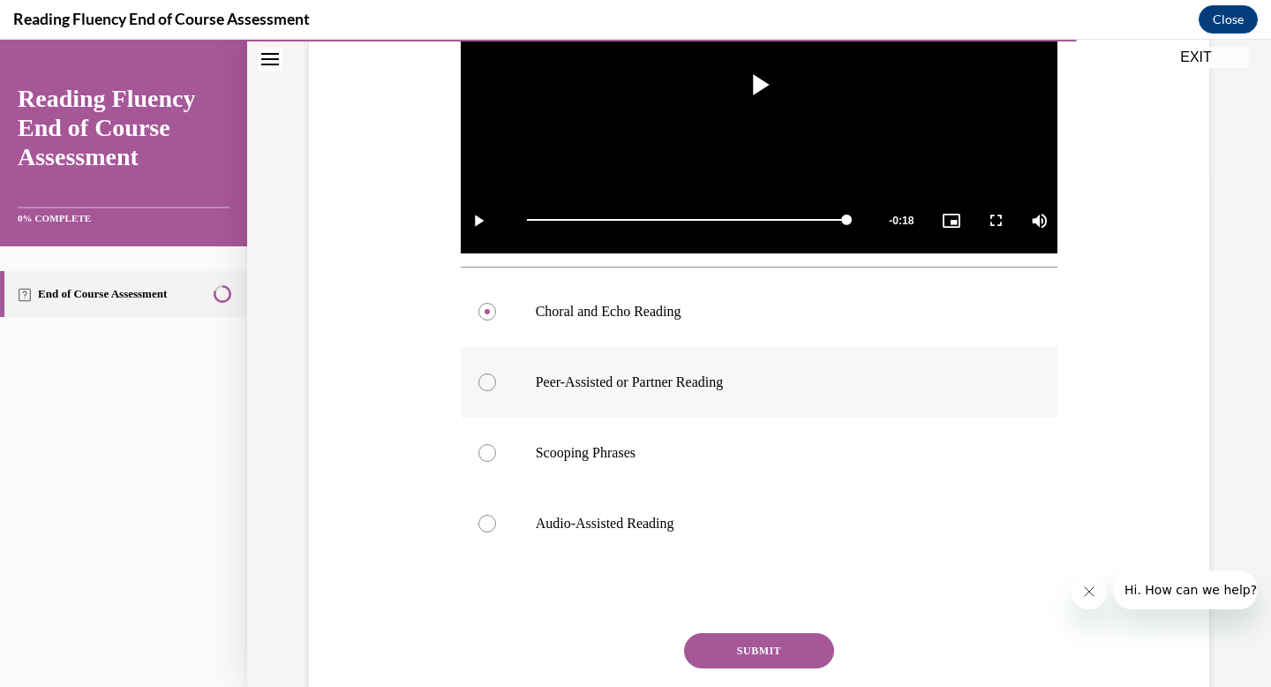
scroll to position [633, 0]
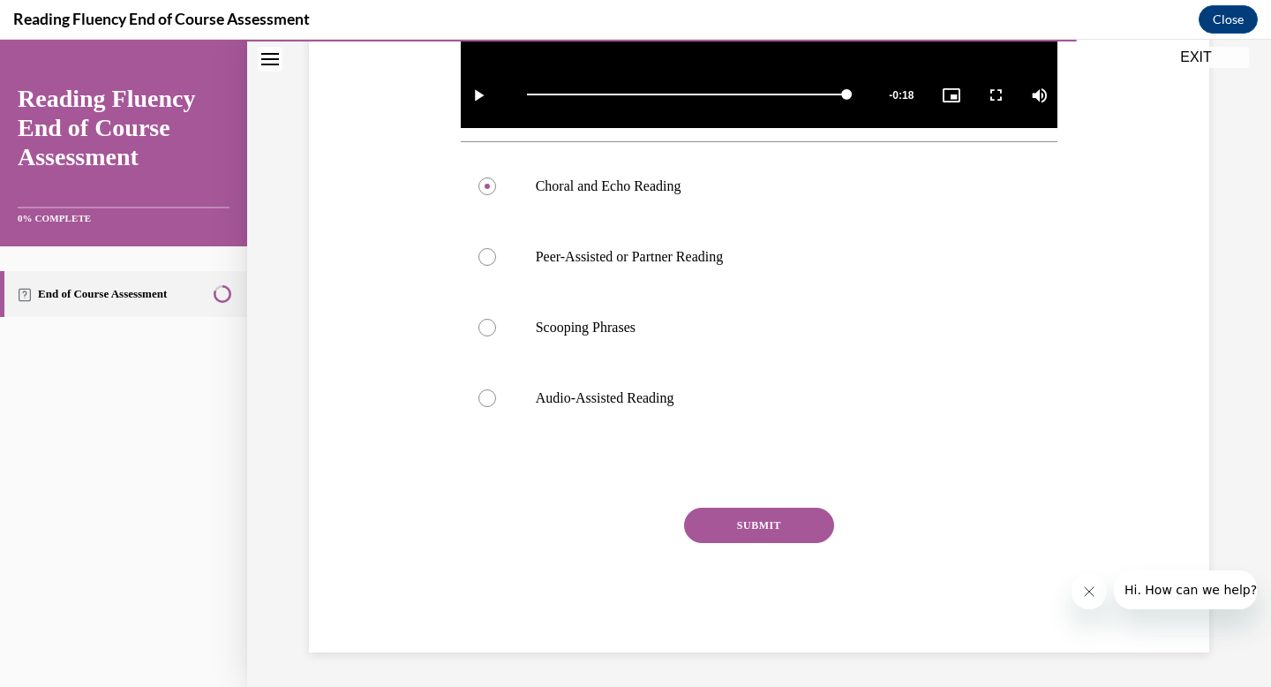
click at [773, 520] on button "SUBMIT" at bounding box center [759, 525] width 150 height 35
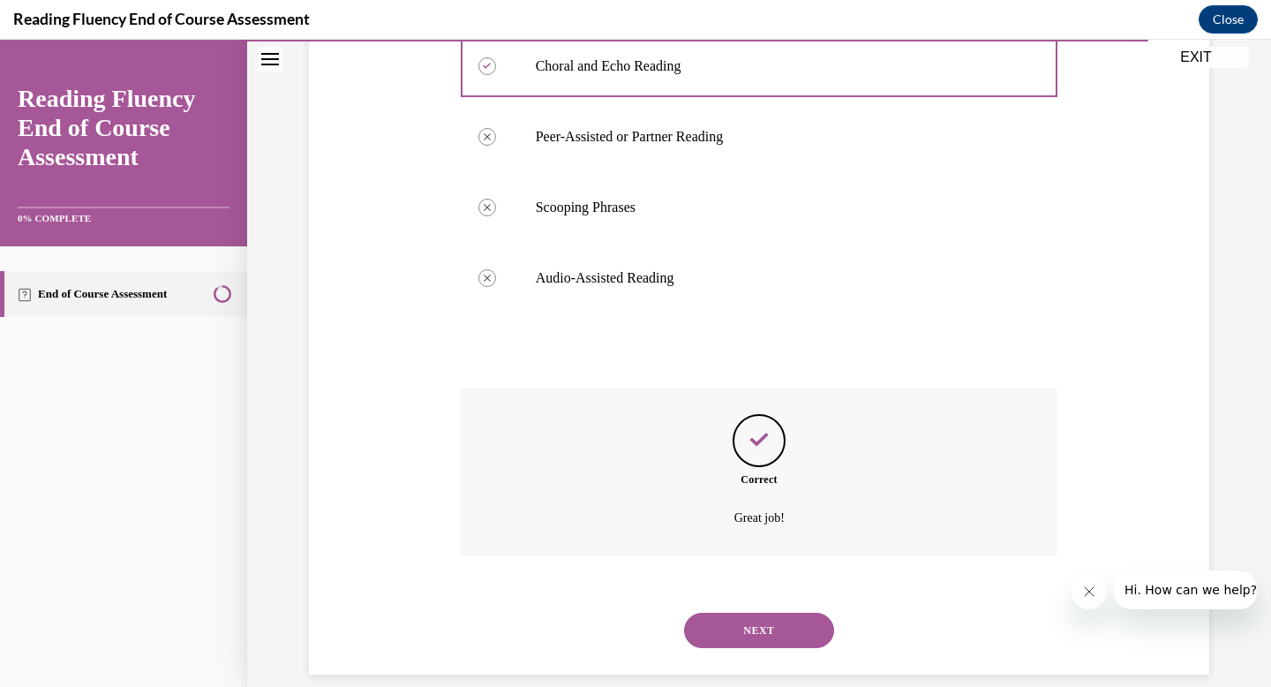
scroll to position [776, 0]
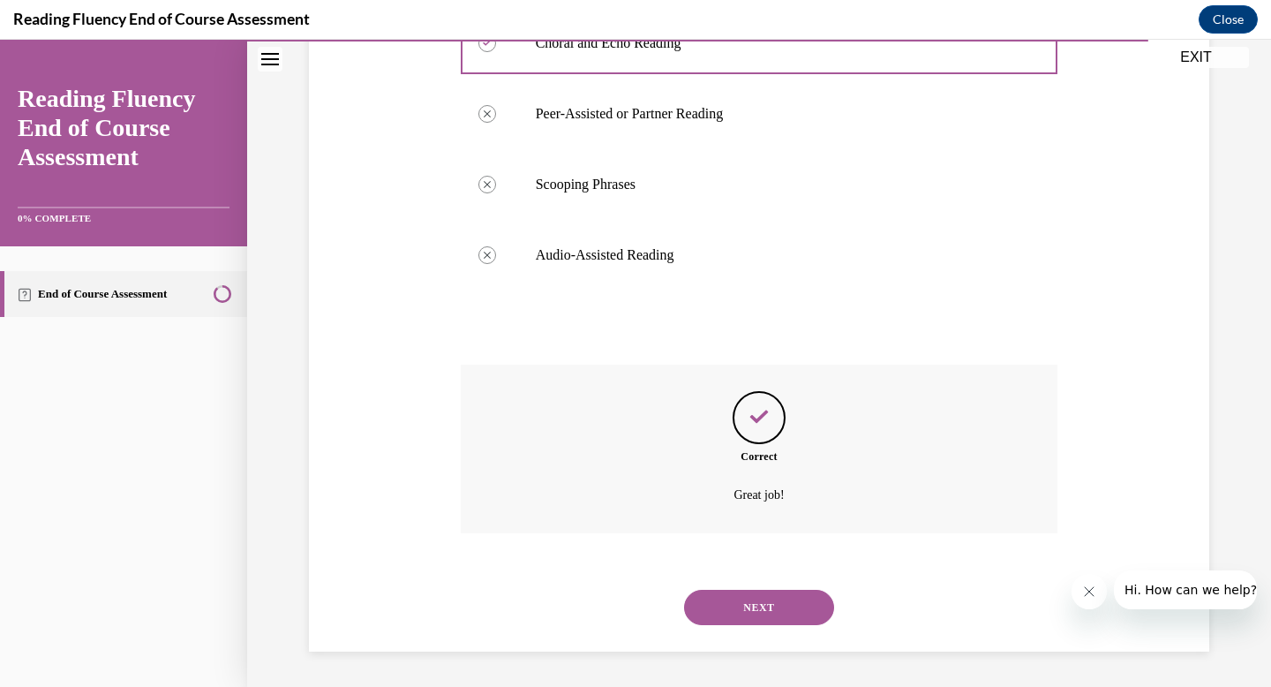
click at [763, 602] on button "NEXT" at bounding box center [759, 607] width 150 height 35
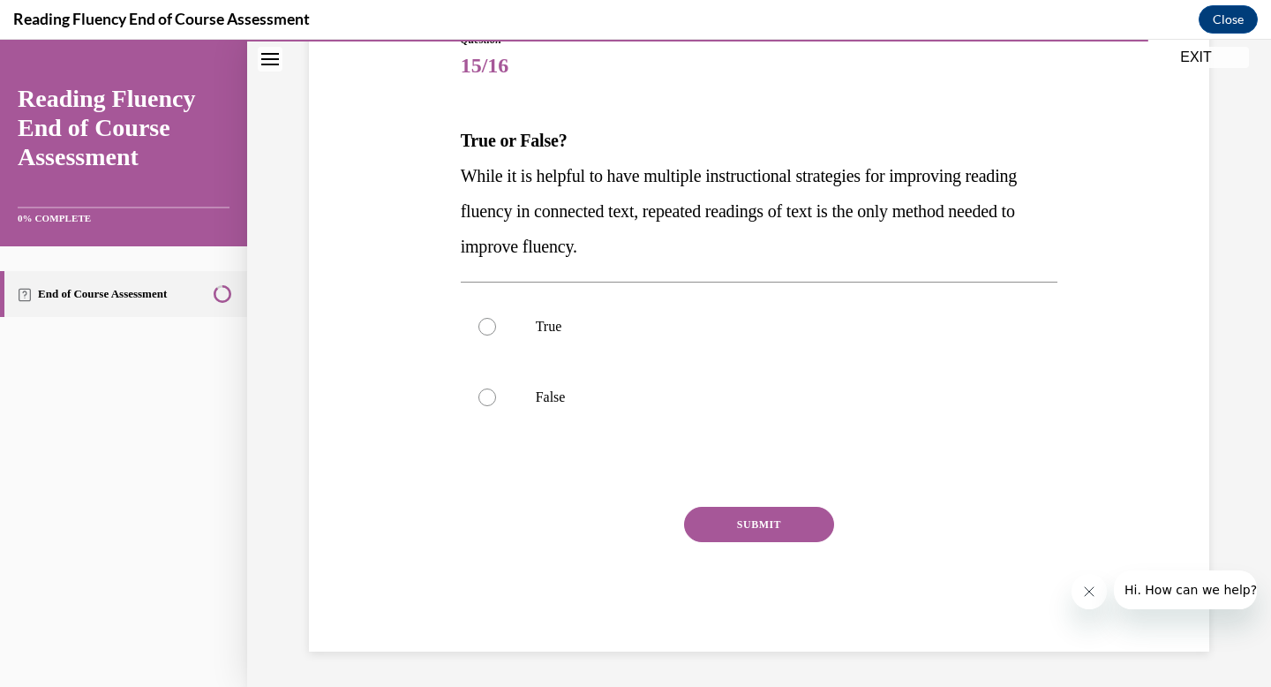
scroll to position [196, 0]
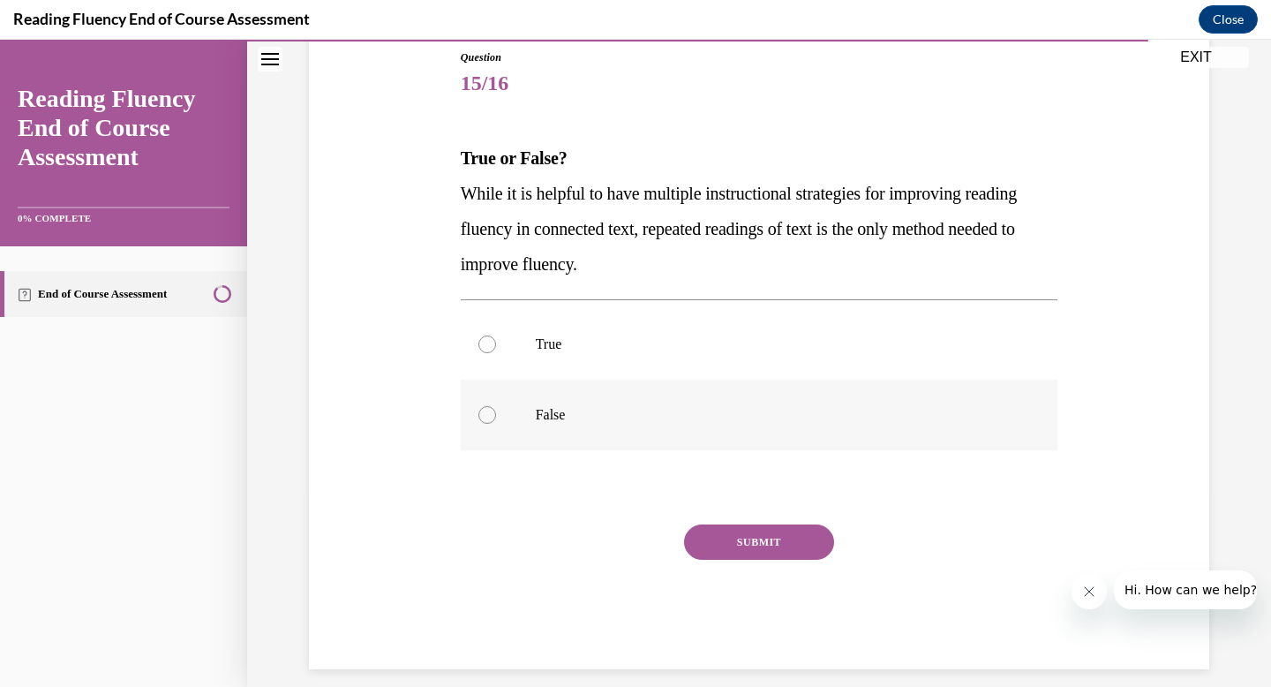
click at [487, 415] on div at bounding box center [488, 415] width 18 height 18
click at [487, 415] on input "False" at bounding box center [488, 415] width 18 height 18
radio input "true"
click at [763, 535] on button "SUBMIT" at bounding box center [759, 541] width 150 height 35
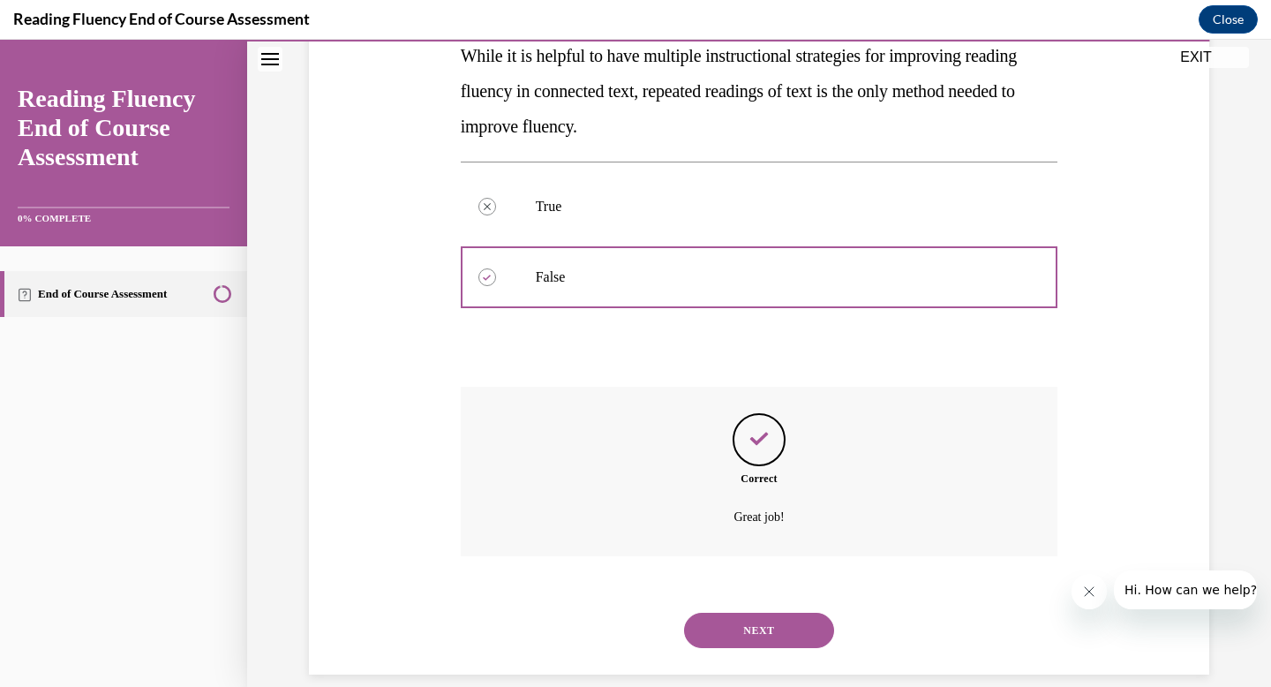
scroll to position [357, 0]
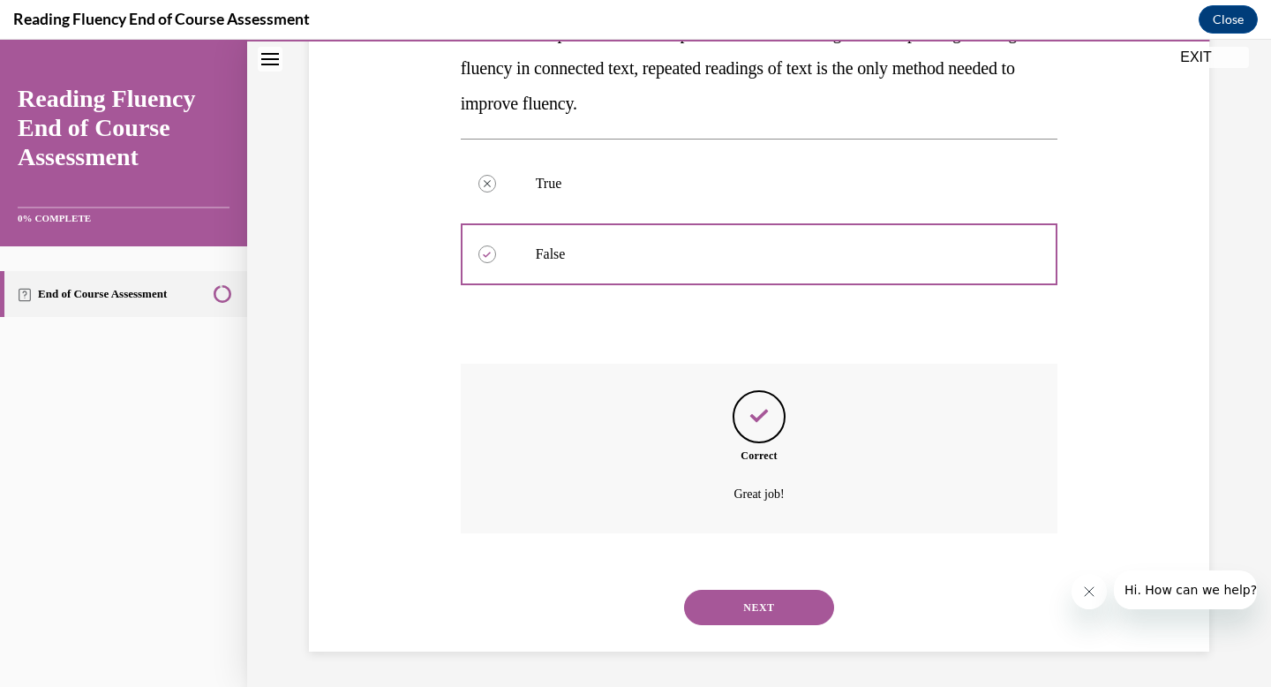
click at [765, 606] on button "NEXT" at bounding box center [759, 607] width 150 height 35
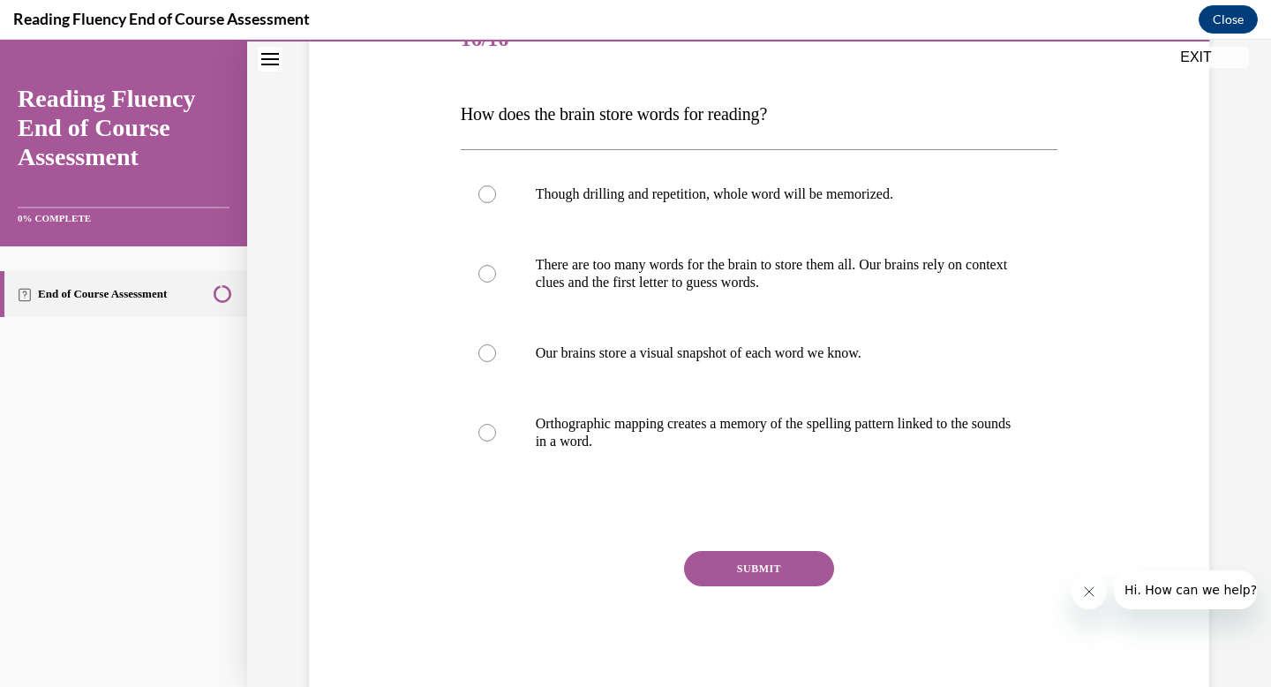
scroll to position [242, 0]
click at [489, 431] on div at bounding box center [488, 431] width 18 height 18
click at [489, 431] on input "Orthographic mapping creates a memory of the spelling pattern linked to the sou…" at bounding box center [488, 431] width 18 height 18
radio input "true"
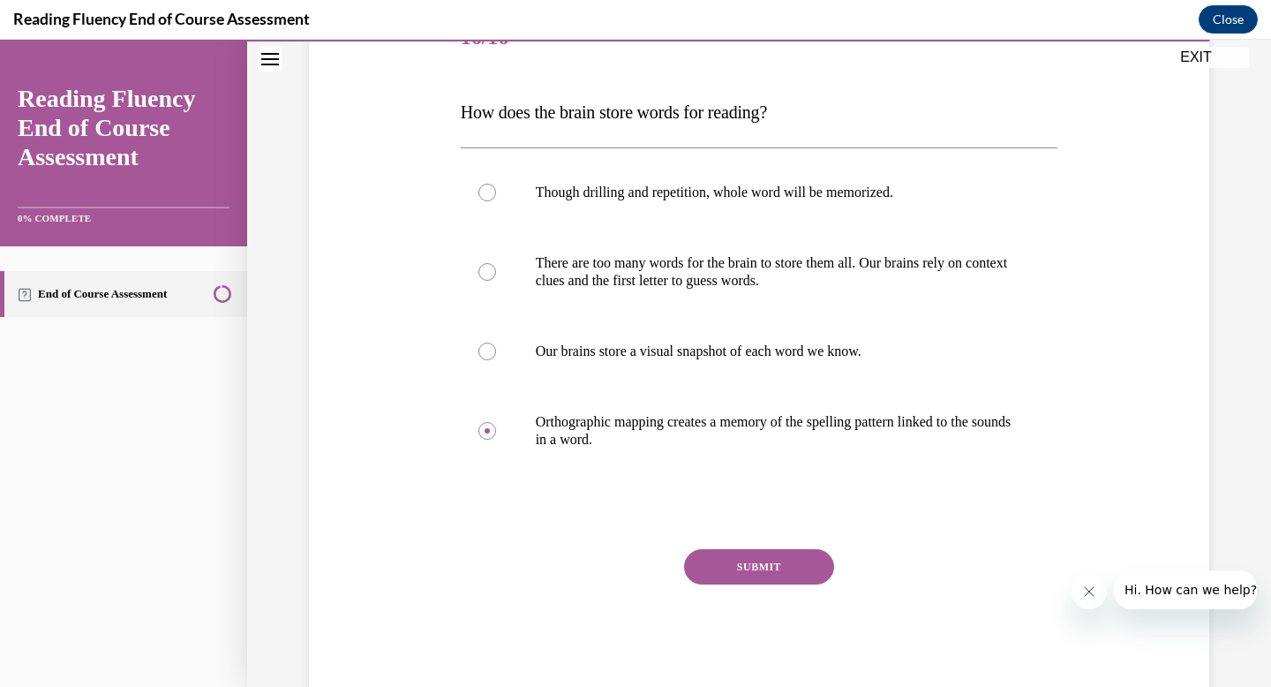
click at [742, 570] on button "SUBMIT" at bounding box center [759, 566] width 150 height 35
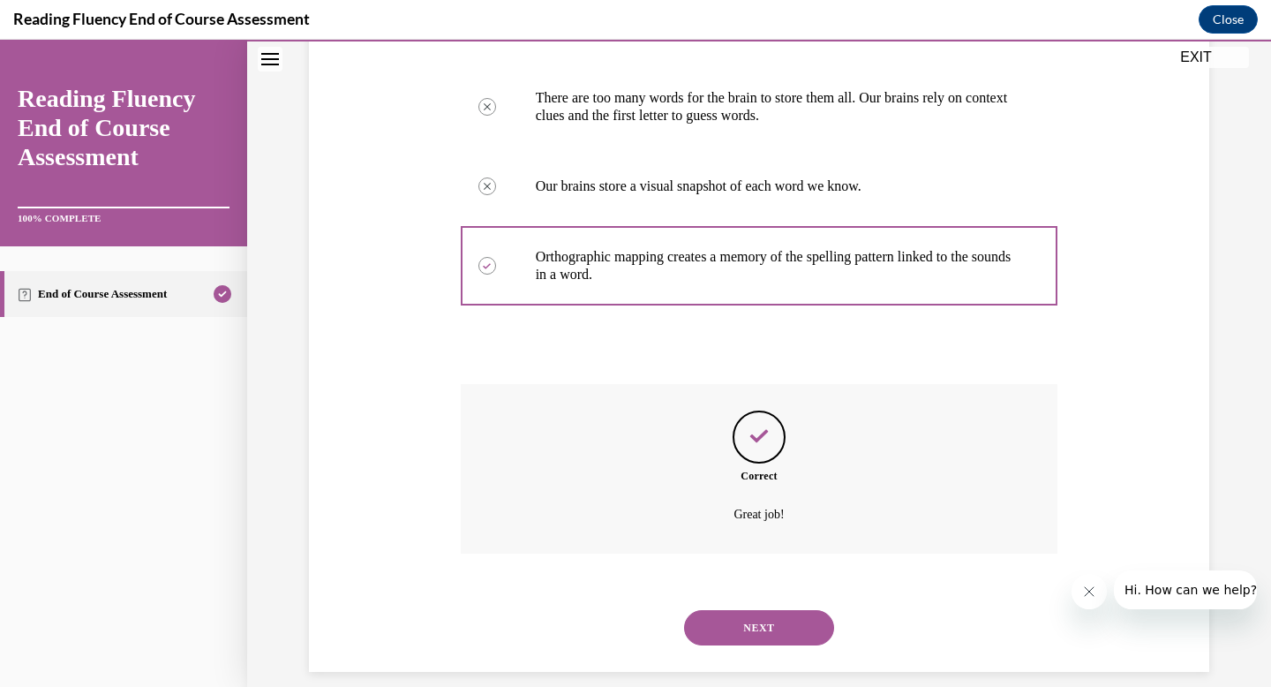
scroll to position [427, 0]
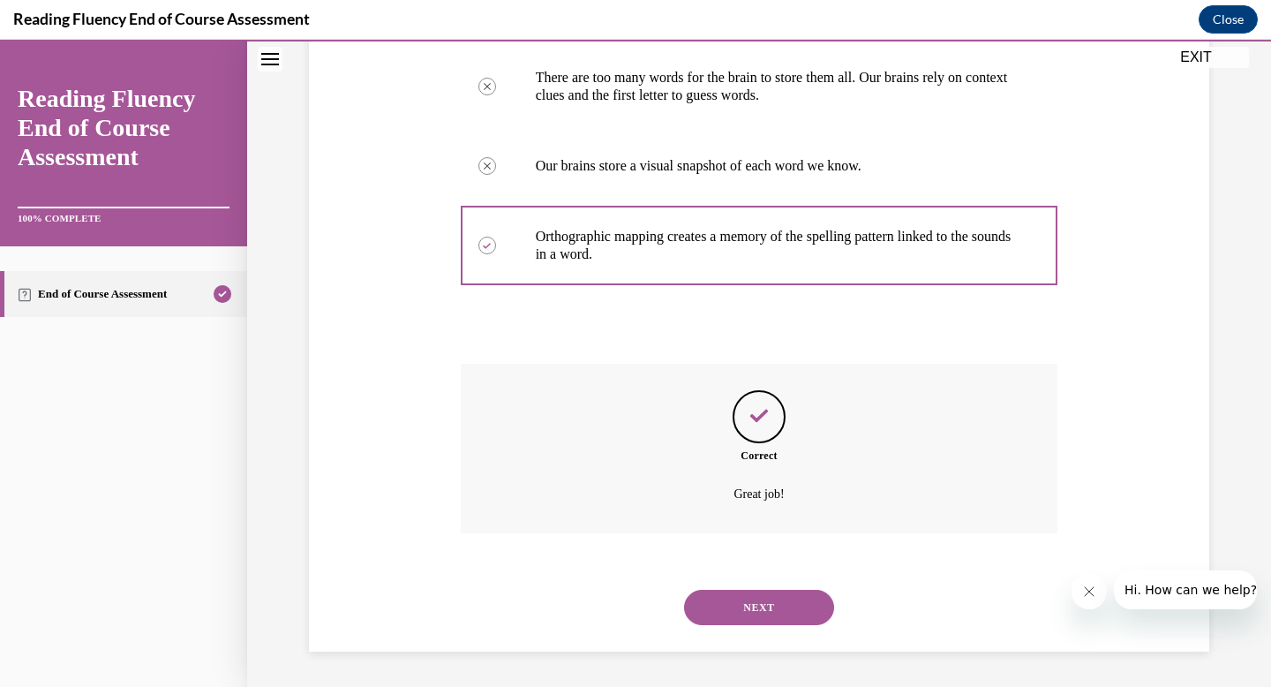
click at [749, 609] on button "NEXT" at bounding box center [759, 607] width 150 height 35
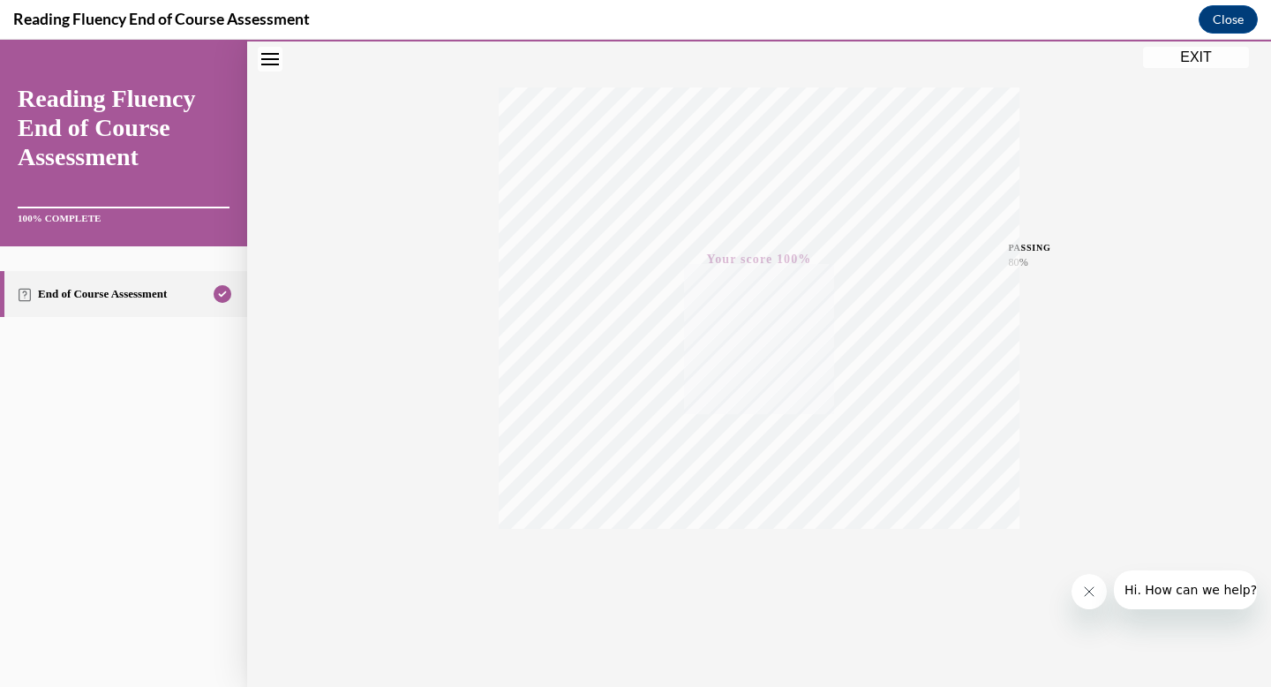
scroll to position [258, 0]
click at [1188, 57] on button "EXIT" at bounding box center [1196, 57] width 106 height 21
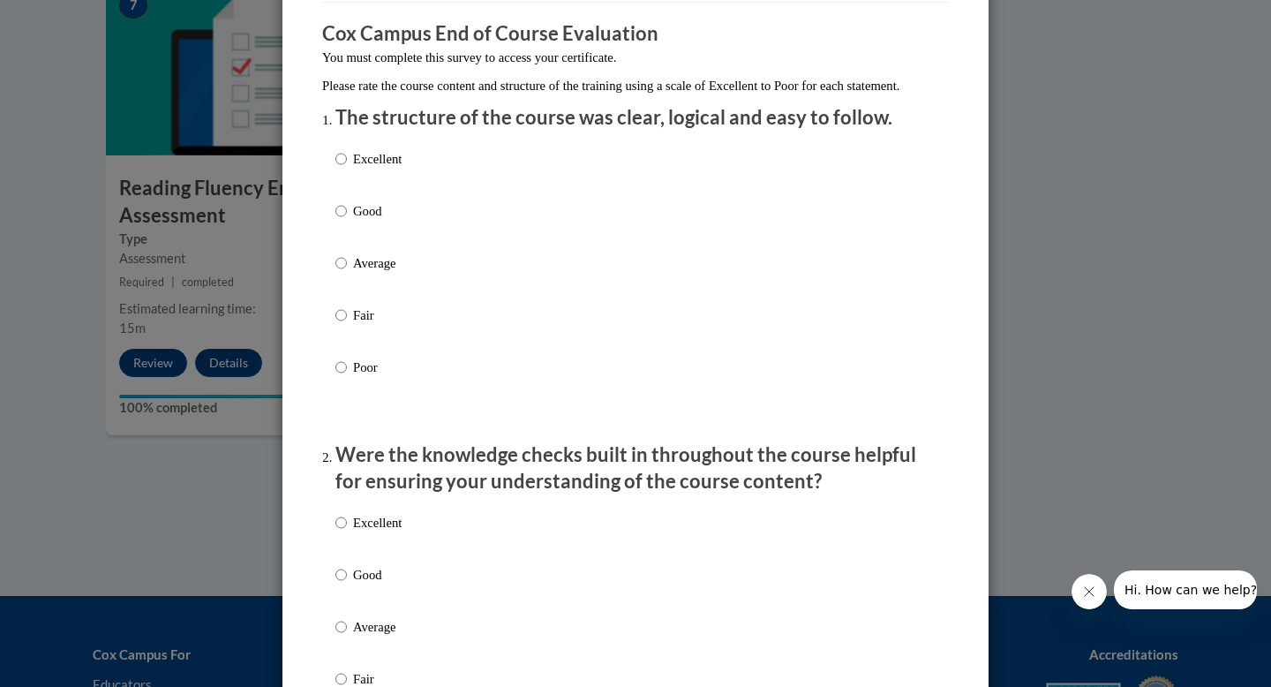
scroll to position [140, 0]
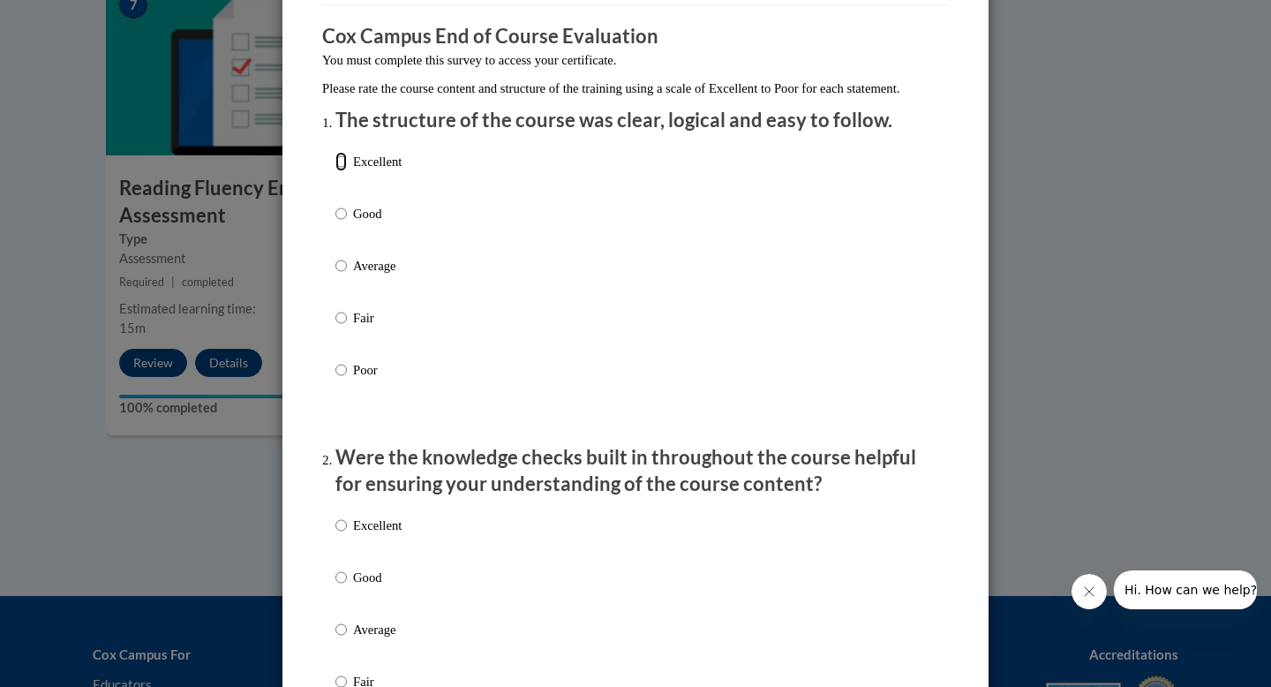
click at [343, 171] on input "Excellent" at bounding box center [341, 161] width 11 height 19
radio input "true"
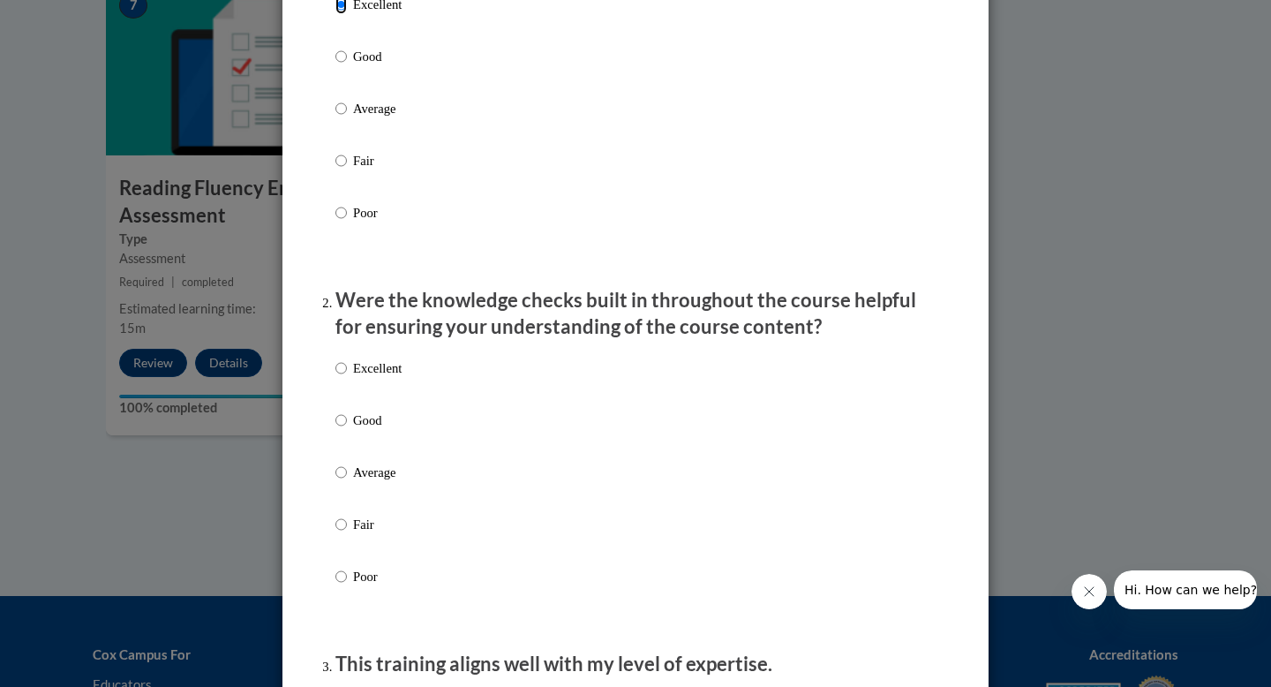
scroll to position [298, 0]
click at [341, 376] on input "Excellent" at bounding box center [341, 366] width 11 height 19
radio input "true"
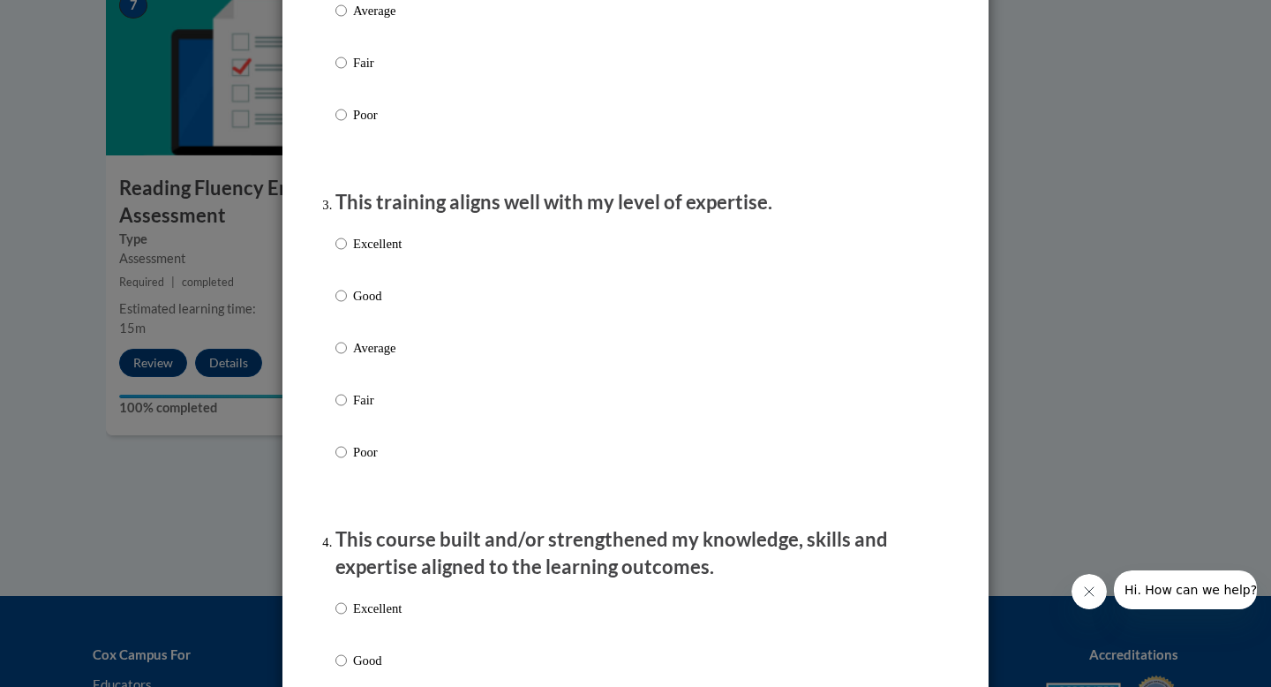
scroll to position [775, 0]
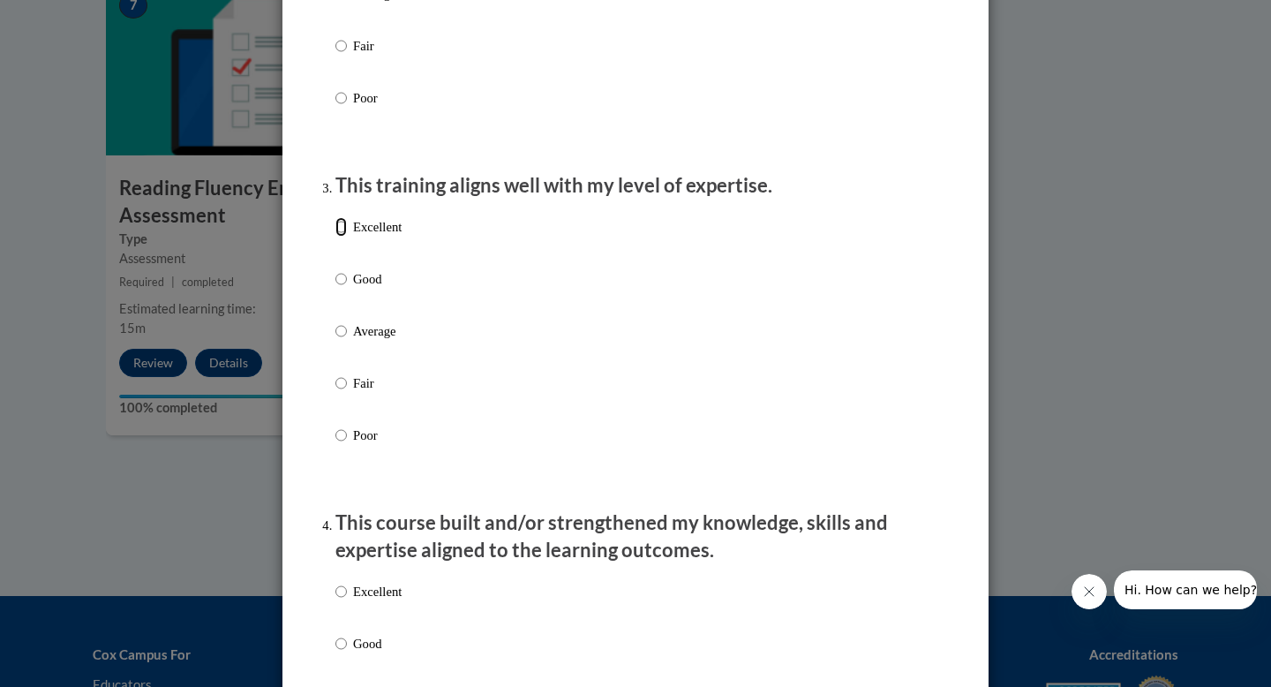
click at [340, 237] on input "Excellent" at bounding box center [341, 226] width 11 height 19
radio input "true"
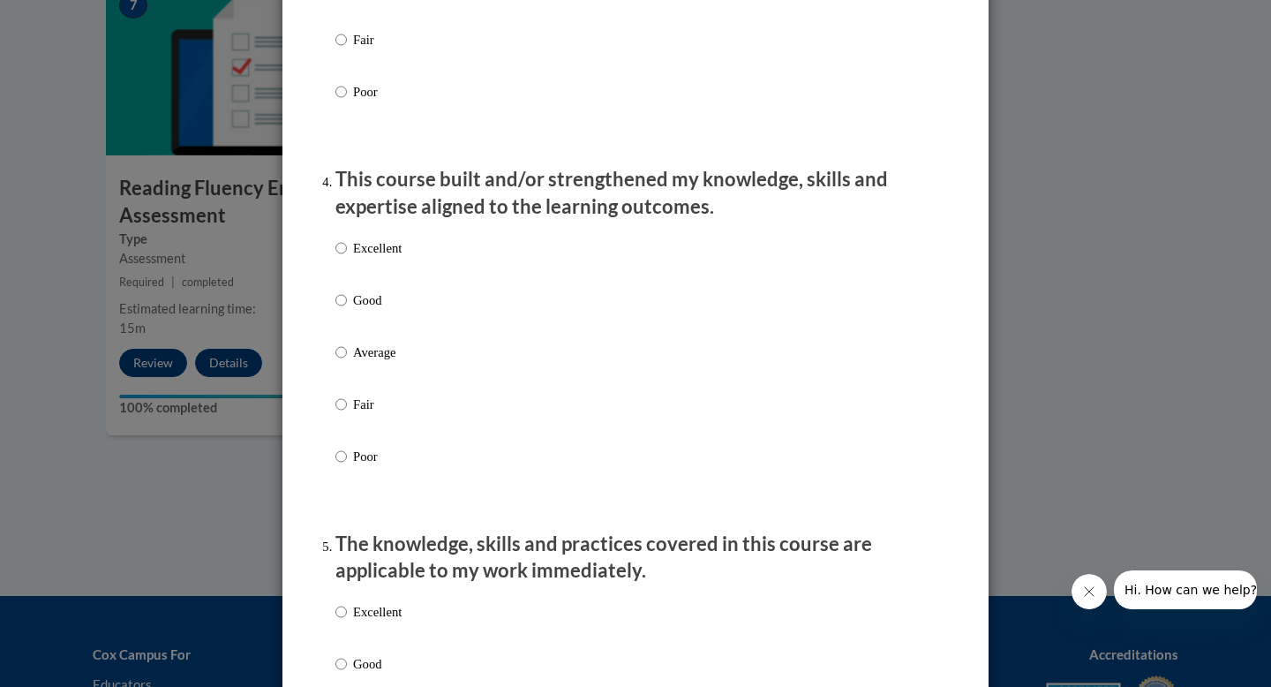
scroll to position [1143, 0]
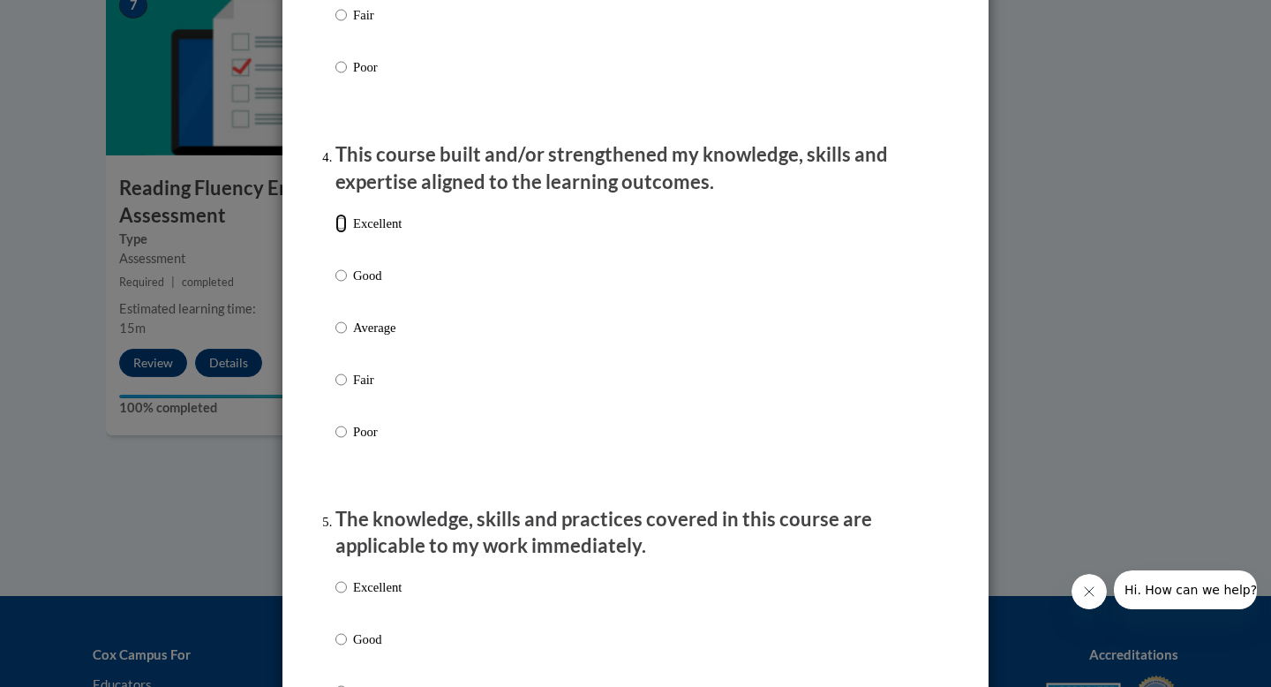
click at [341, 233] on input "Excellent" at bounding box center [341, 223] width 11 height 19
radio input "true"
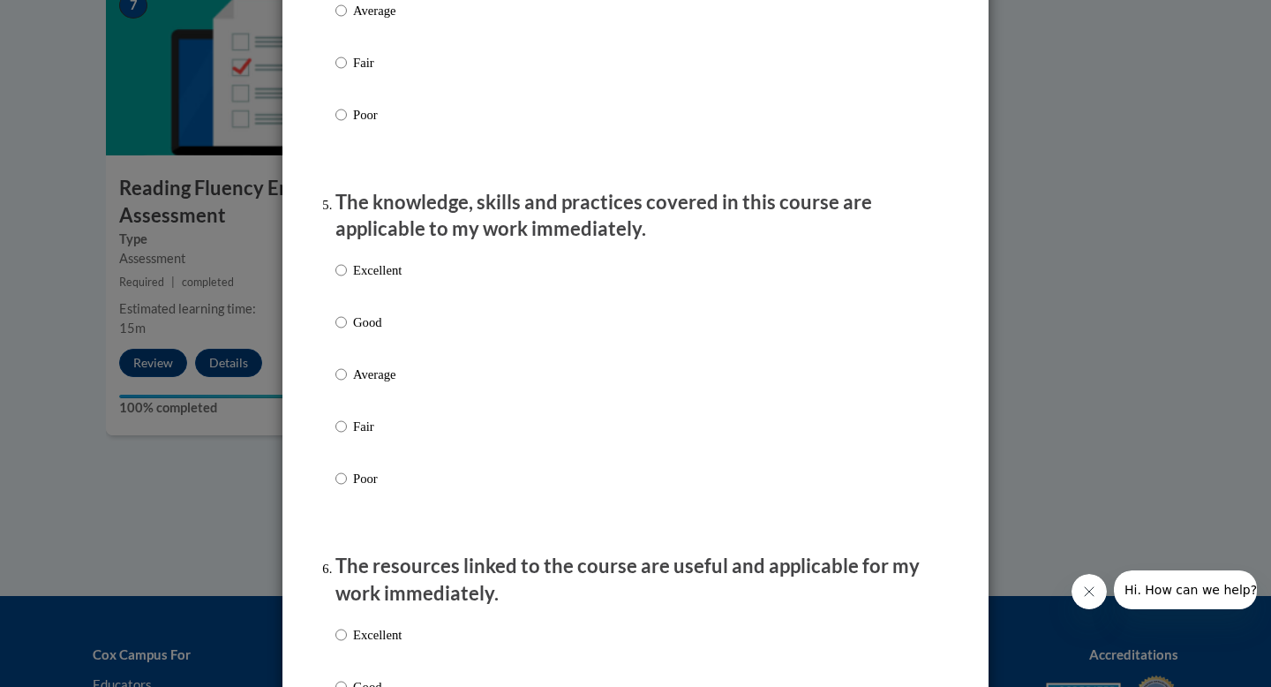
scroll to position [1461, 0]
click at [341, 279] on input "Excellent" at bounding box center [341, 269] width 11 height 19
radio input "true"
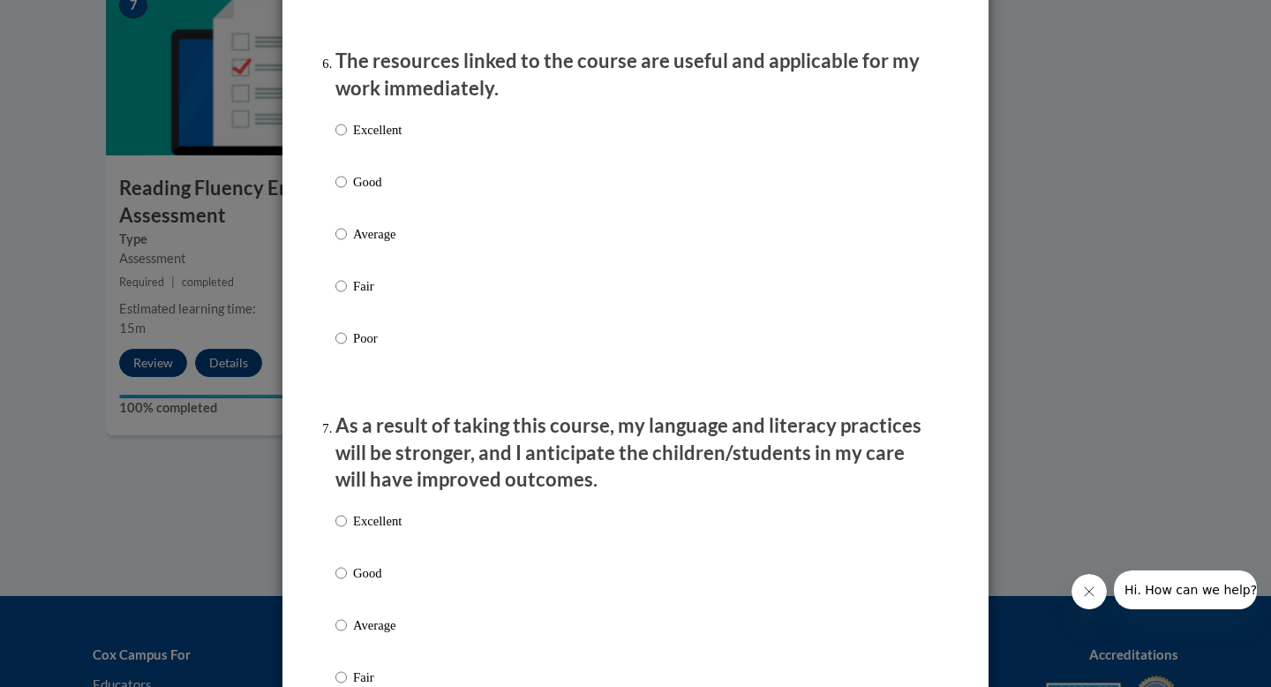
scroll to position [1980, 0]
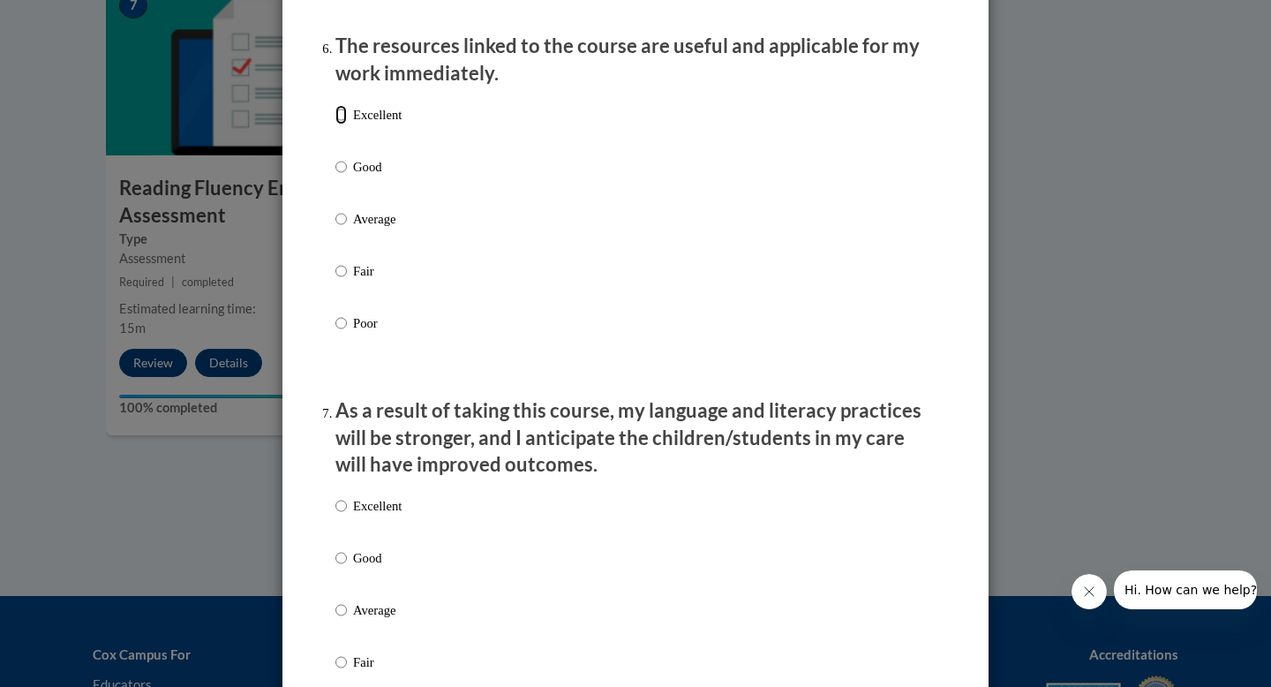
click at [338, 124] on input "Excellent" at bounding box center [341, 114] width 11 height 19
radio input "true"
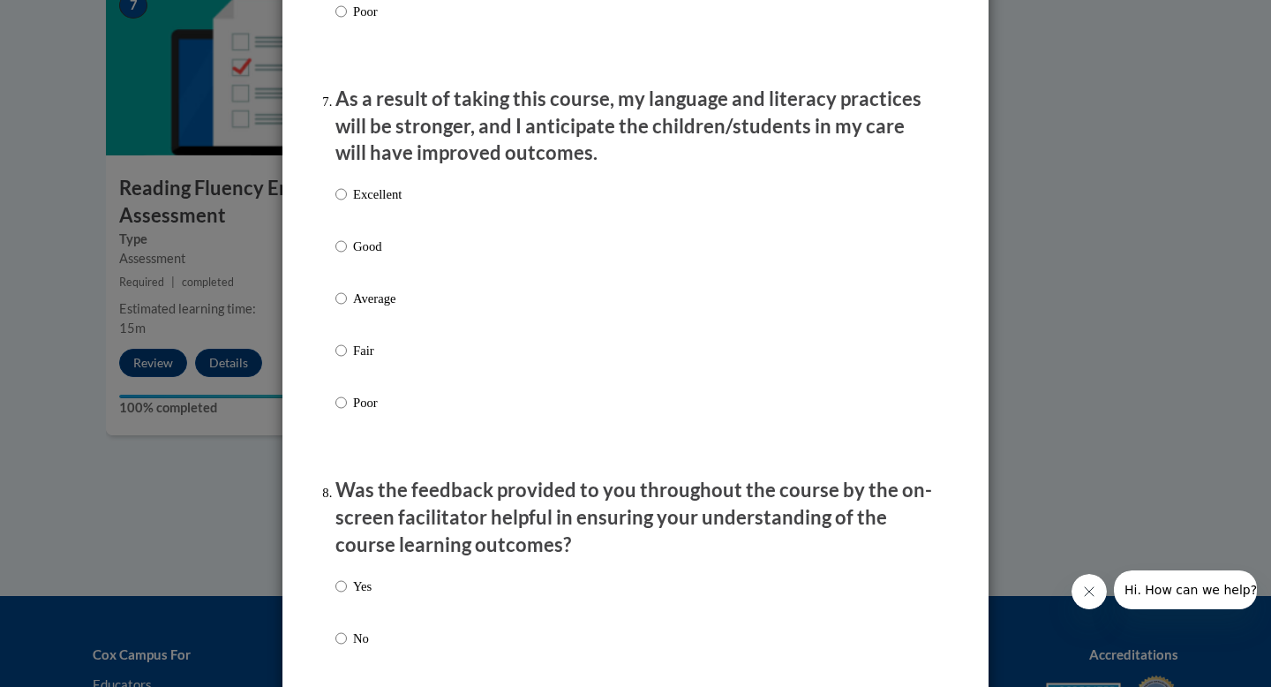
scroll to position [2364, 0]
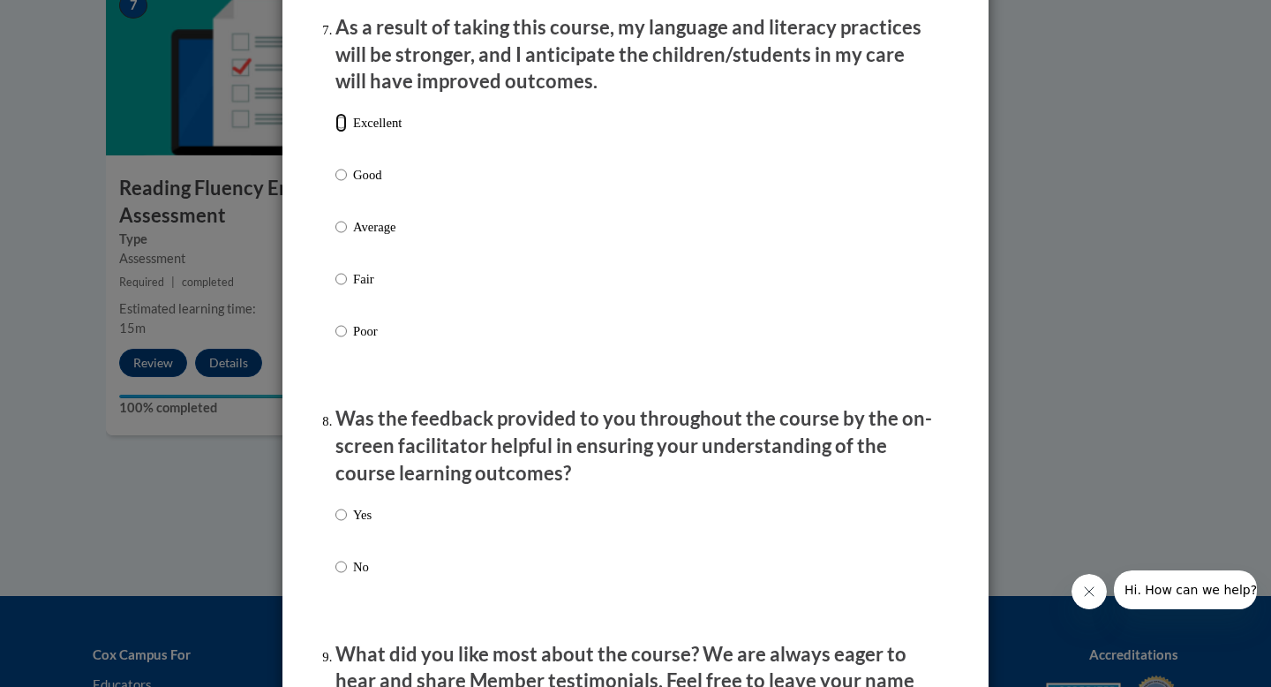
click at [339, 132] on input "Excellent" at bounding box center [341, 122] width 11 height 19
radio input "true"
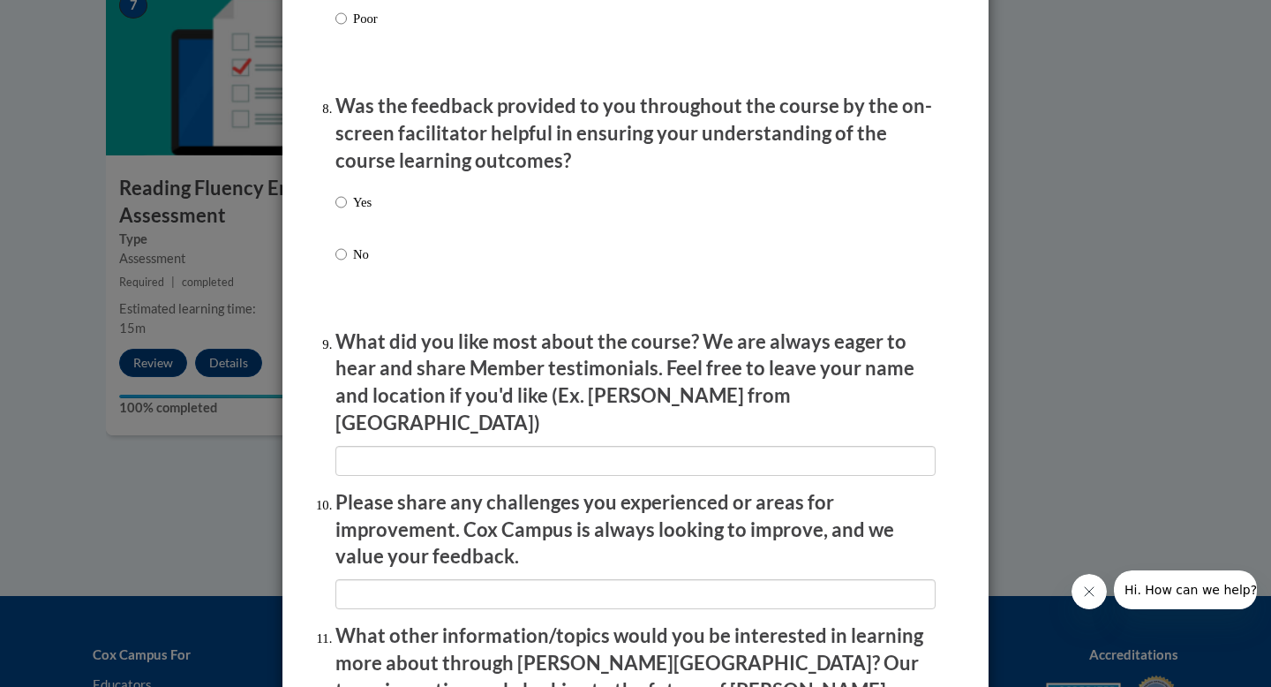
scroll to position [2685, 0]
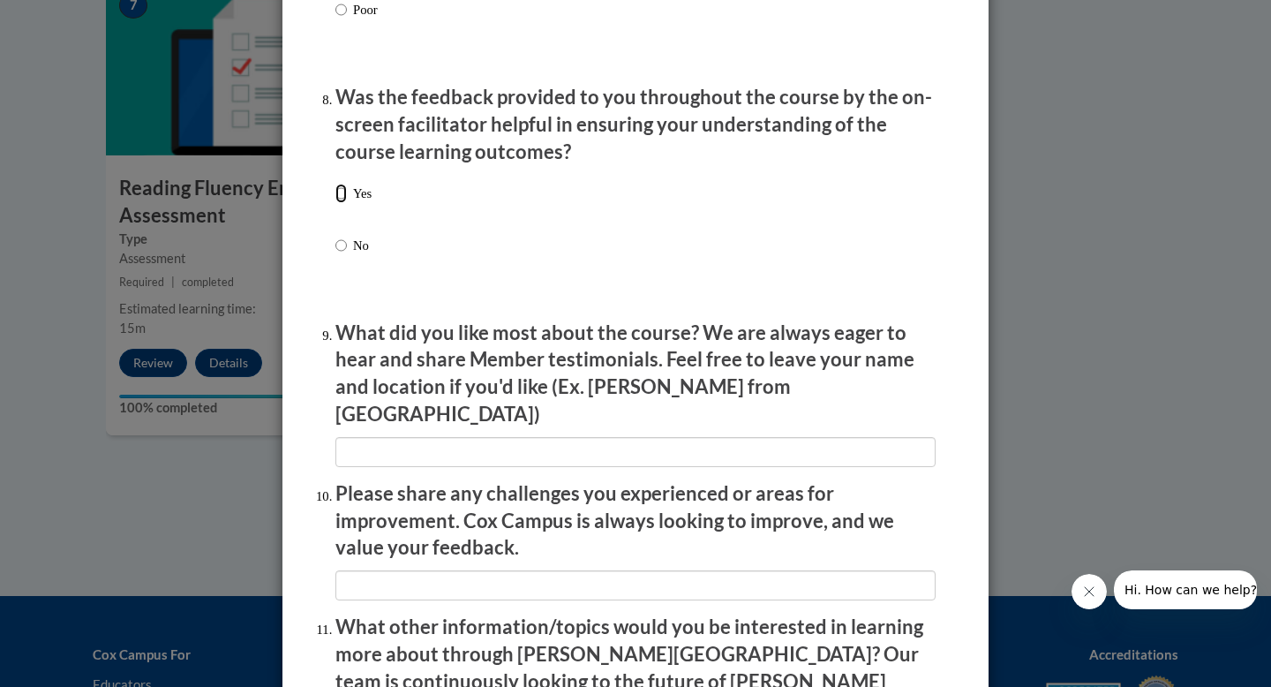
click at [339, 203] on input "Yes" at bounding box center [341, 193] width 11 height 19
radio input "true"
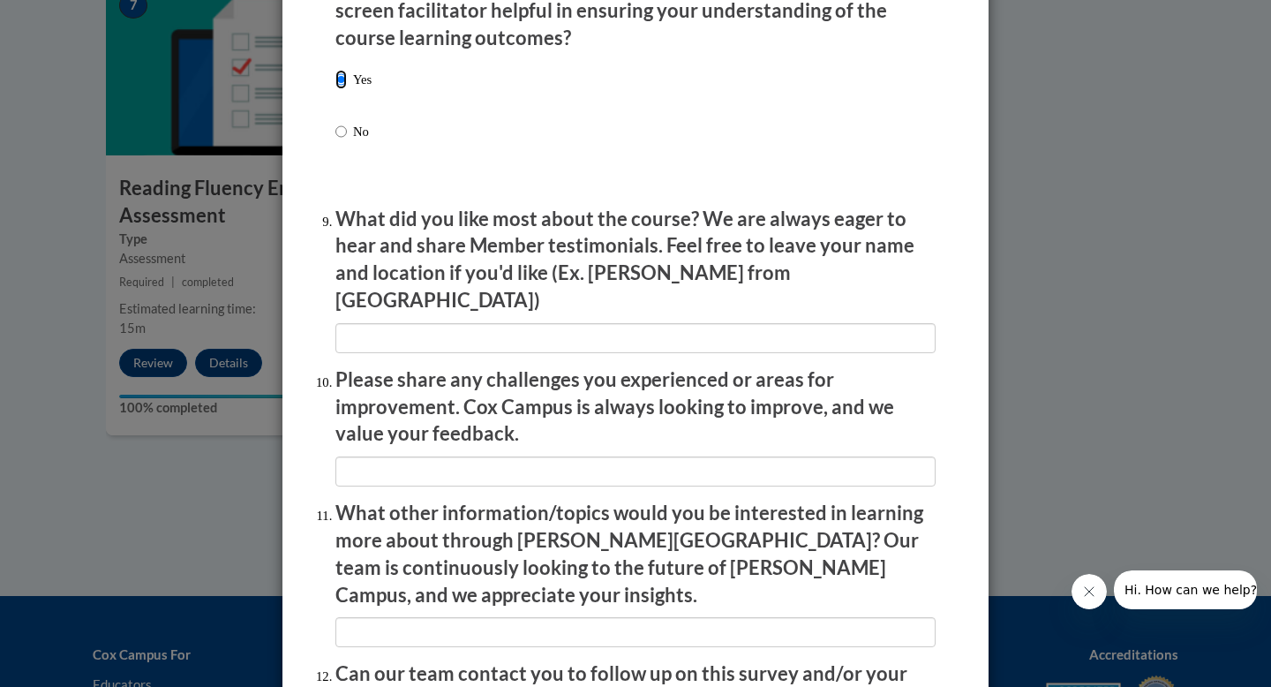
scroll to position [2806, 0]
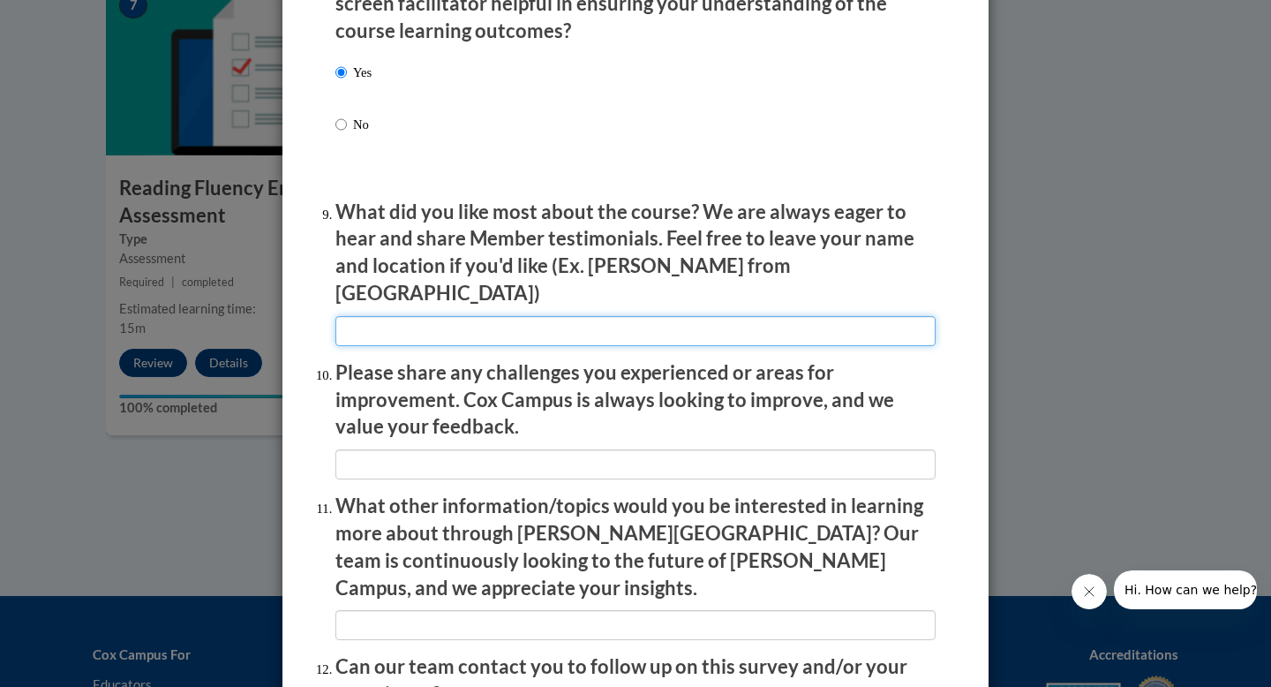
click at [381, 322] on input "textbox" at bounding box center [636, 331] width 600 height 30
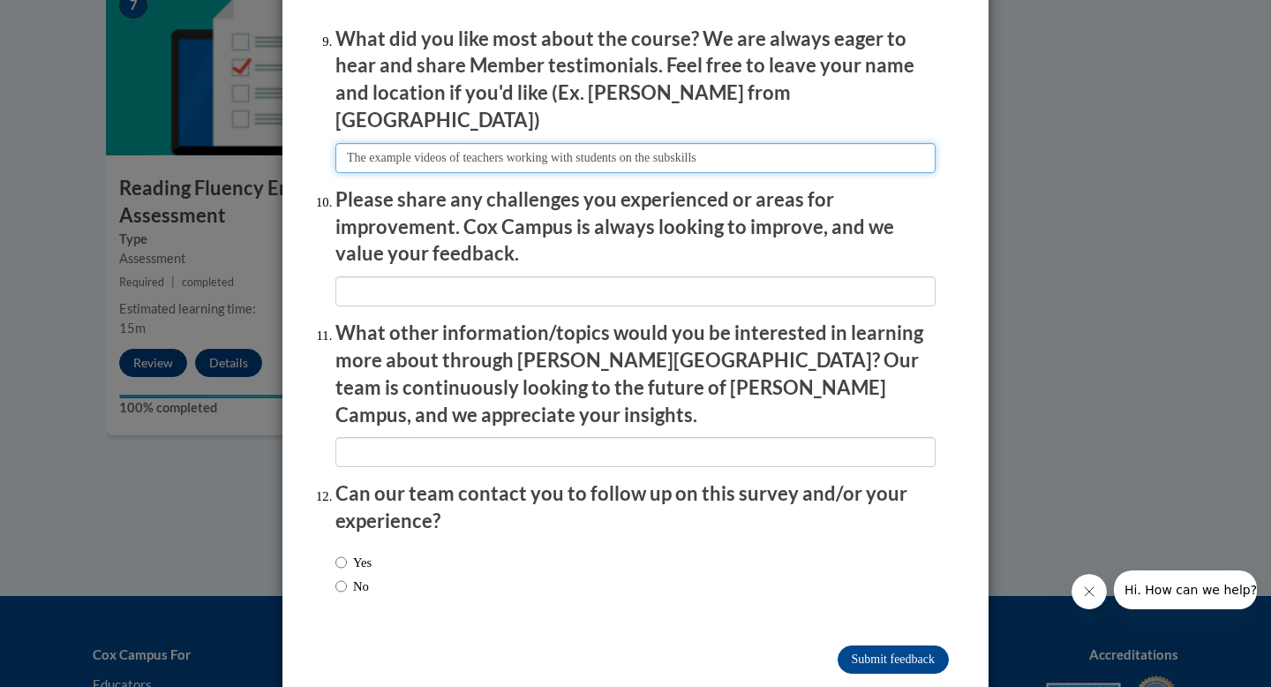
scroll to position [2986, 0]
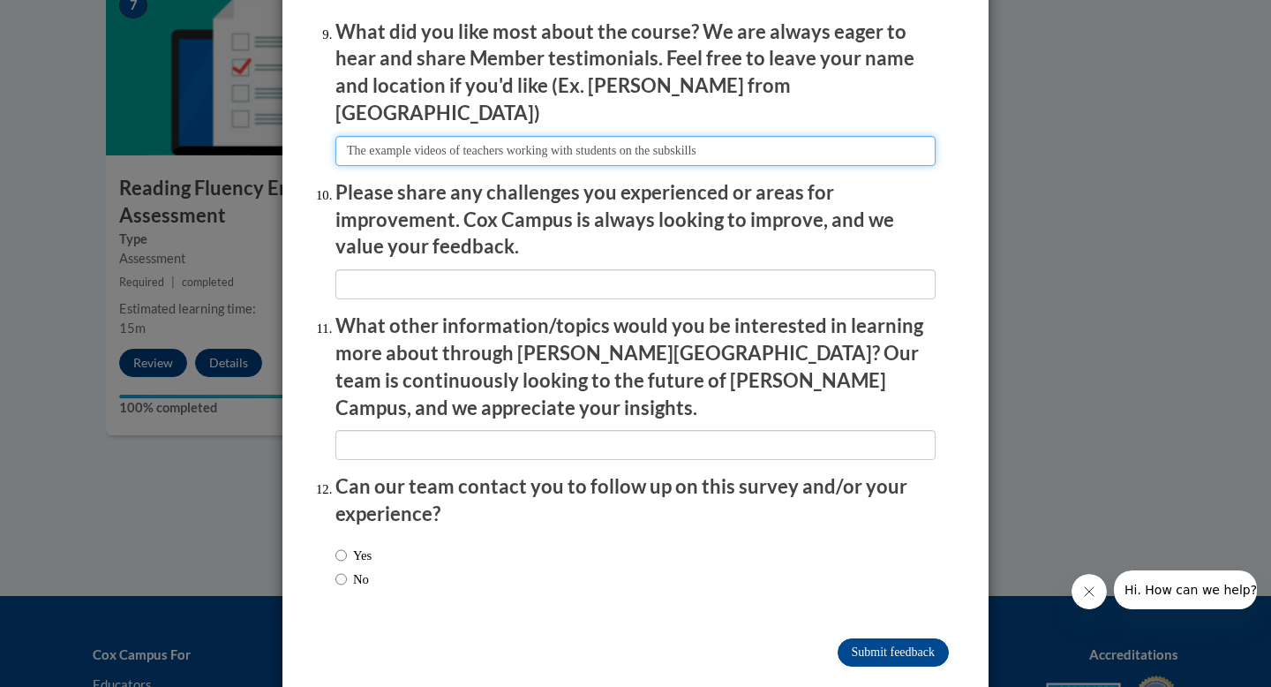
type input "The example videos of teachers working with students on the subskills"
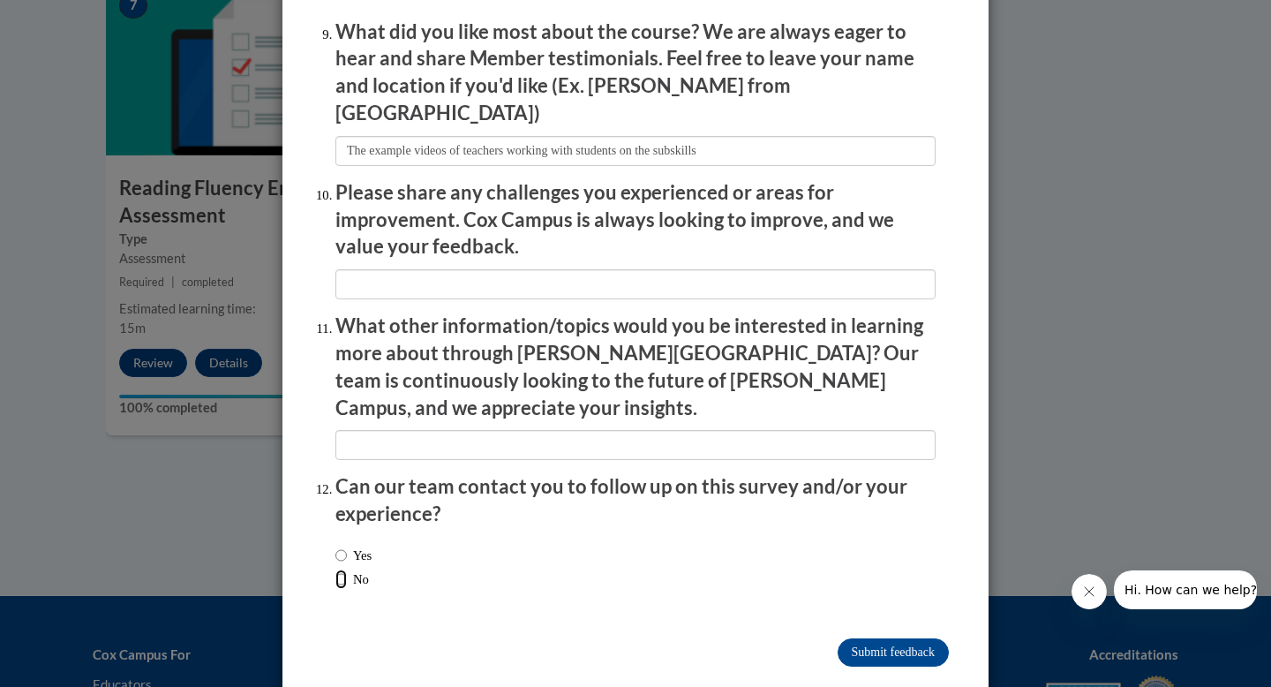
click at [340, 570] on input "No" at bounding box center [341, 579] width 11 height 19
radio input "true"
click at [860, 638] on input "Submit feedback" at bounding box center [893, 652] width 111 height 28
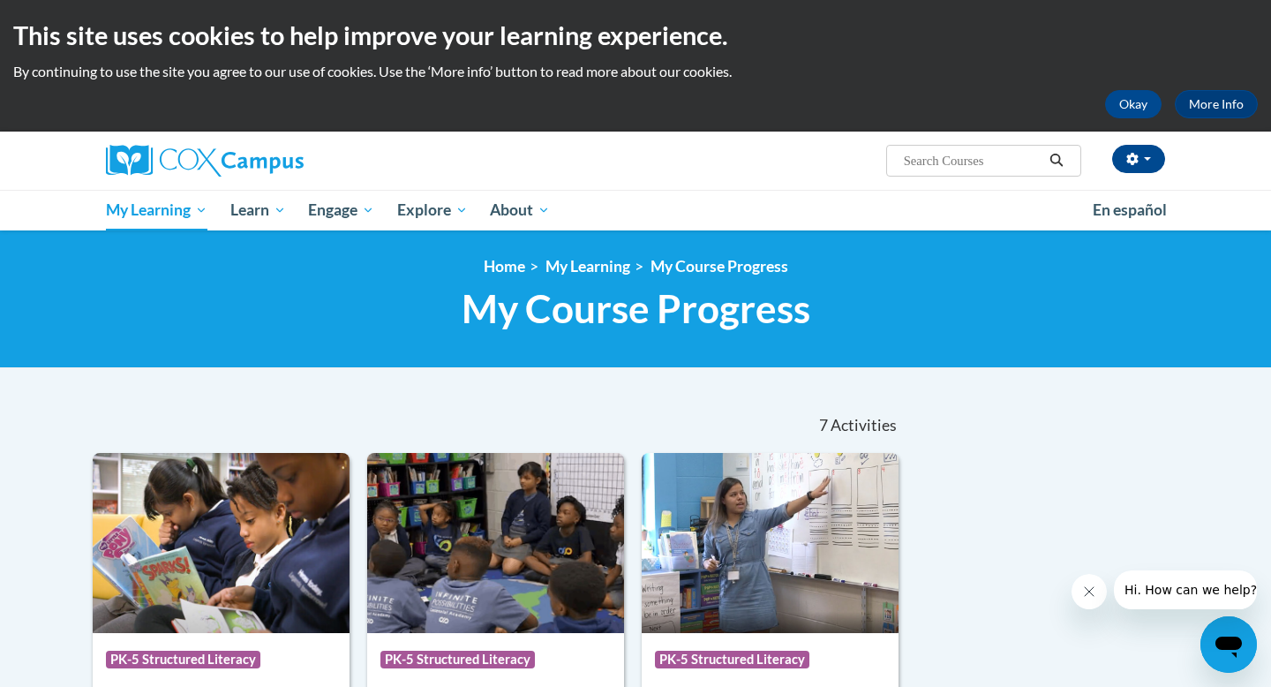
click at [920, 159] on input "Search..." at bounding box center [972, 160] width 141 height 21
type input "vocabulary"
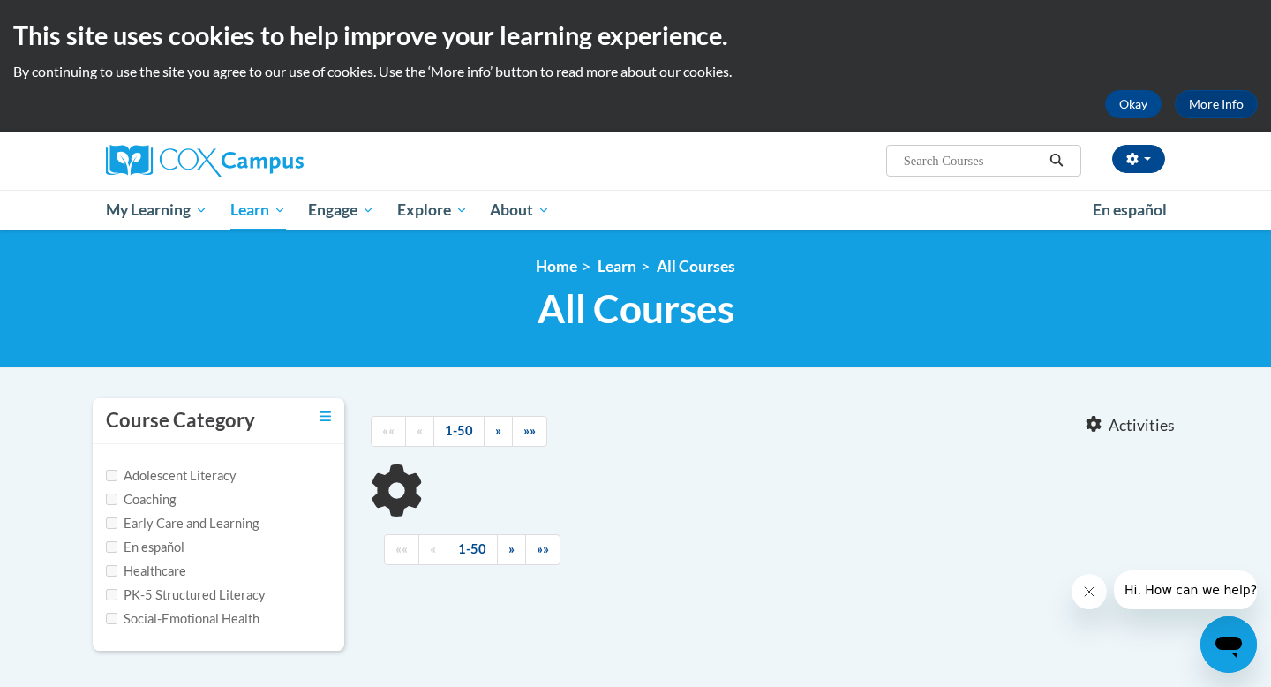
type input "vocabulary"
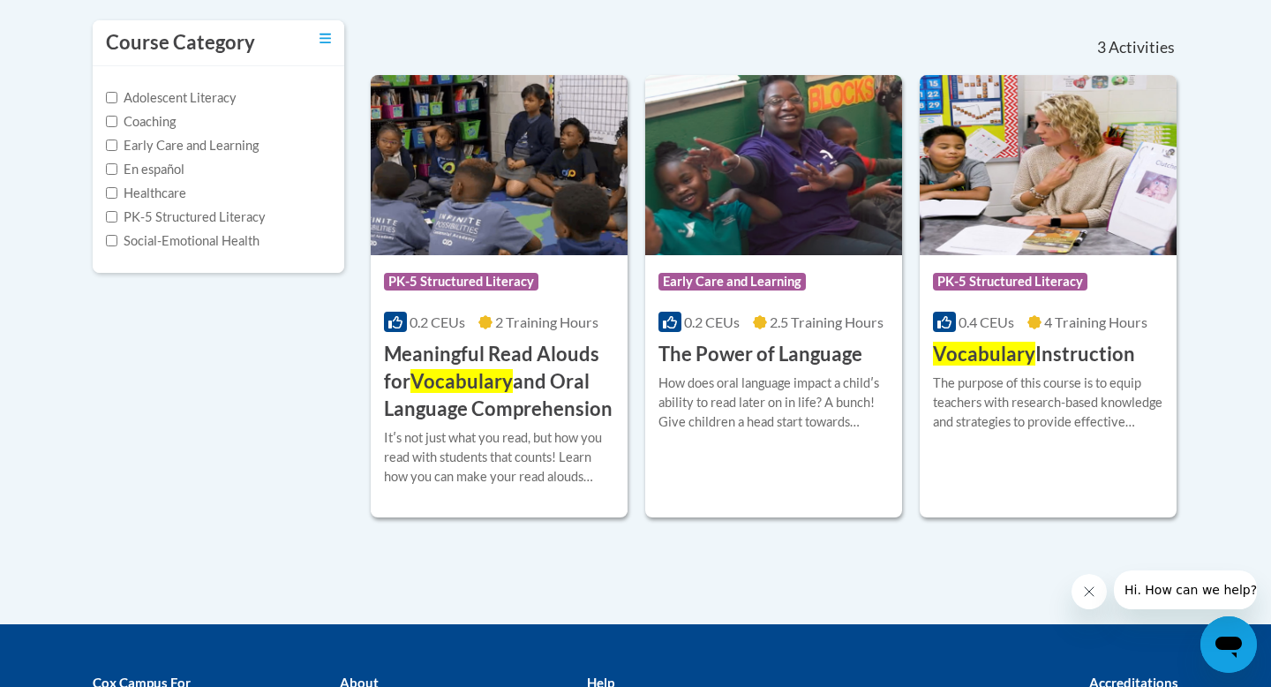
scroll to position [374, 0]
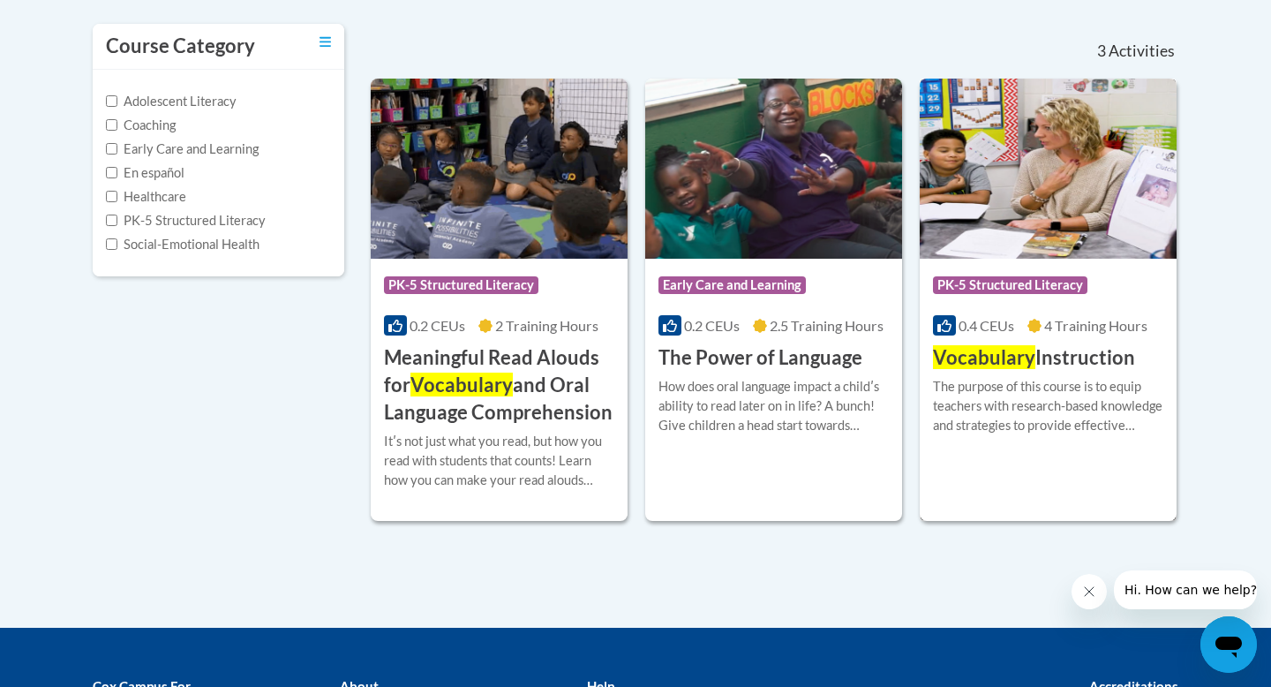
click at [1028, 368] on span "Vocabulary" at bounding box center [984, 357] width 102 height 24
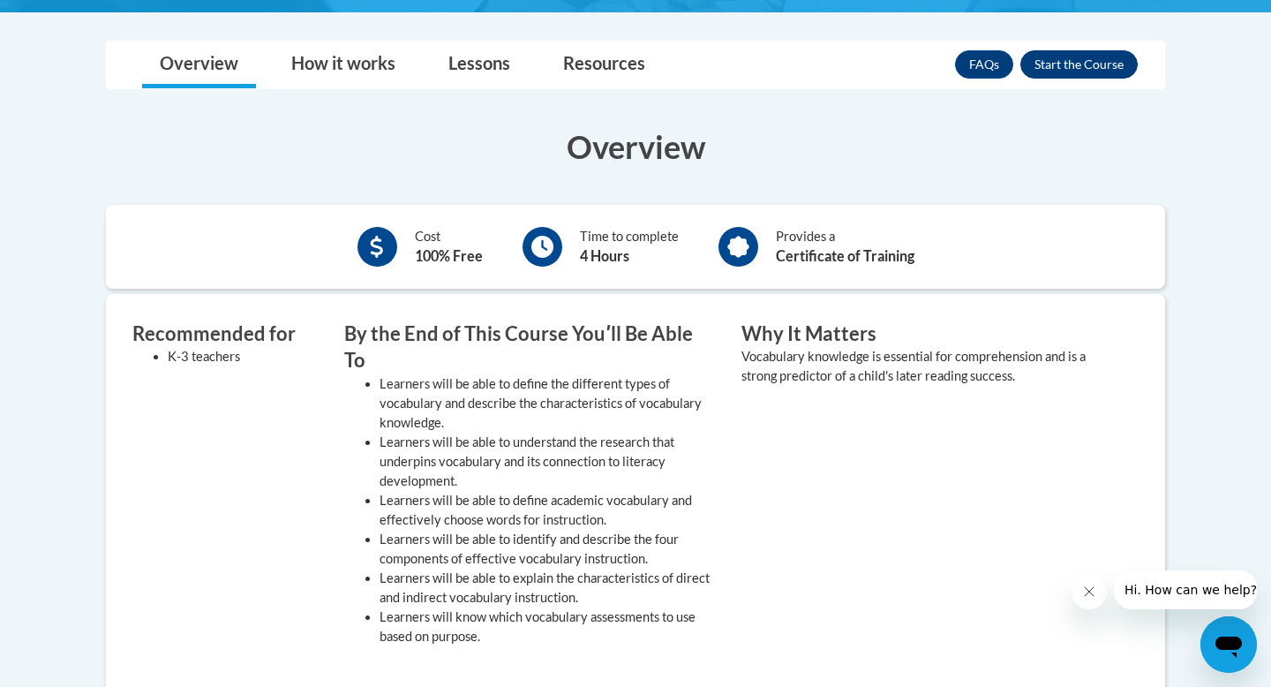
scroll to position [449, 0]
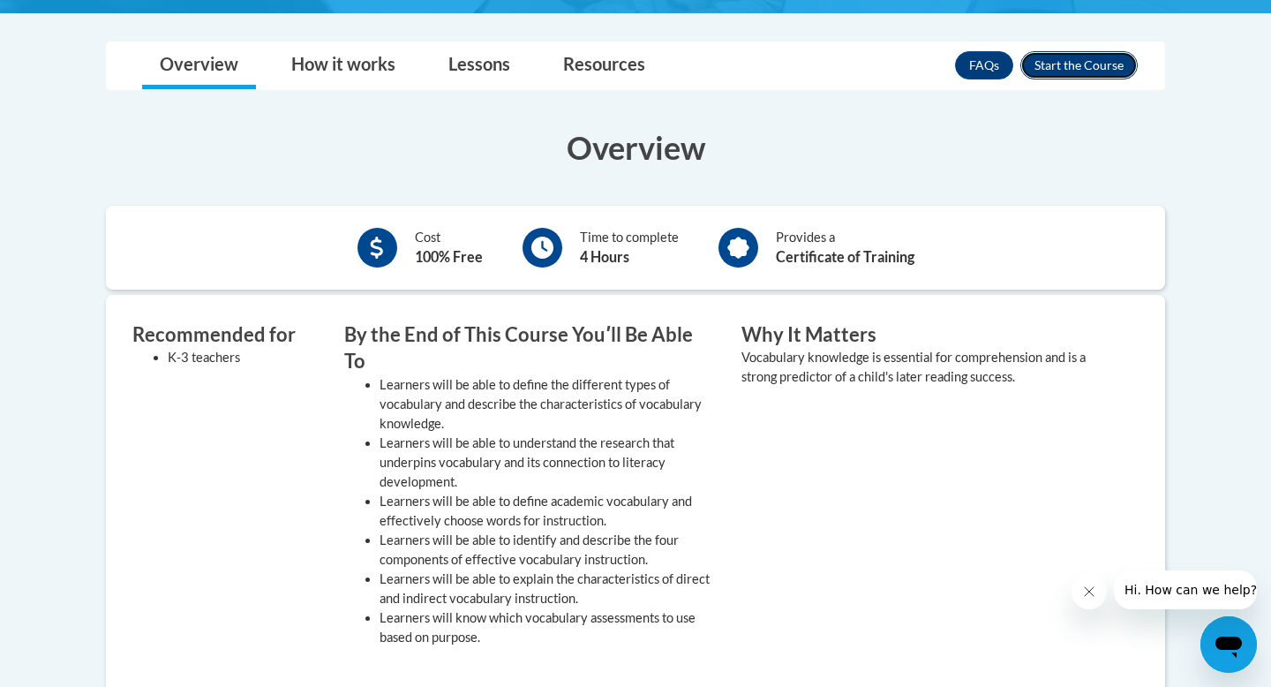
click at [1080, 65] on button "Enroll" at bounding box center [1079, 65] width 117 height 28
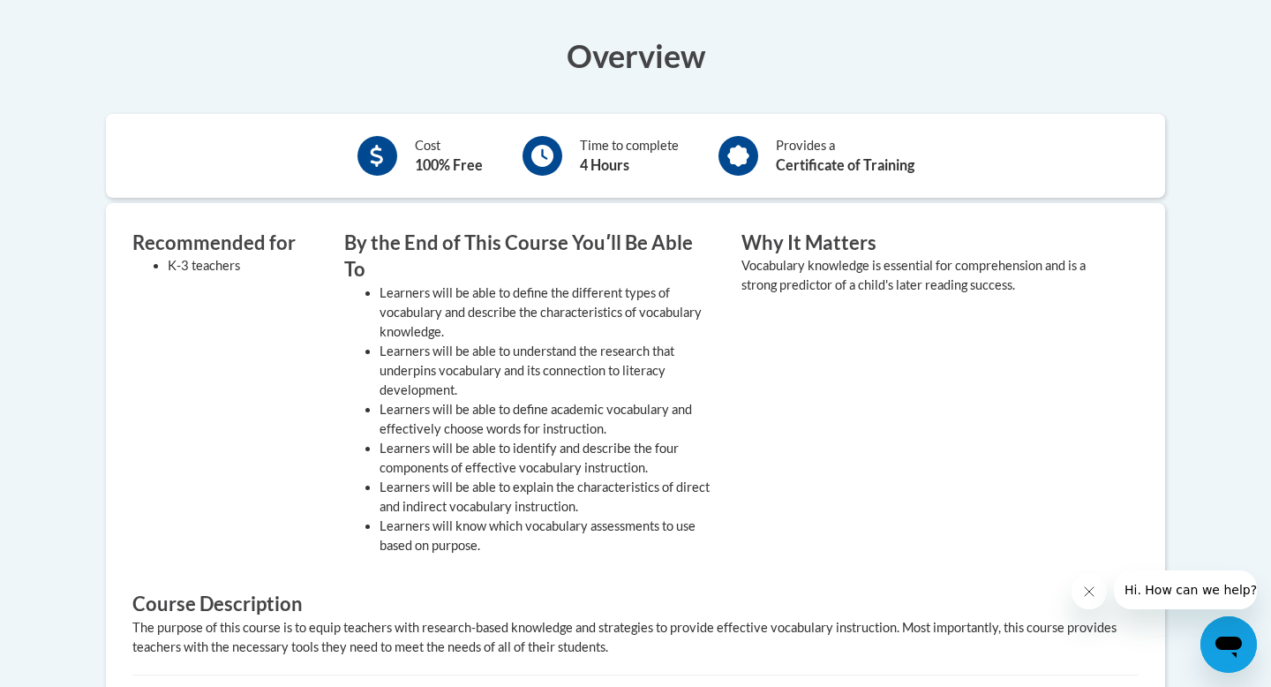
scroll to position [676, 0]
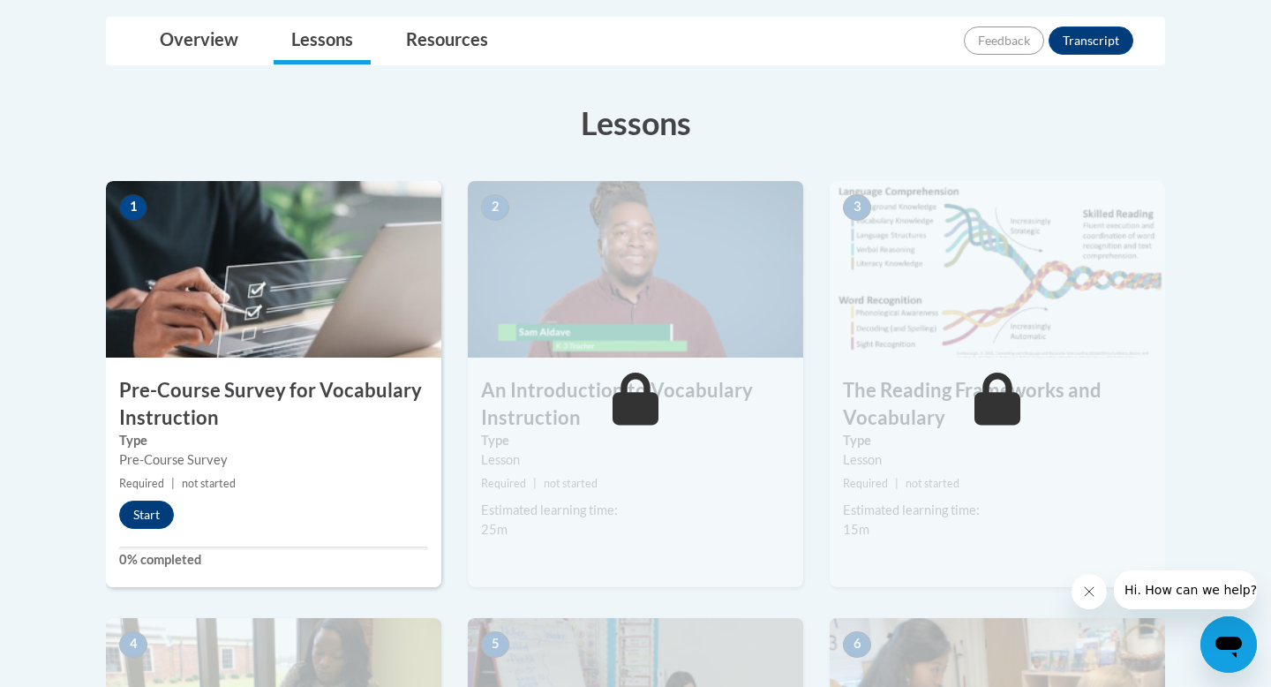
scroll to position [406, 0]
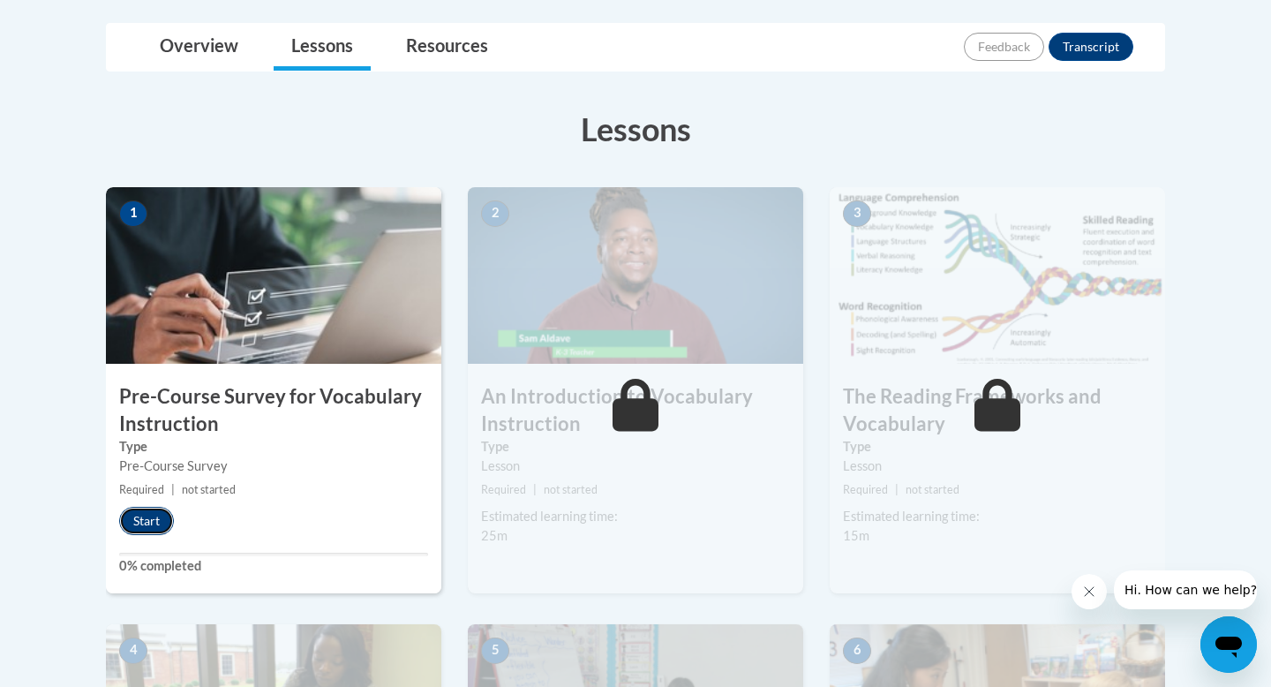
click at [148, 517] on button "Start" at bounding box center [146, 521] width 55 height 28
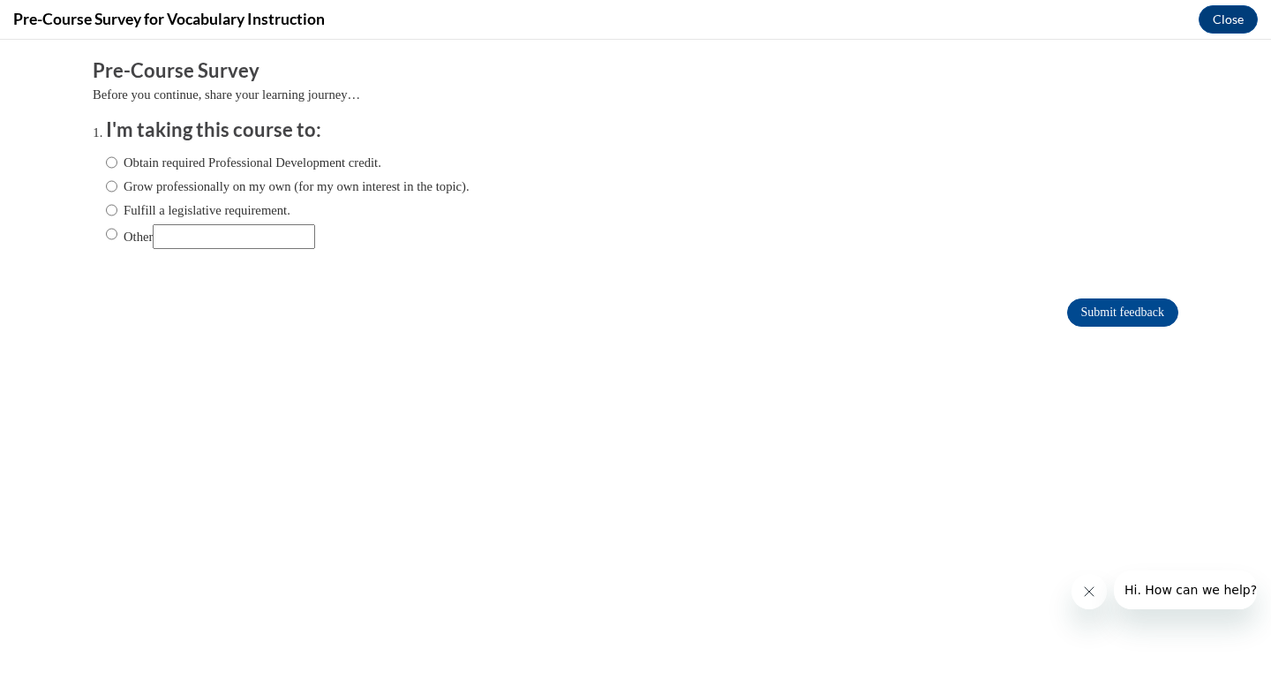
scroll to position [0, 0]
click at [111, 209] on input "Fulfill a legislative requirement." at bounding box center [111, 209] width 11 height 19
radio input "true"
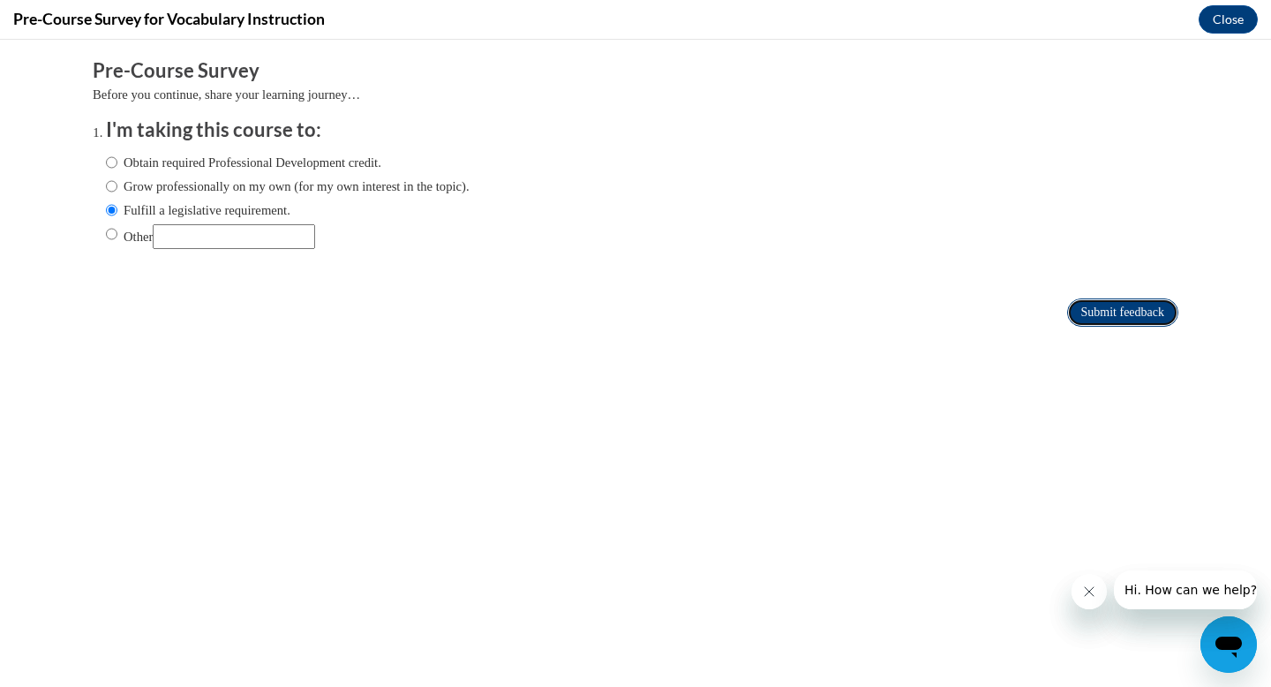
click at [1122, 313] on input "Submit feedback" at bounding box center [1123, 312] width 111 height 28
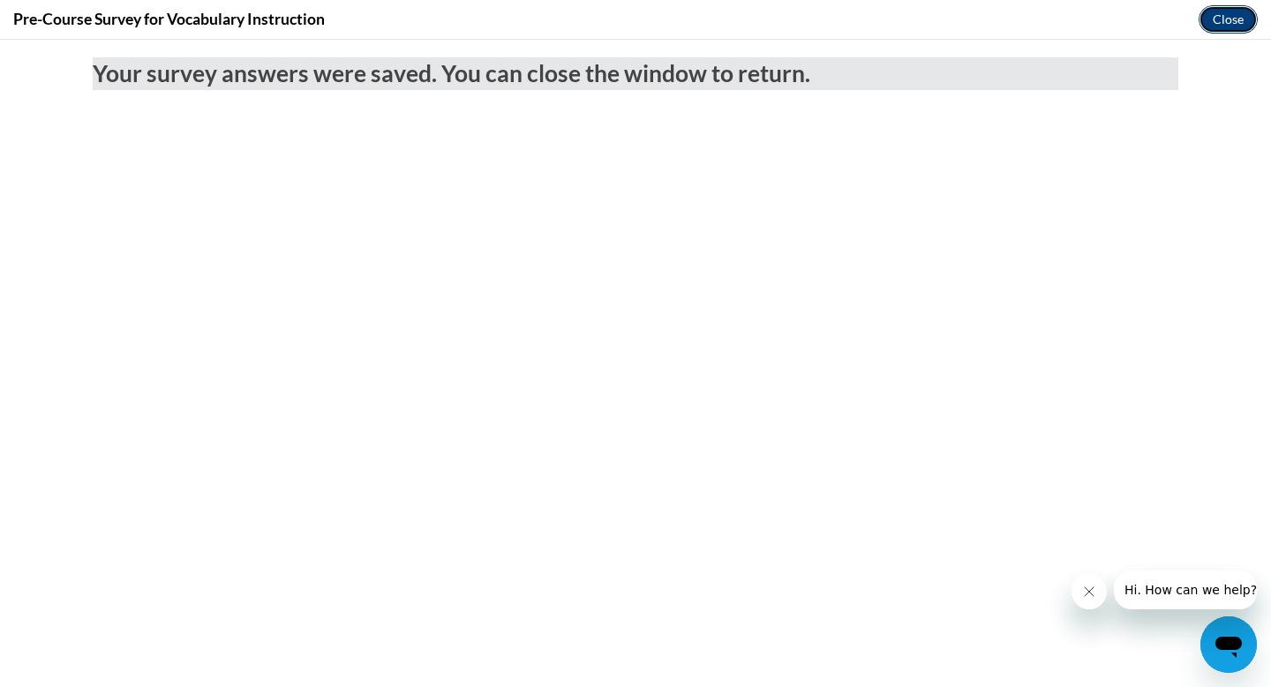
click at [1224, 27] on button "Close" at bounding box center [1228, 19] width 59 height 28
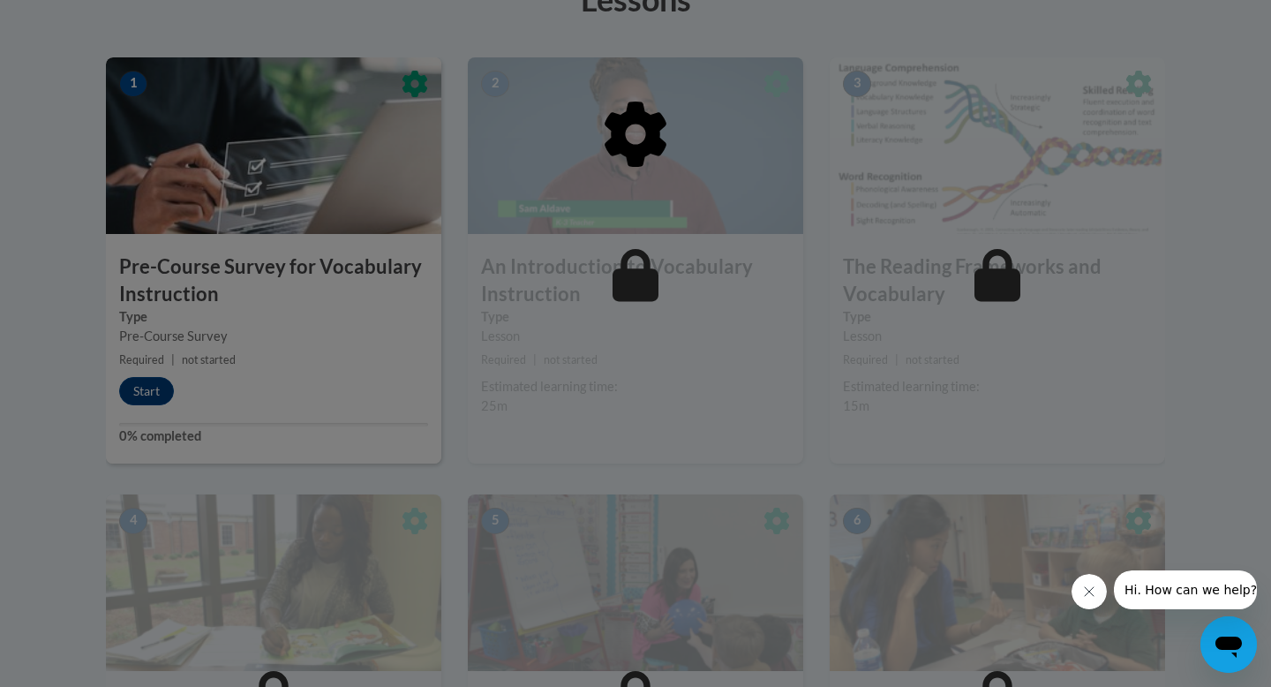
scroll to position [539, 0]
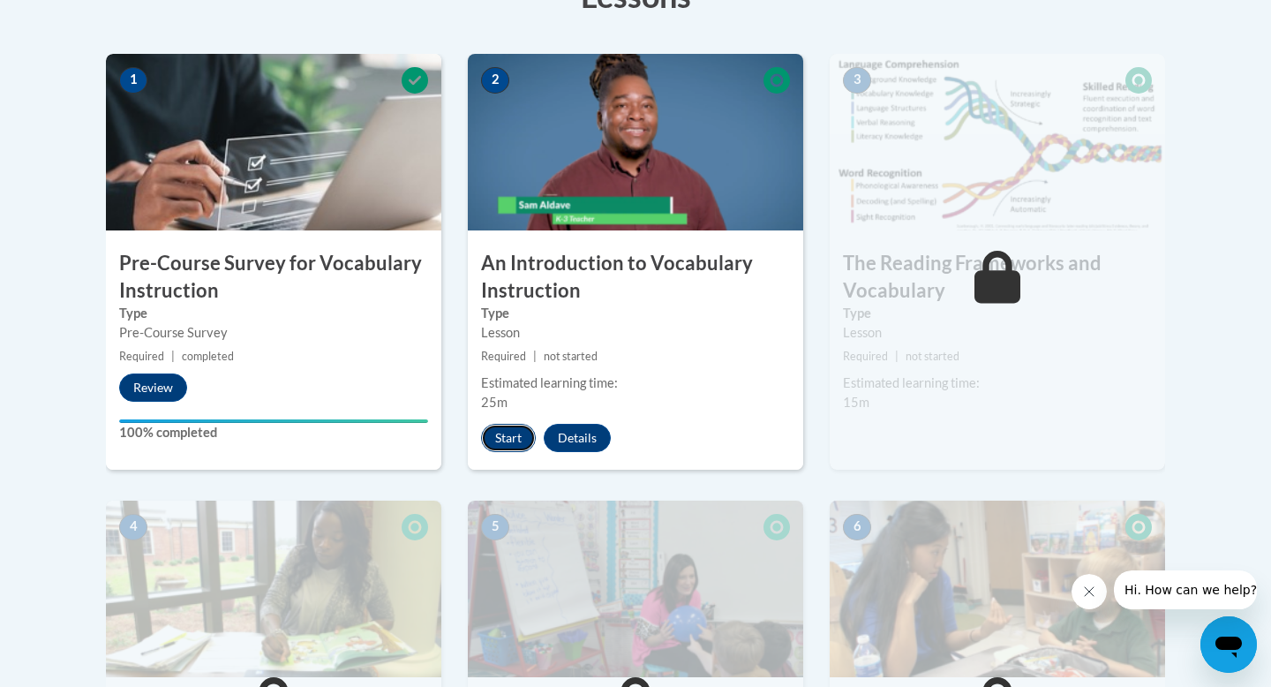
click at [513, 436] on button "Start" at bounding box center [508, 438] width 55 height 28
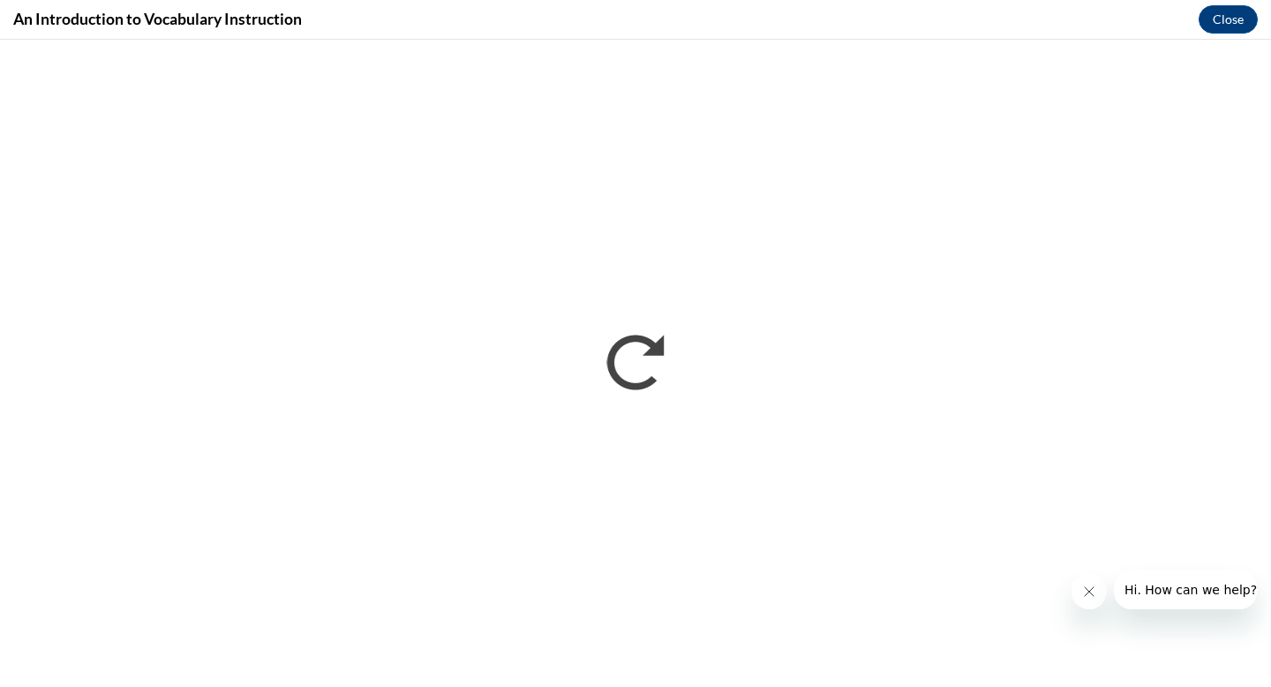
scroll to position [0, 0]
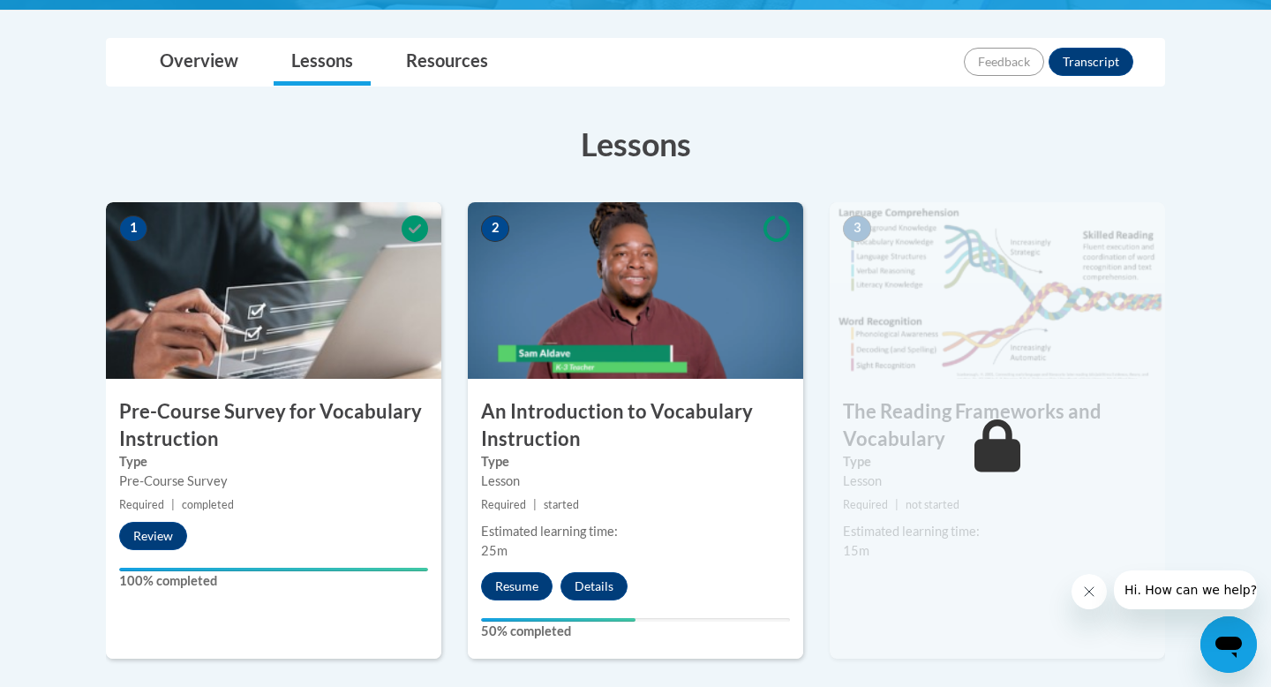
scroll to position [392, 0]
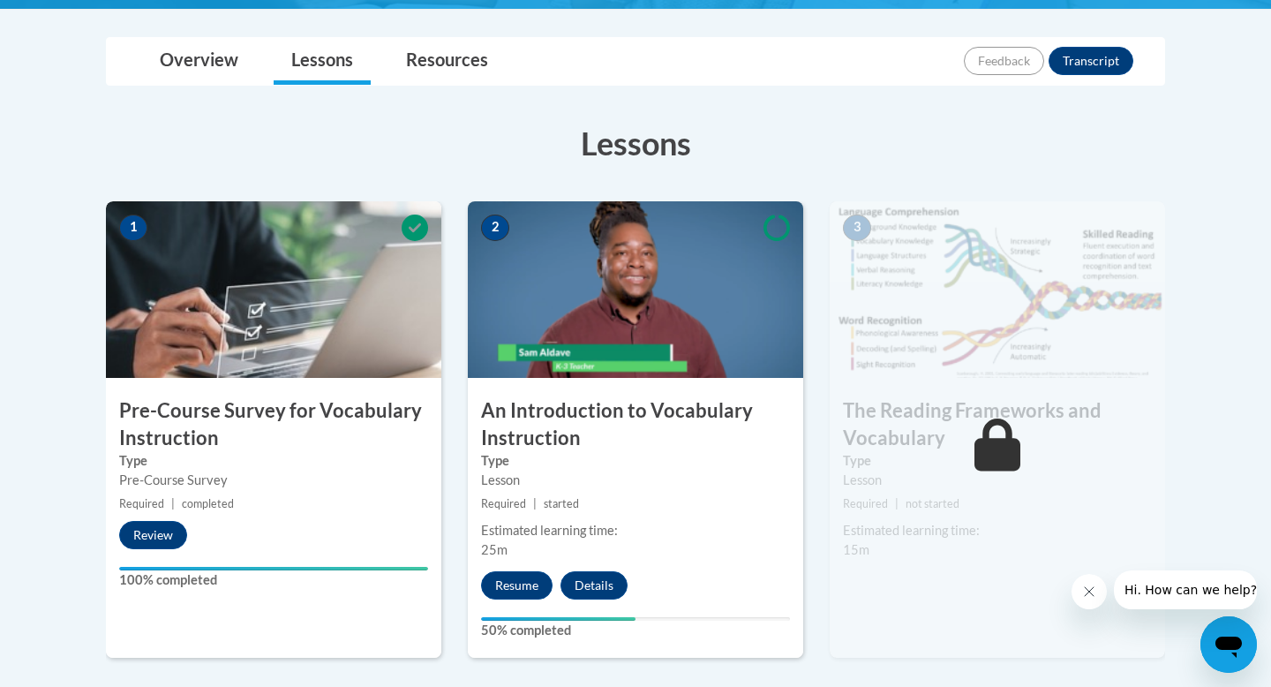
click at [978, 420] on icon at bounding box center [998, 445] width 47 height 53
click at [520, 586] on button "Resume" at bounding box center [517, 585] width 72 height 28
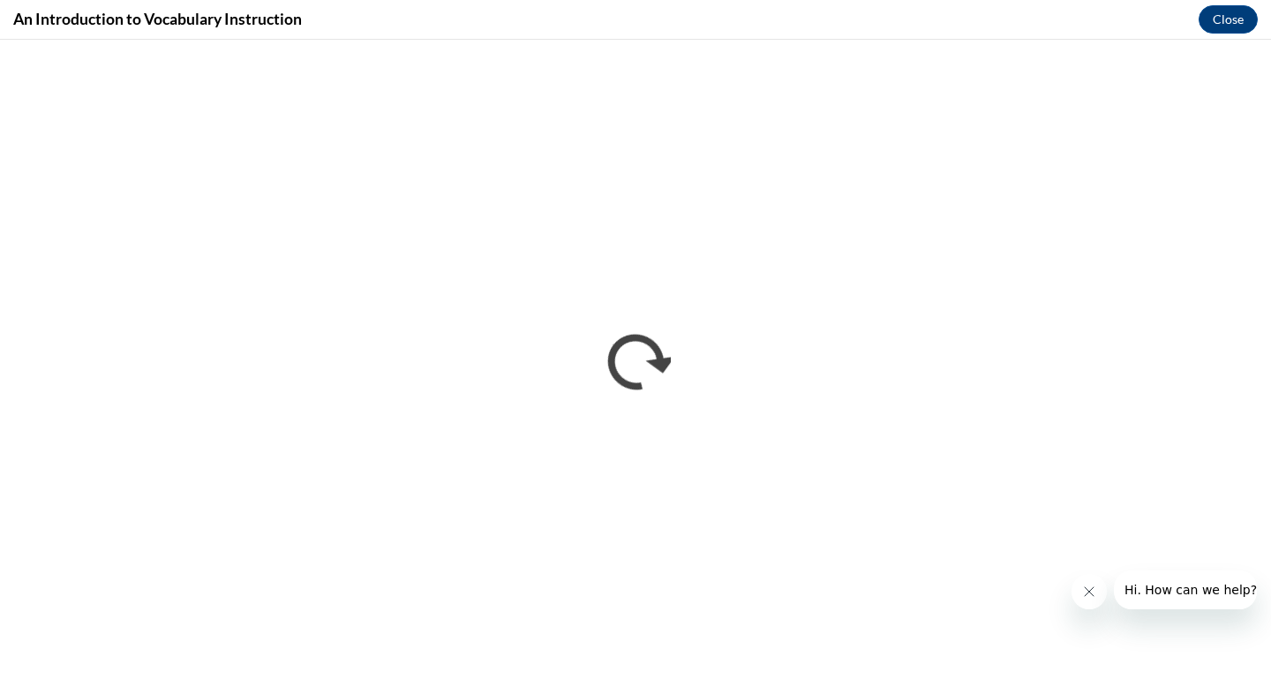
scroll to position [0, 0]
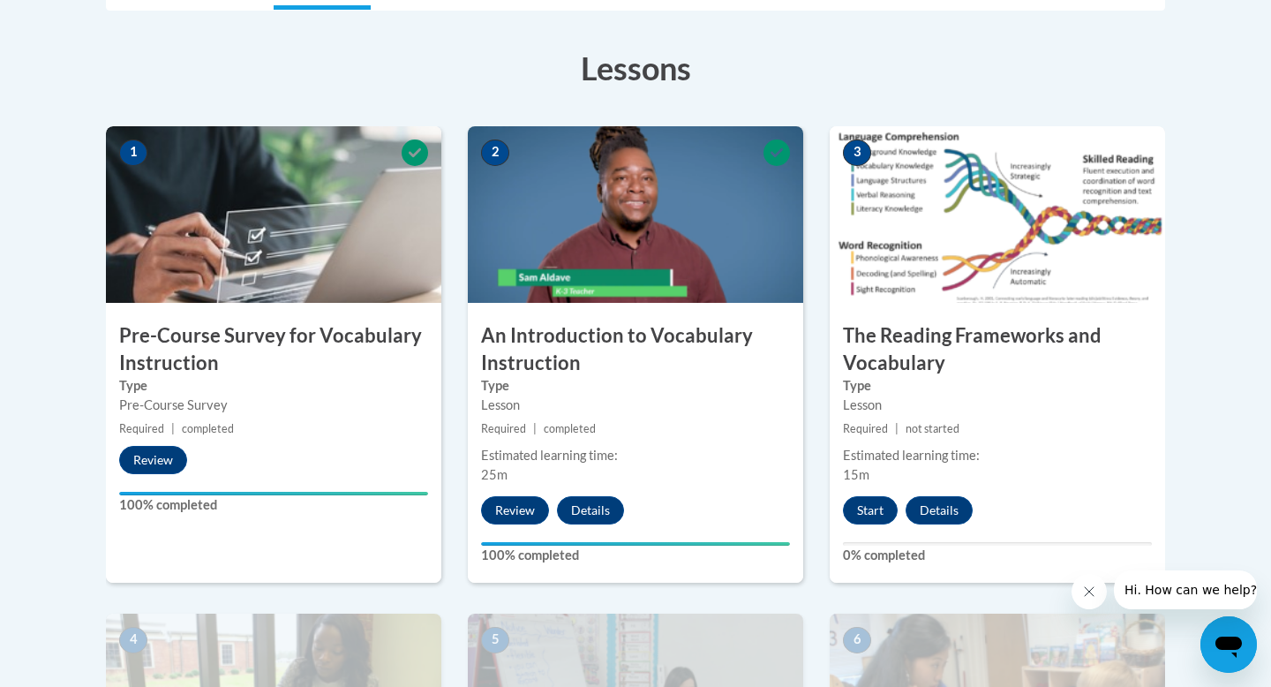
scroll to position [474, 0]
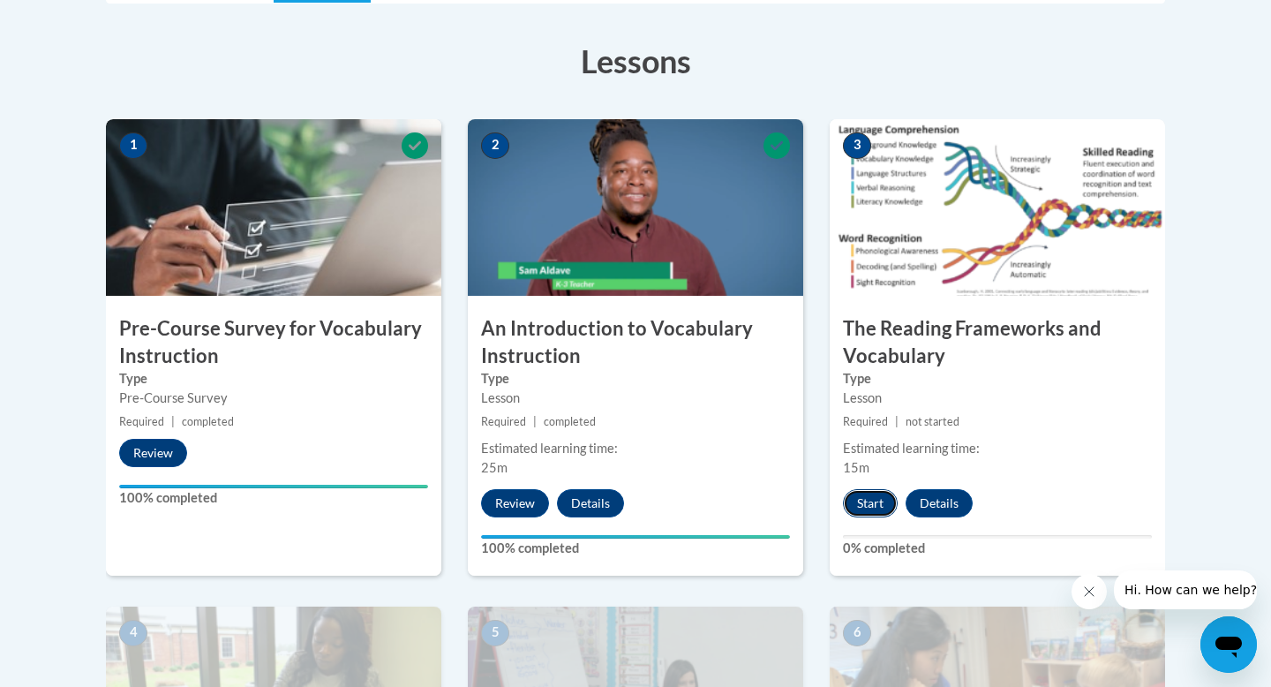
click at [877, 509] on button "Start" at bounding box center [870, 503] width 55 height 28
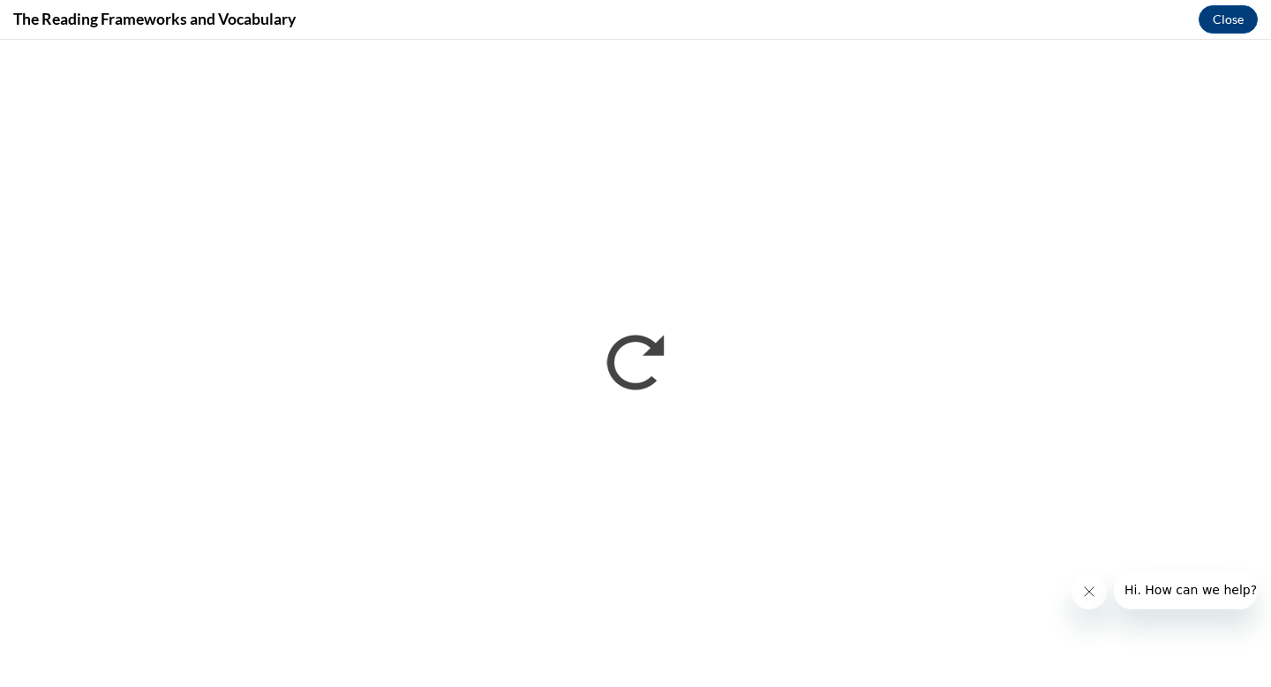
scroll to position [0, 0]
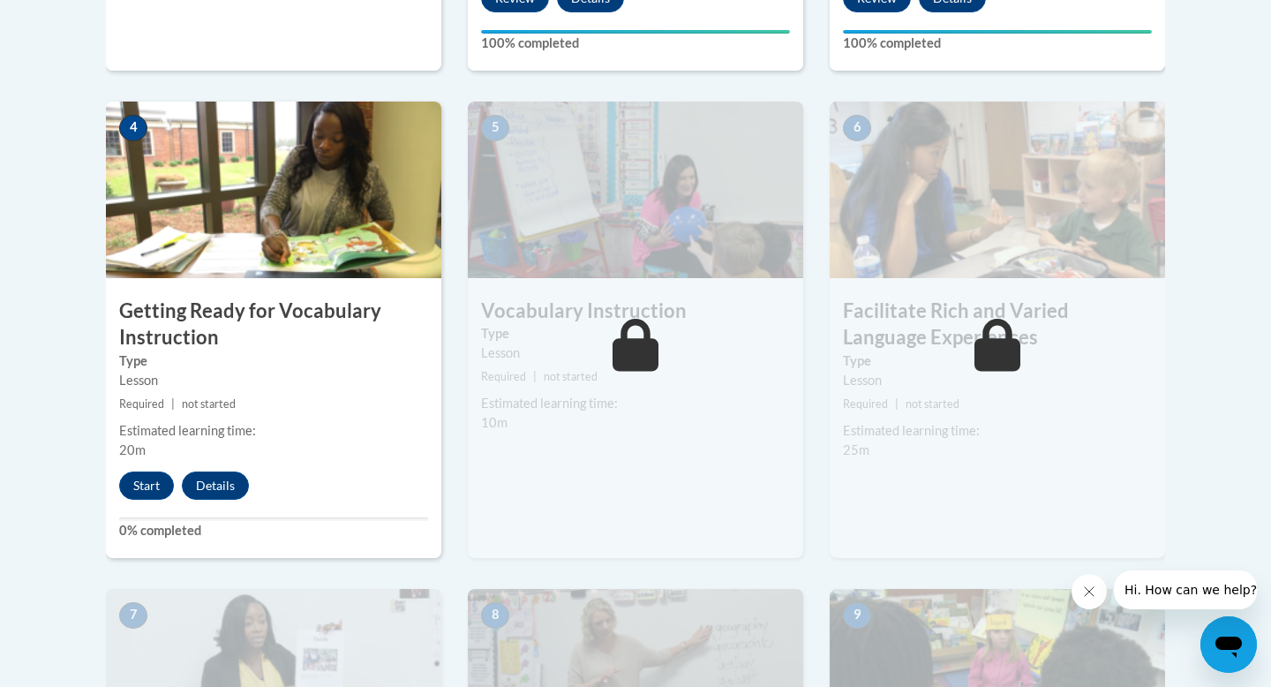
scroll to position [984, 0]
